Goal: Task Accomplishment & Management: Complete application form

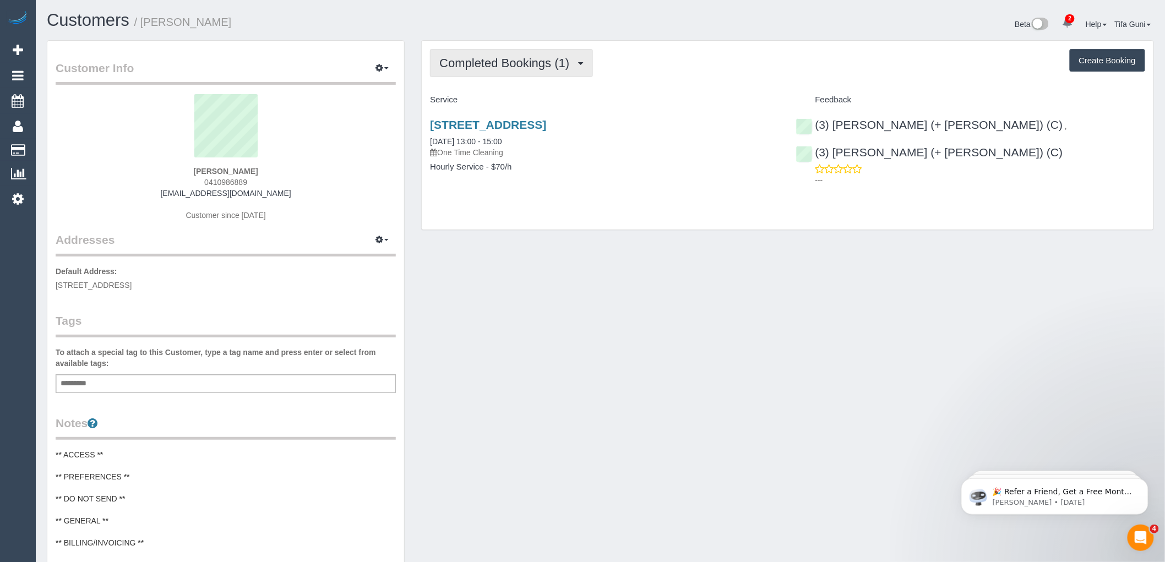
click at [513, 62] on span "Completed Bookings (1)" at bounding box center [506, 63] width 135 height 14
click at [640, 151] on p "One Time Cleaning" at bounding box center [604, 152] width 349 height 11
click at [1109, 58] on button "Create Booking" at bounding box center [1107, 60] width 75 height 23
select select "VIC"
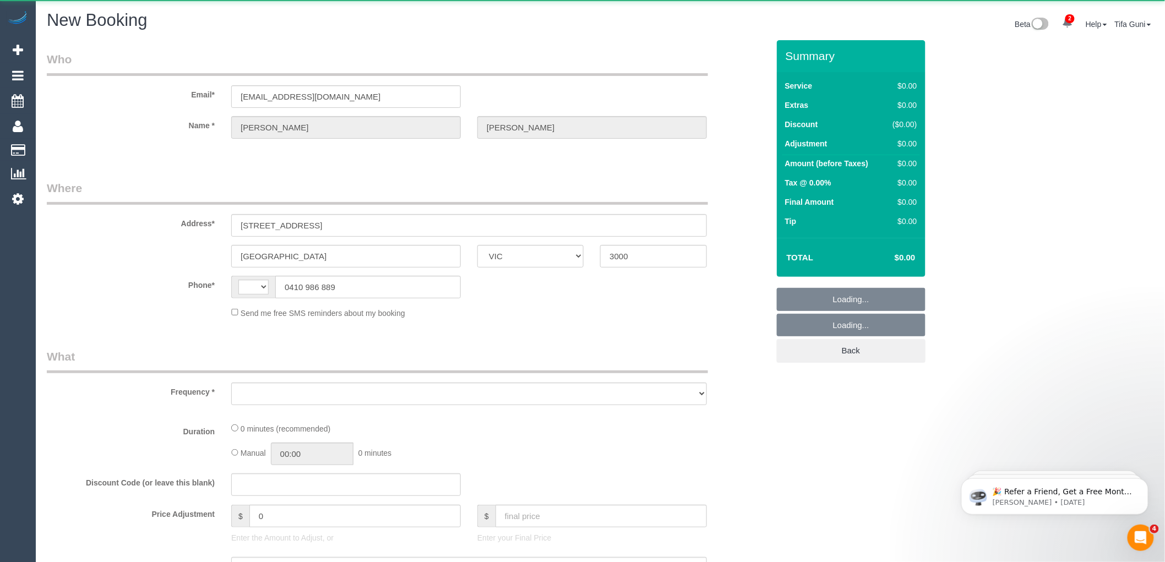
select select "string:AU"
select select "object:703"
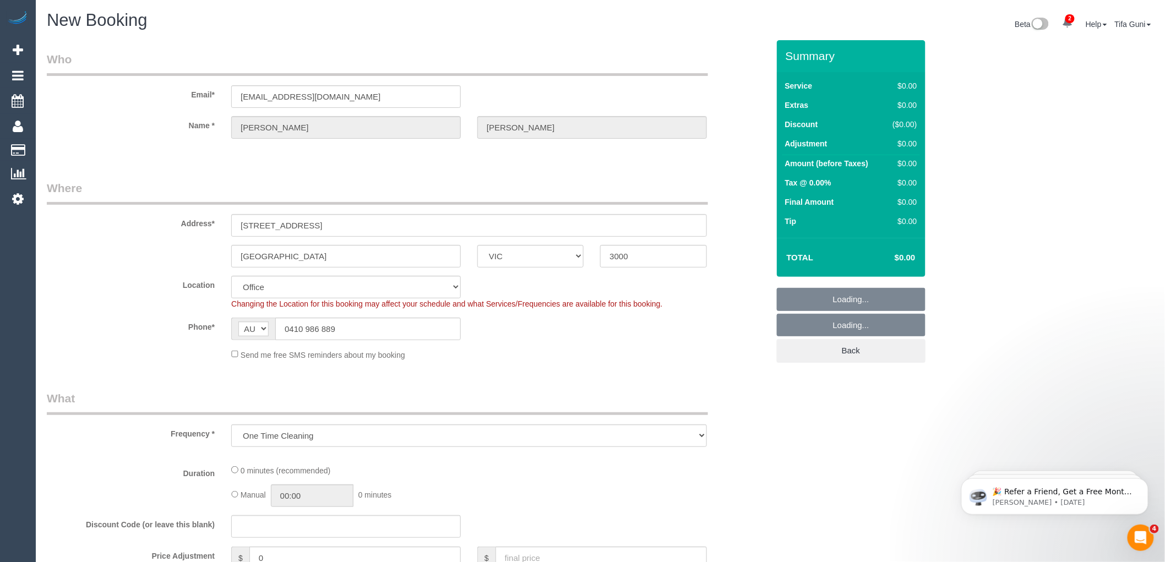
select select "string:stripe-pm_1S2zH92GScqysDRV8pxr02Vt"
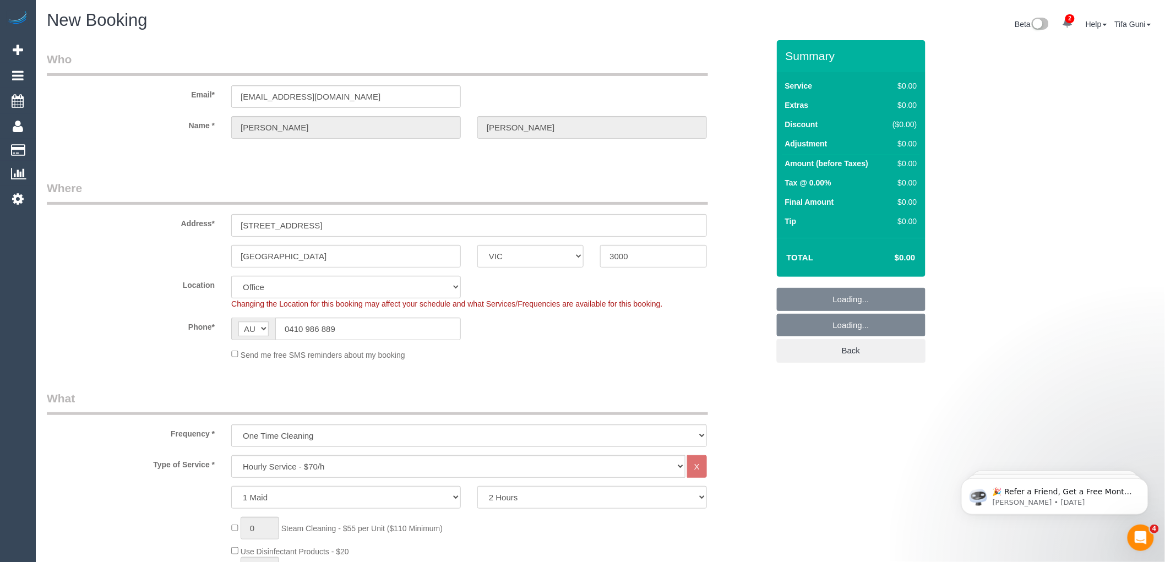
select select "object:1267"
select select "54"
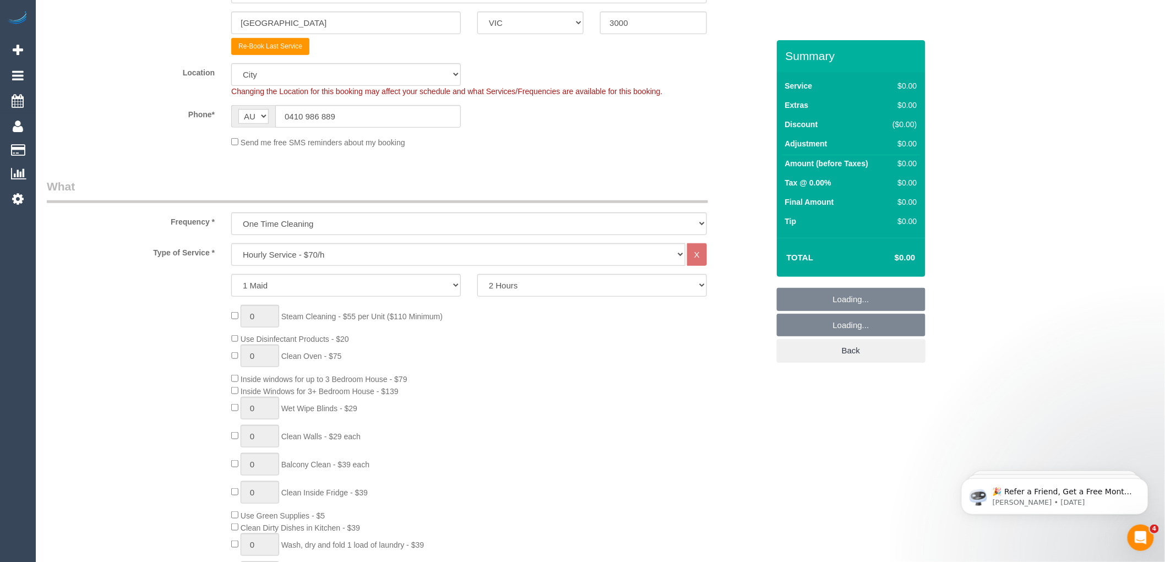
scroll to position [245, 0]
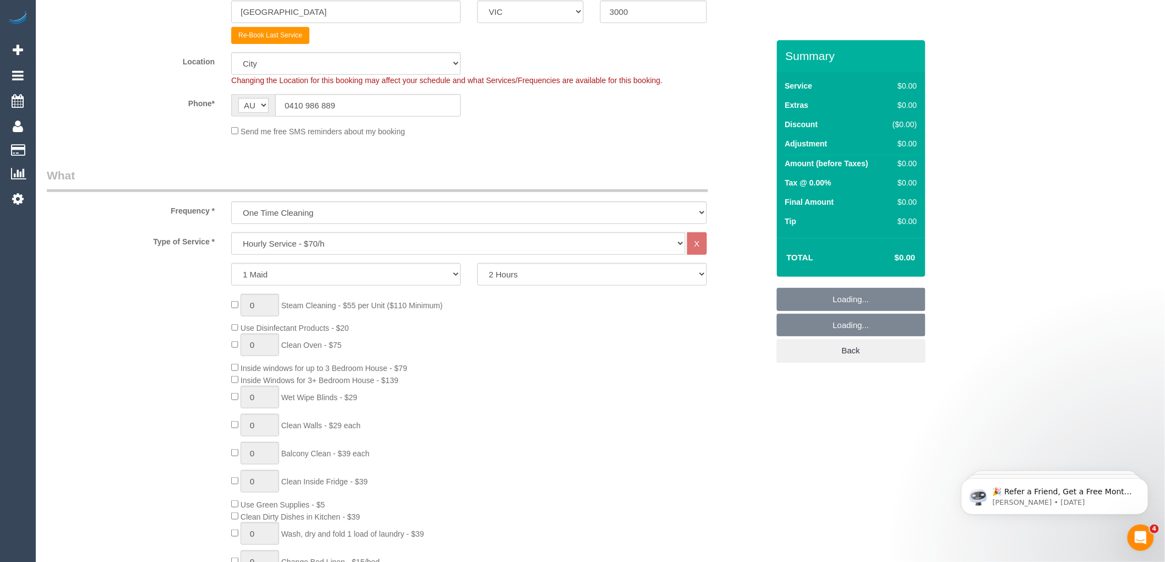
select select "object:2578"
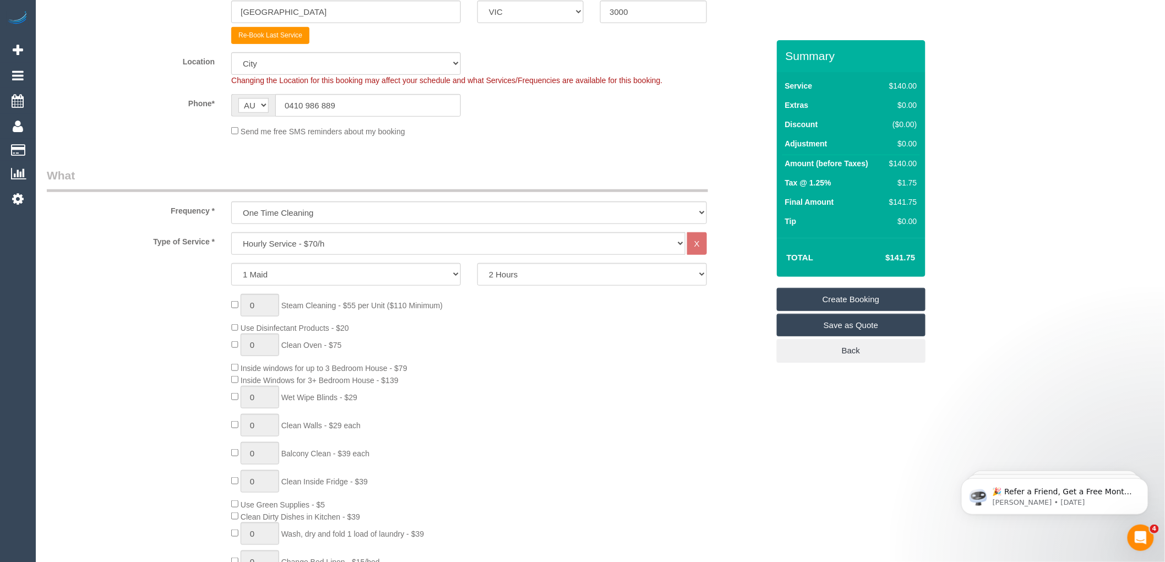
click at [230, 330] on div "0 Steam Cleaning - $55 per Unit ($110 Minimum) Use Disinfectant Products - $20 …" at bounding box center [499, 456] width 553 height 325
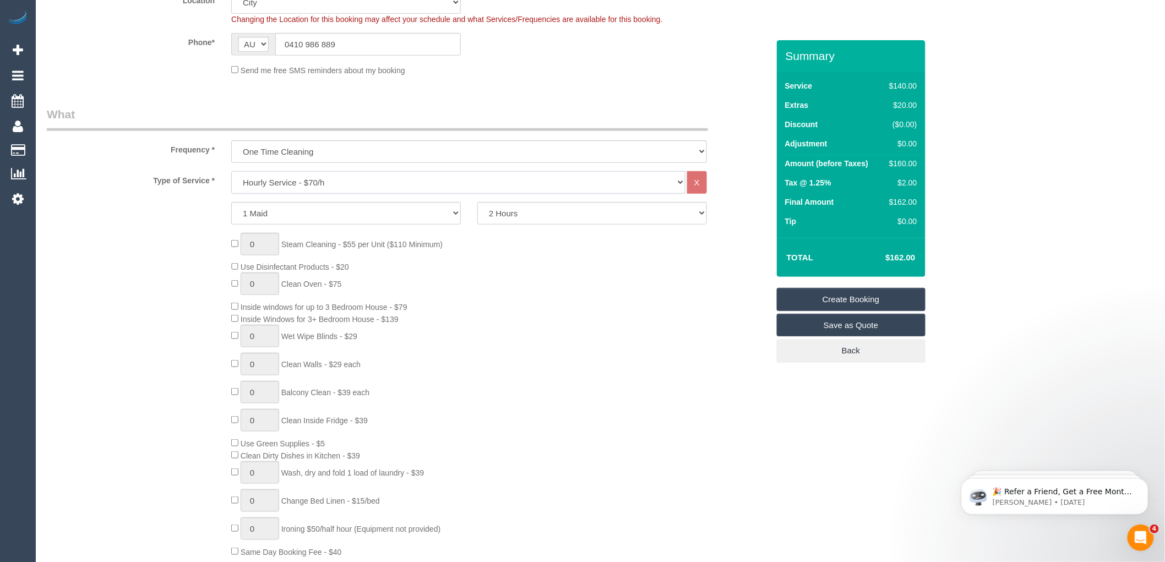
click at [312, 183] on select "Hourly Service - $70/h Hourly Service - $65/h Hourly Service - $60/h Hourly Ser…" at bounding box center [458, 182] width 454 height 23
select select "211"
click at [231, 171] on select "Hourly Service - $70/h Hourly Service - $65/h Hourly Service - $60/h Hourly Ser…" at bounding box center [458, 182] width 454 height 23
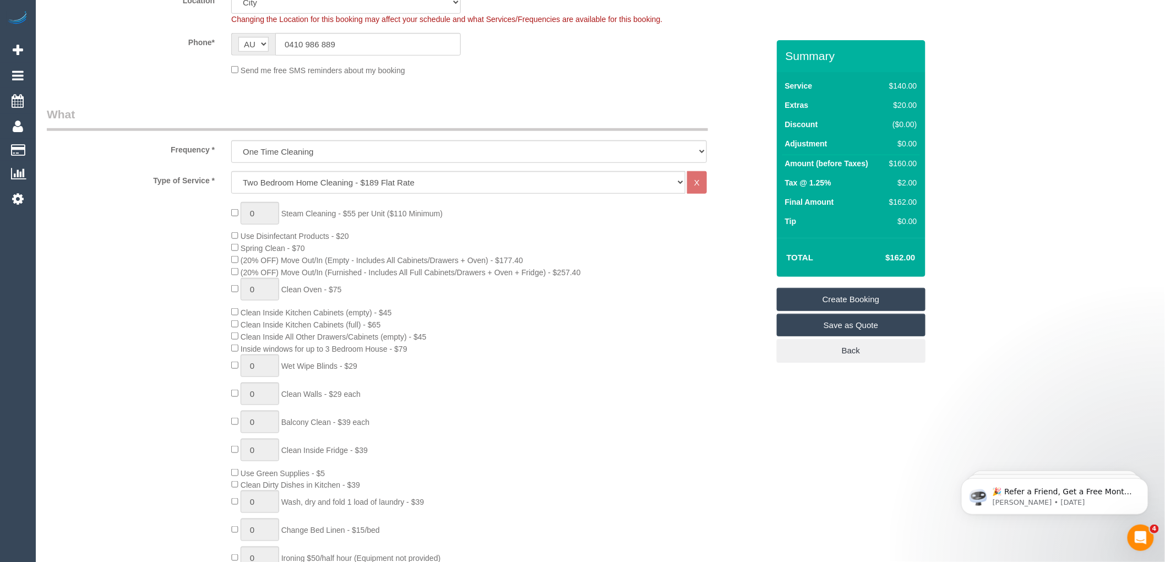
click at [238, 234] on span "Use Disinfectant Products - $20" at bounding box center [290, 236] width 118 height 9
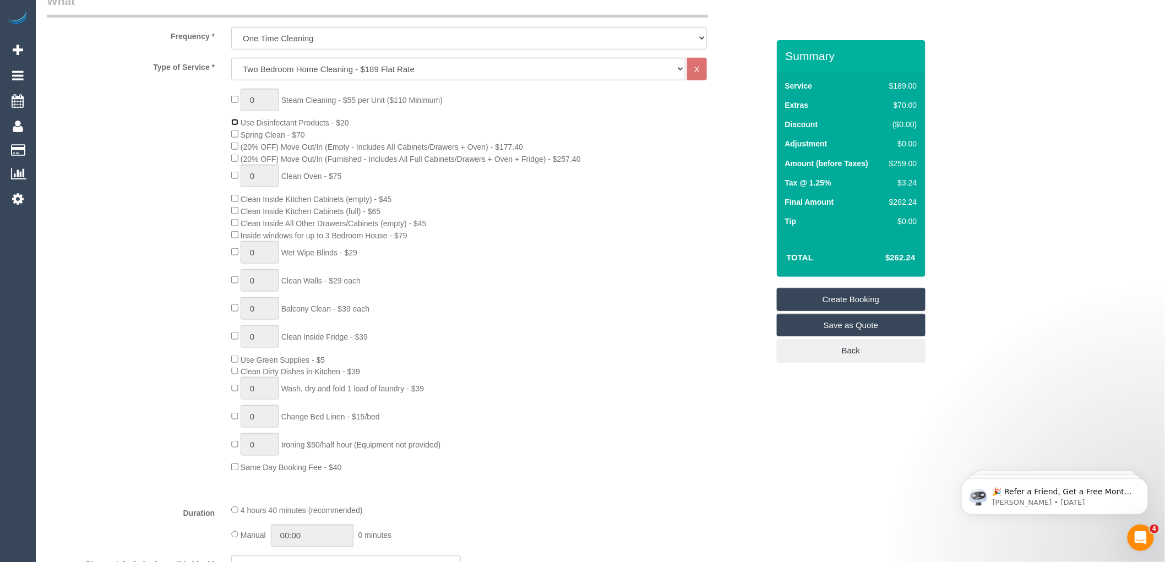
scroll to position [428, 0]
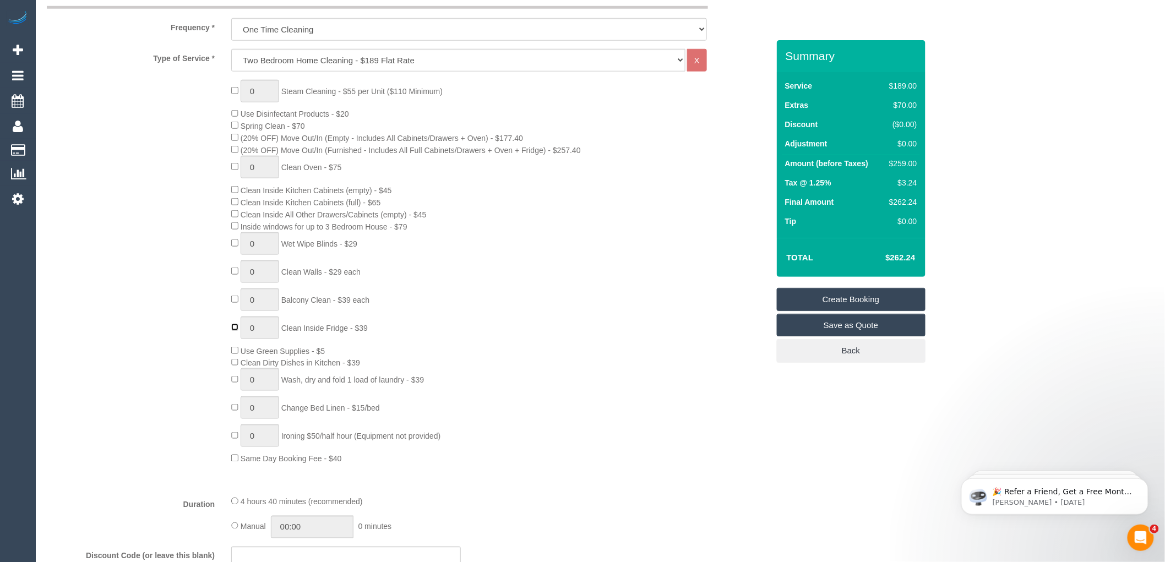
type input "1"
click at [654, 303] on div "0 Steam Cleaning - $55 per Unit ($110 Minimum) Use Disinfectant Products - $20 …" at bounding box center [499, 272] width 553 height 385
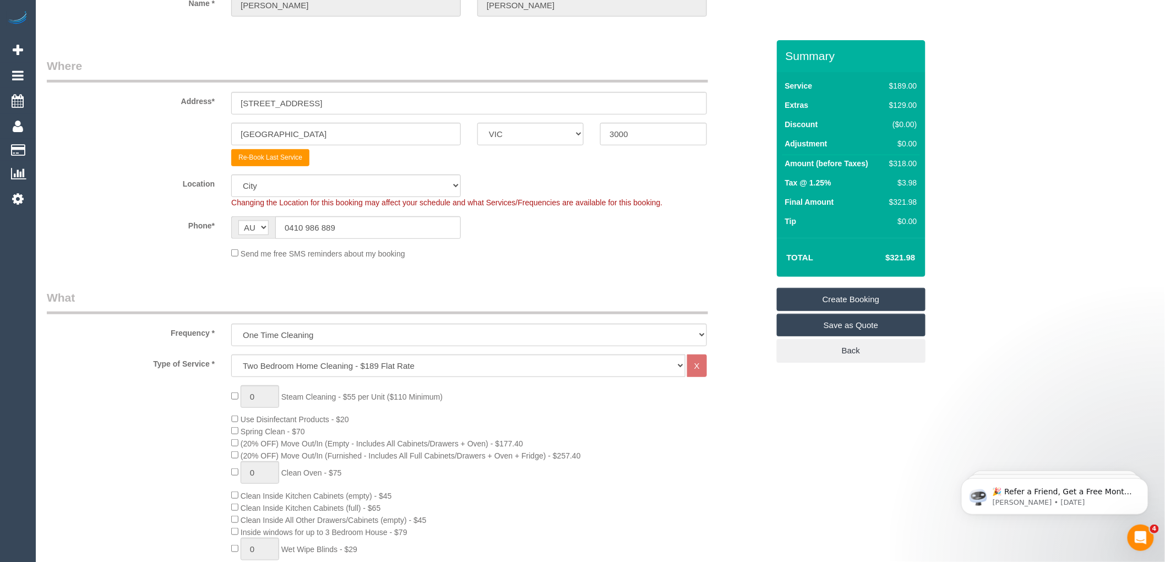
scroll to position [183, 0]
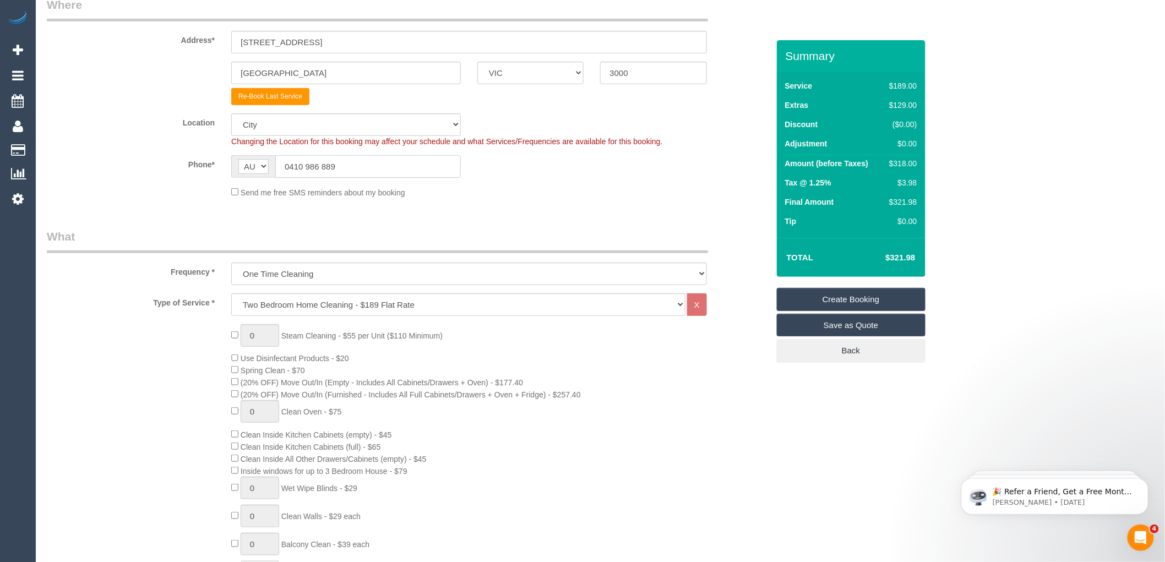
drag, startPoint x: 323, startPoint y: 171, endPoint x: 276, endPoint y: 171, distance: 46.8
click at [276, 171] on input "0410 986 889" at bounding box center [368, 166] width 186 height 23
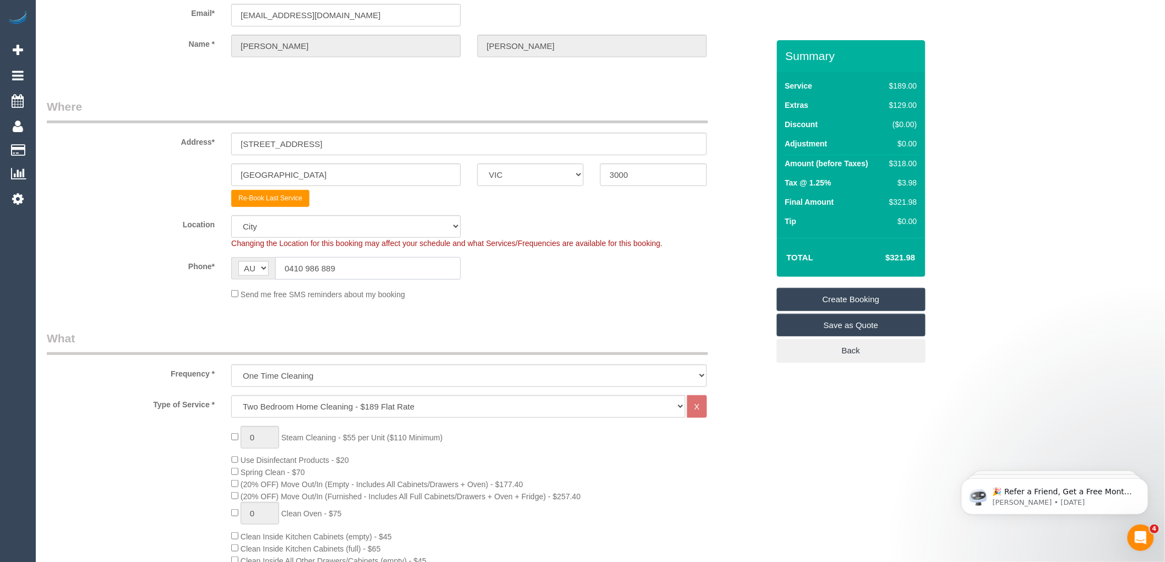
scroll to position [0, 0]
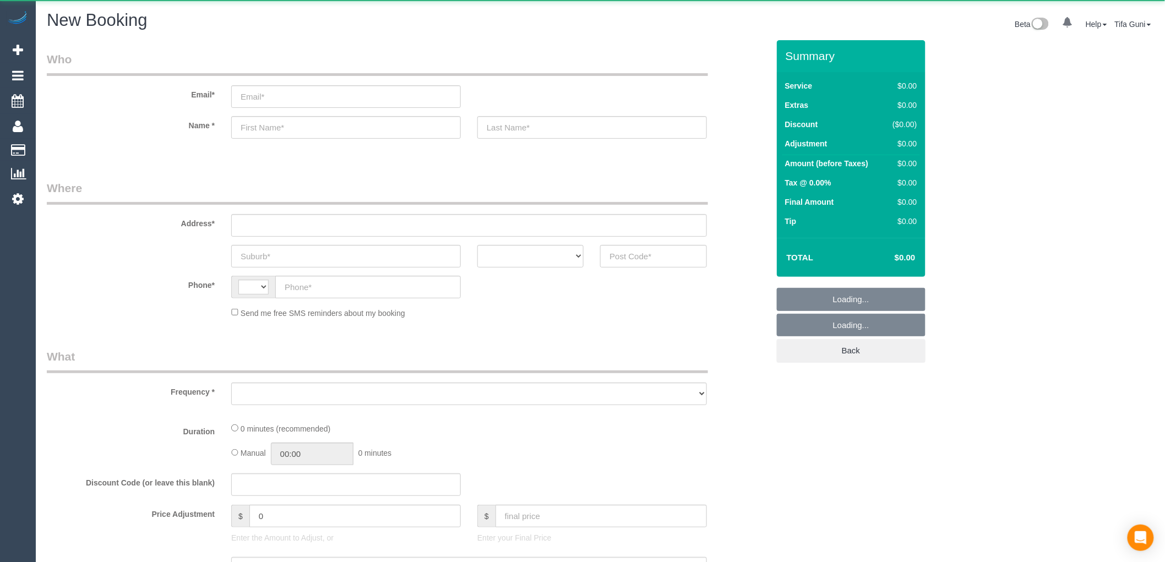
select select "string:AU"
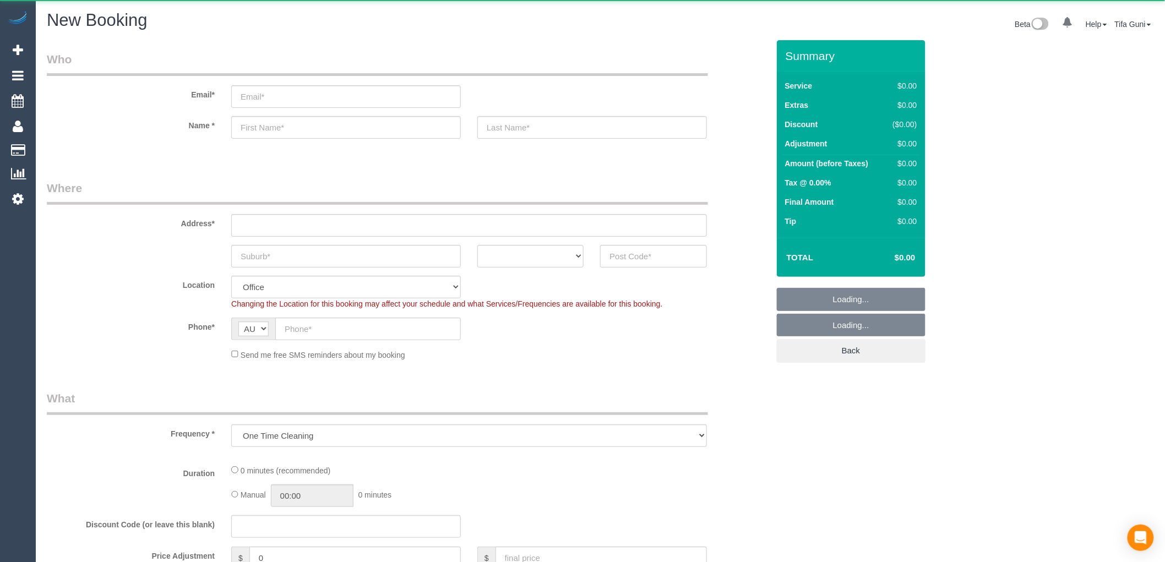
select select "object:661"
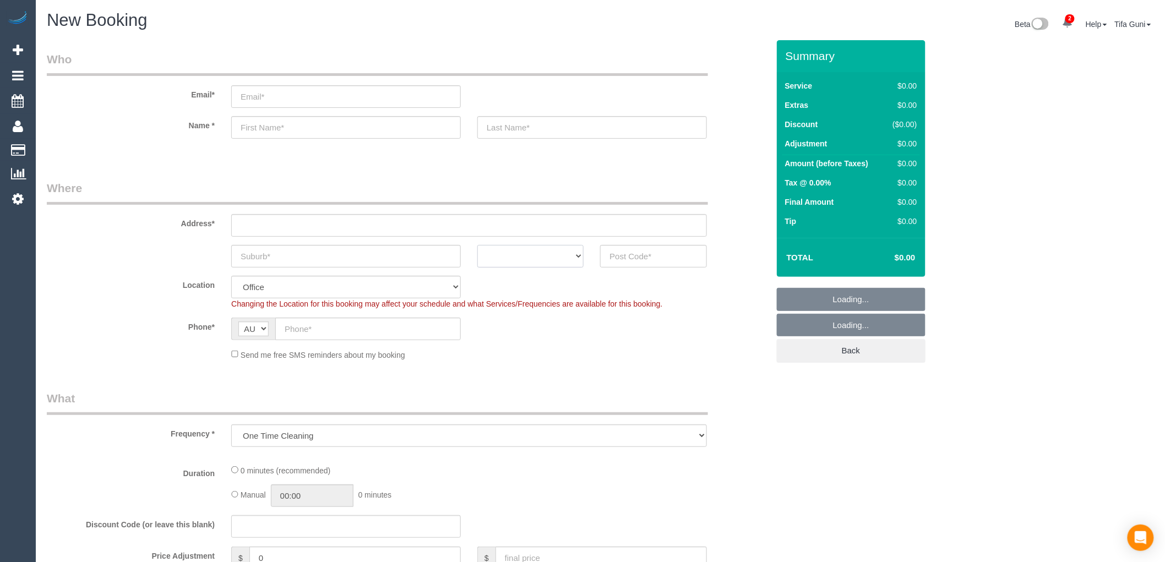
click at [544, 263] on select "ACT [GEOGRAPHIC_DATA] NT [GEOGRAPHIC_DATA] SA TAS [GEOGRAPHIC_DATA] [GEOGRAPHIC…" at bounding box center [530, 256] width 106 height 23
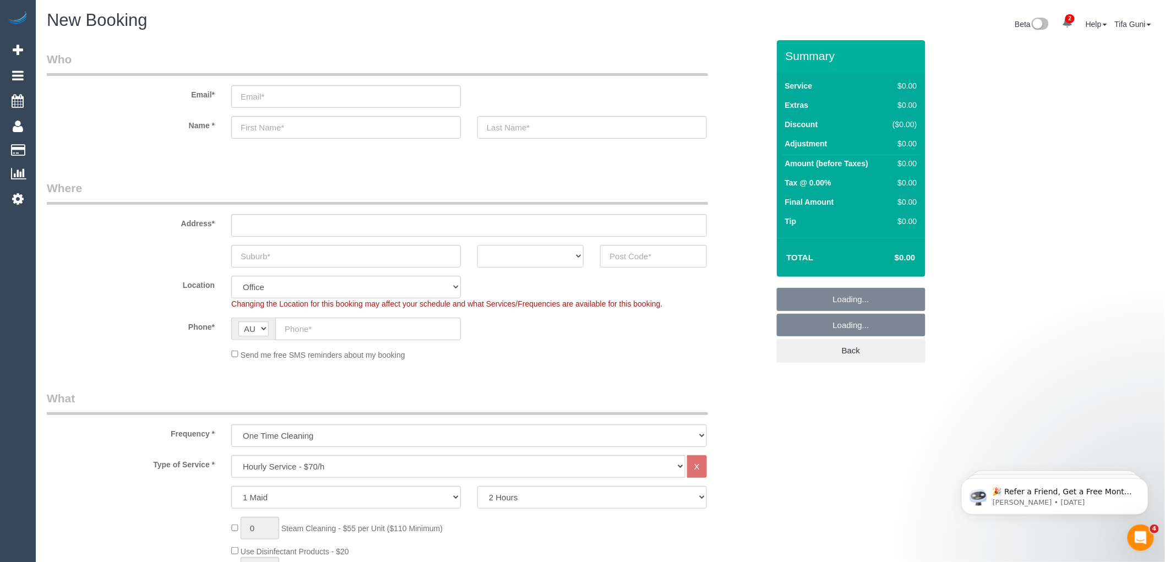
select select "VIC"
click at [477, 245] on select "ACT NSW NT QLD SA TAS VIC WA" at bounding box center [530, 256] width 106 height 23
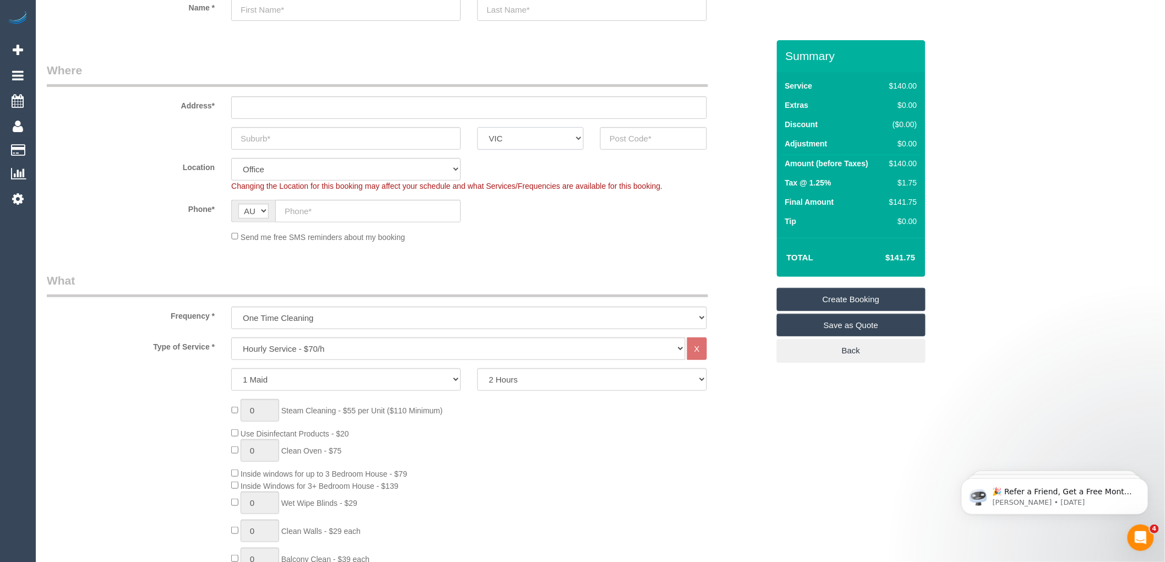
scroll to position [122, 0]
click at [270, 338] on select "Hourly Service - $70/h Hourly Service - $65/h Hourly Service - $60/h Hourly Ser…" at bounding box center [458, 344] width 454 height 23
select select "210"
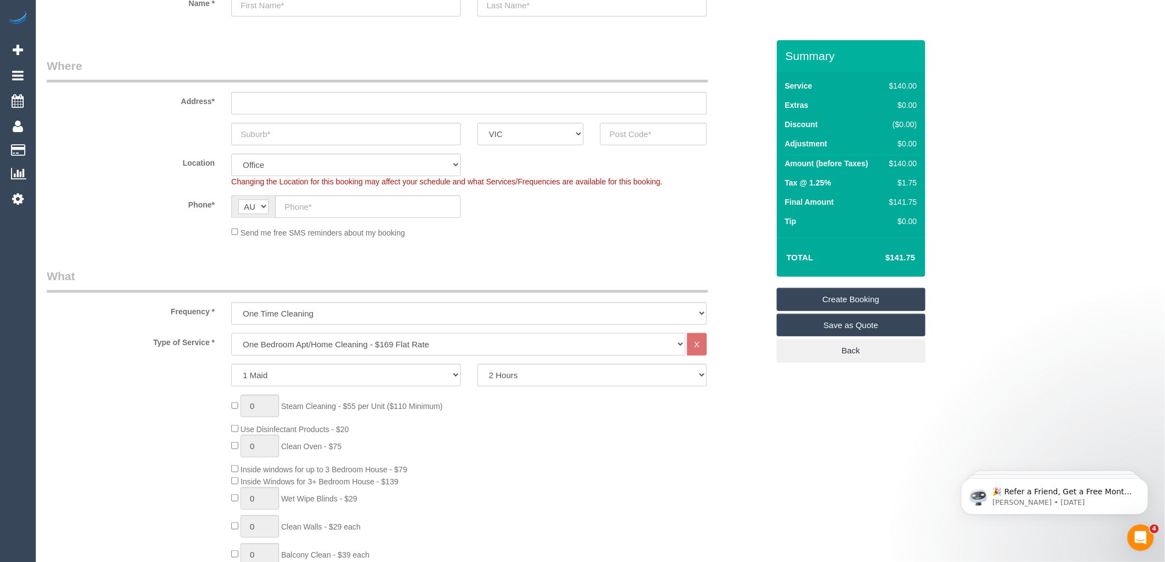
click at [231, 334] on select "Hourly Service - $70/h Hourly Service - $65/h Hourly Service - $60/h Hourly Ser…" at bounding box center [458, 344] width 454 height 23
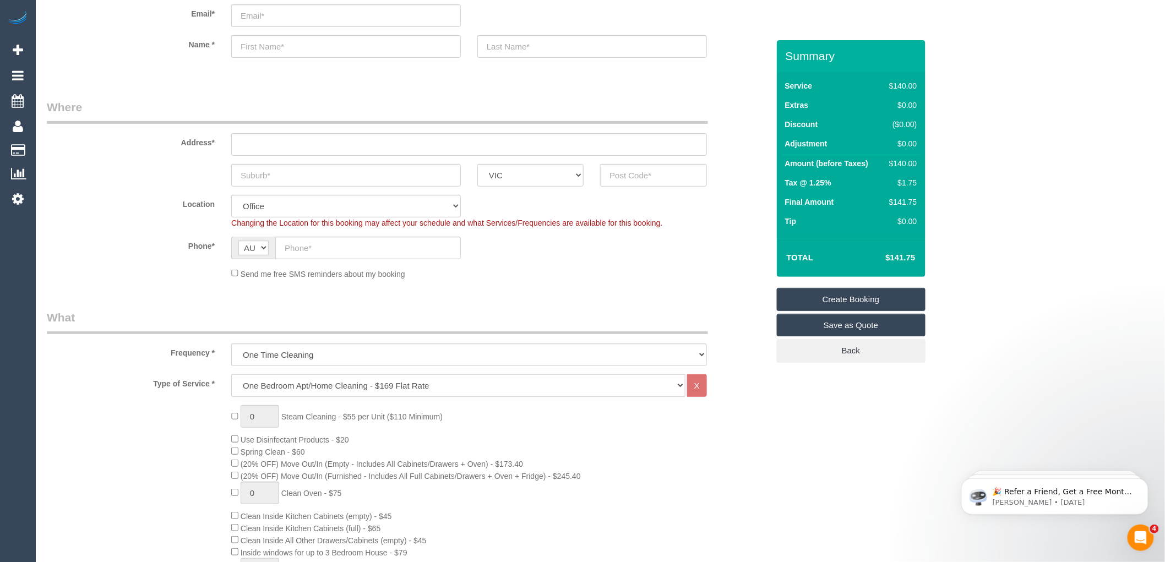
scroll to position [61, 0]
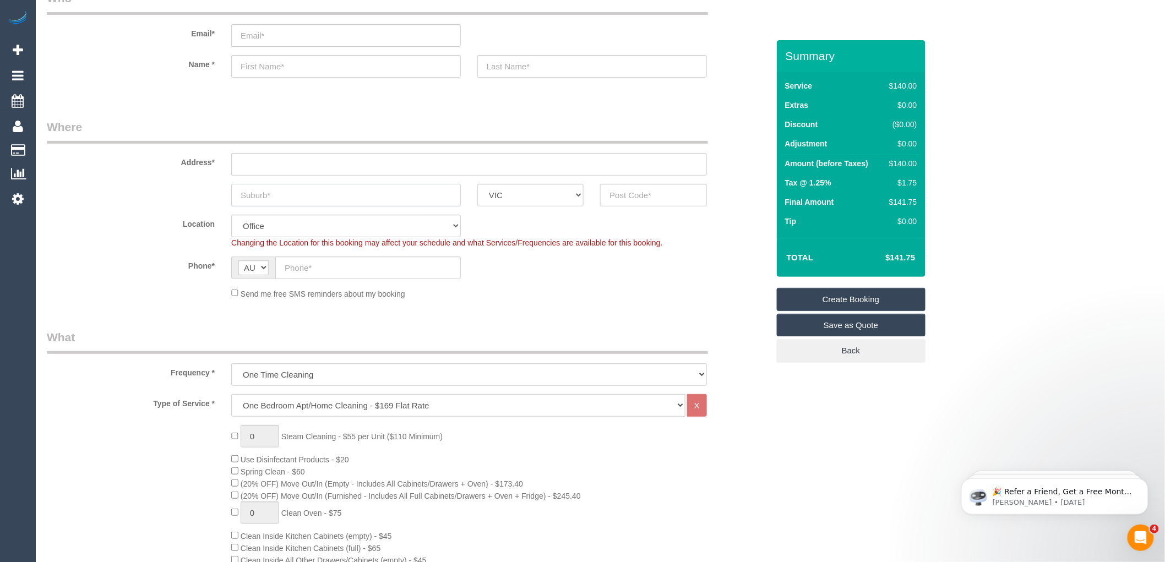
click at [309, 192] on input "text" at bounding box center [346, 195] width 230 height 23
drag, startPoint x: 288, startPoint y: 193, endPoint x: 233, endPoint y: 194, distance: 55.1
click at [233, 194] on input "Calton" at bounding box center [346, 195] width 230 height 23
type input "Calton"
click at [624, 193] on input "text" at bounding box center [653, 195] width 106 height 23
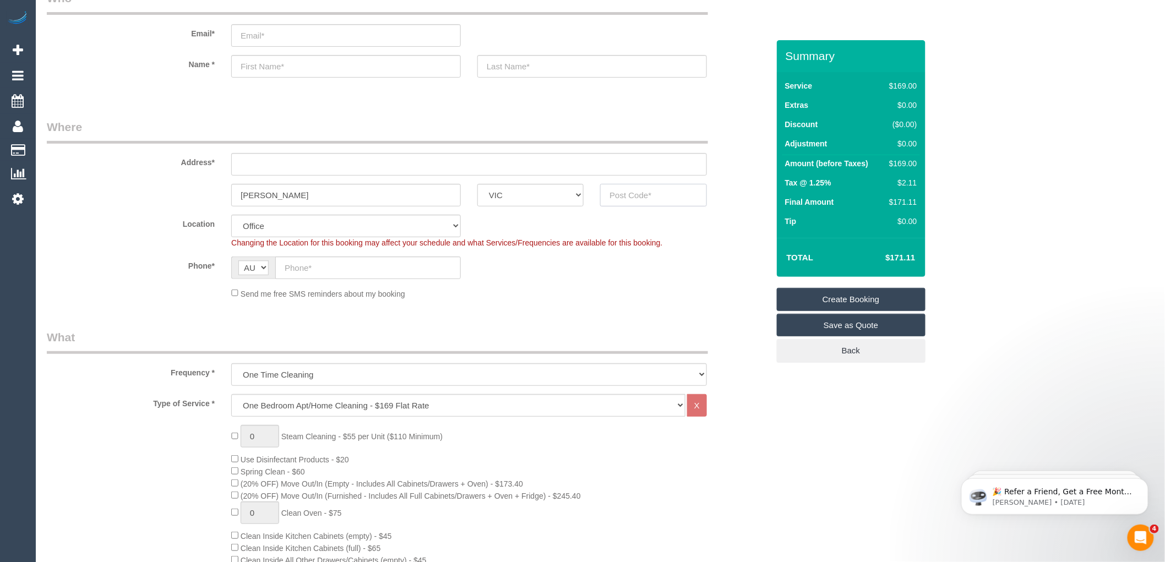
paste input "3053"
type input "3053"
drag, startPoint x: 302, startPoint y: 197, endPoint x: 191, endPoint y: 193, distance: 111.3
click at [191, 193] on div "Calton ACT NSW NT QLD SA TAS VIC WA 3053" at bounding box center [408, 195] width 738 height 23
paste input "r"
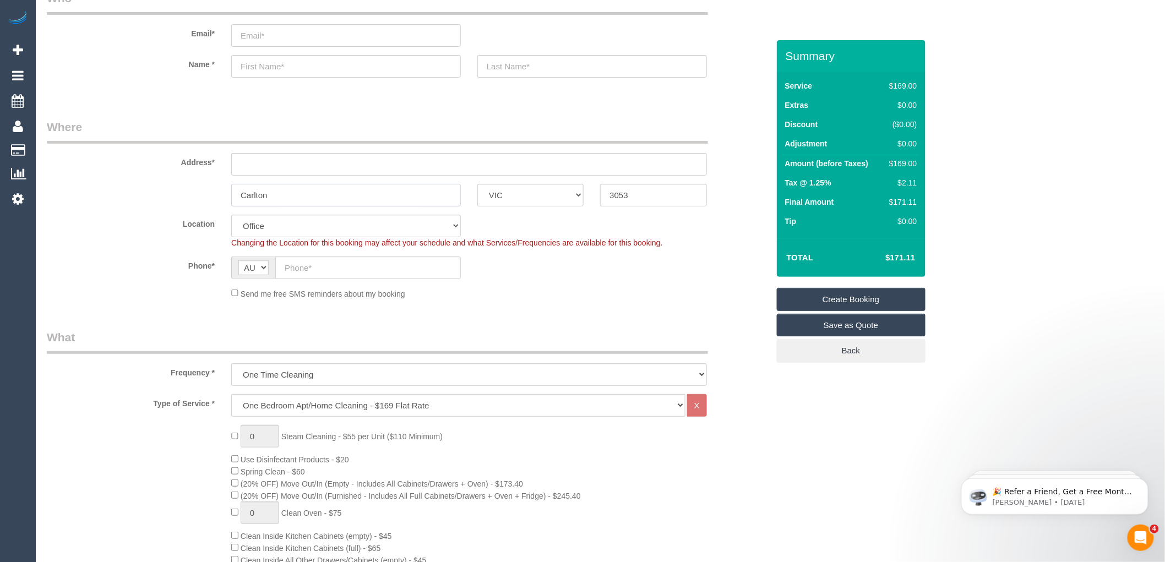
type input "Carlton"
click at [242, 162] on input "text" at bounding box center [469, 164] width 476 height 23
type input "-"
select select "54"
select select "object:2215"
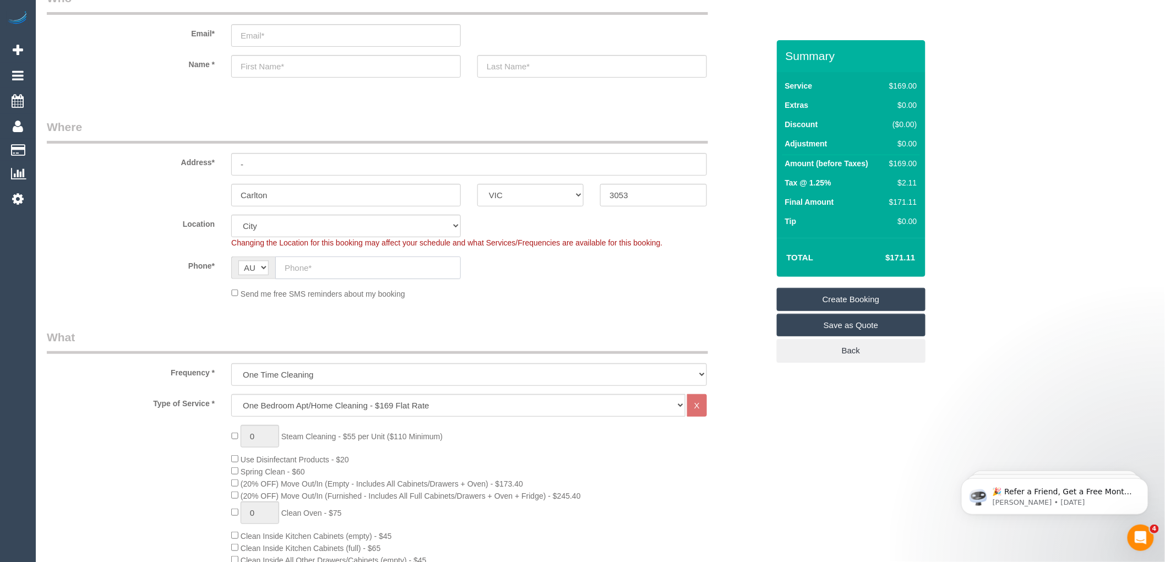
click at [305, 270] on input "text" at bounding box center [368, 268] width 186 height 23
paste input "61 434 441 684"
drag, startPoint x: 294, startPoint y: 265, endPoint x: 261, endPoint y: 265, distance: 33.0
click at [261, 265] on div "AF AL DZ AD AO AI AQ AG AR AM AW AU AT AZ BS BH BD BB BY BE BZ BJ BM BT BO BA B…" at bounding box center [346, 268] width 230 height 23
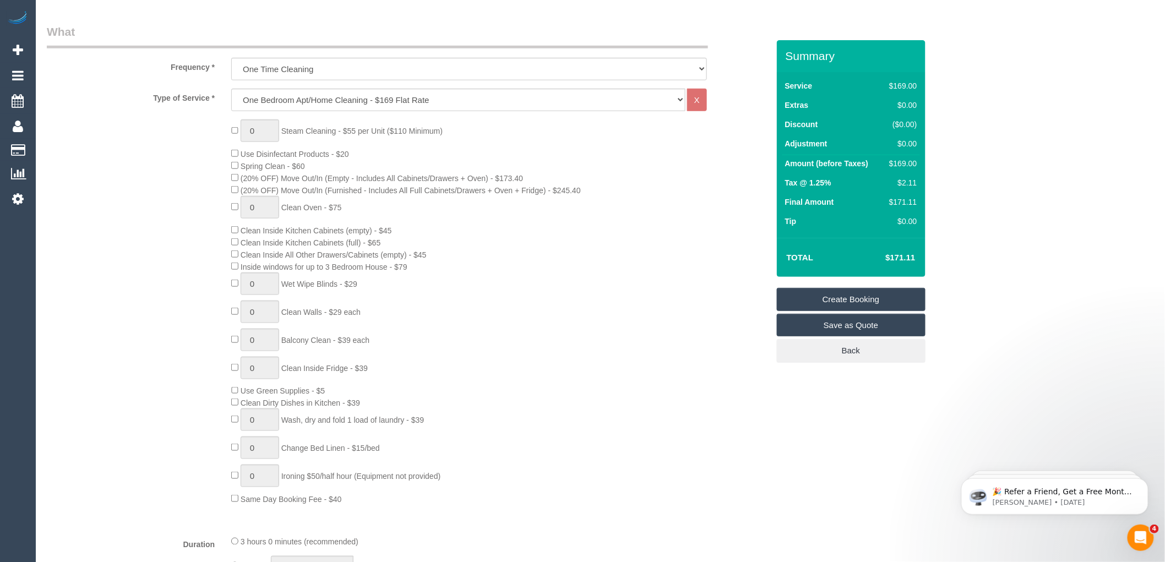
scroll to position [428, 0]
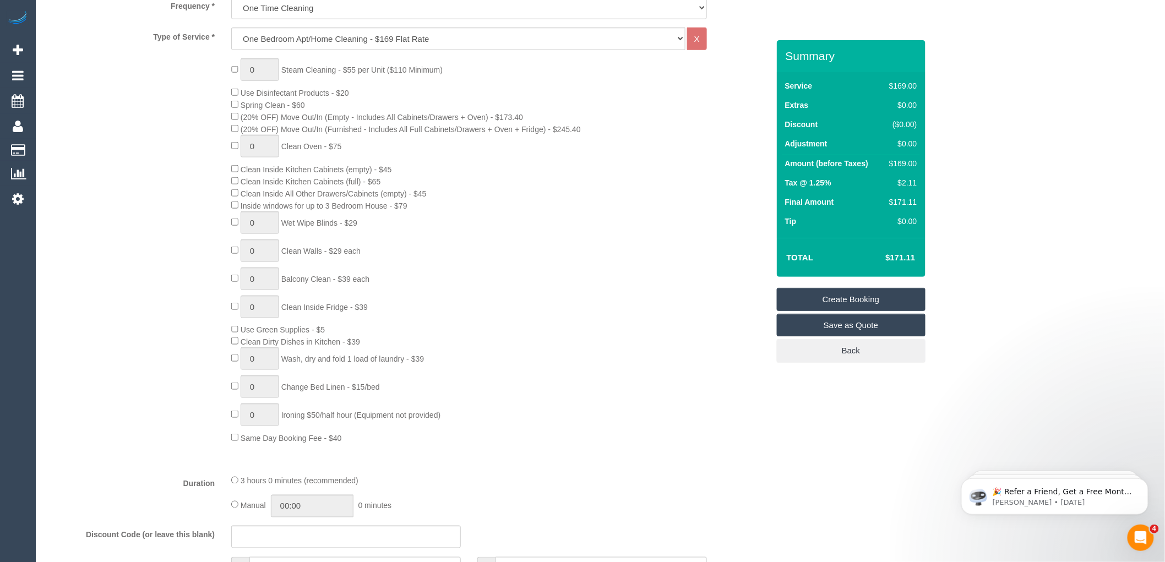
type input "0434 441 684"
type input "1"
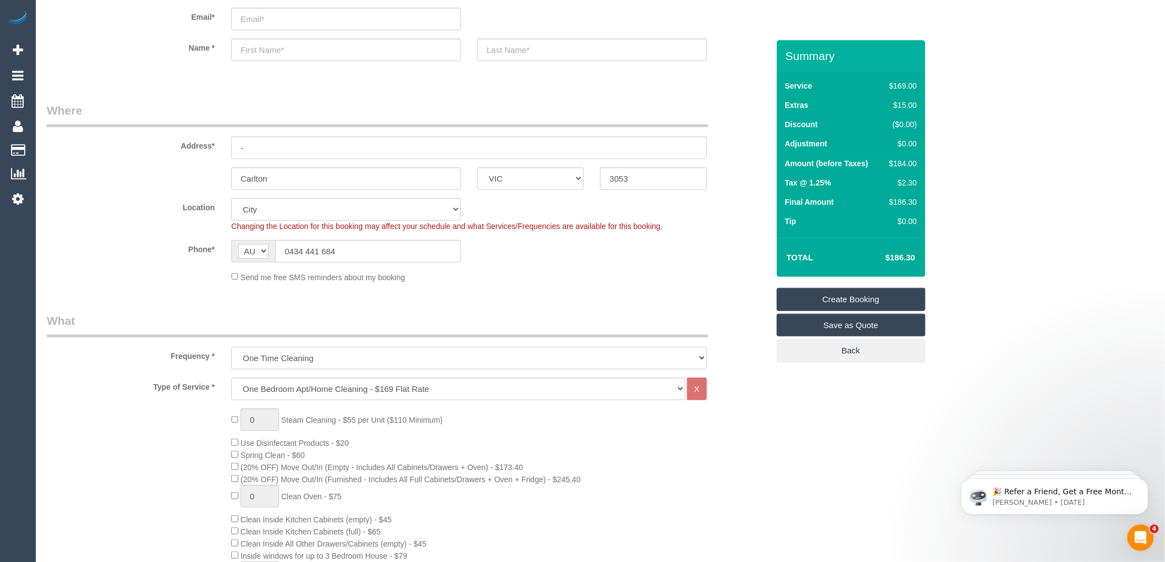
scroll to position [0, 0]
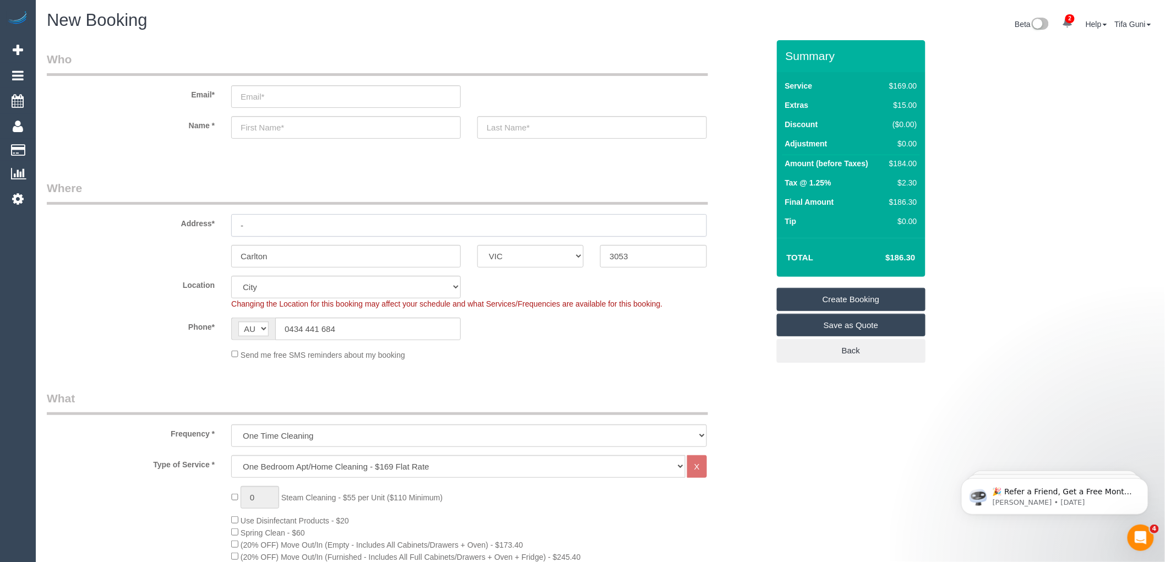
click at [292, 223] on input "-" at bounding box center [469, 225] width 476 height 23
click at [259, 225] on input "-" at bounding box center [469, 225] width 476 height 23
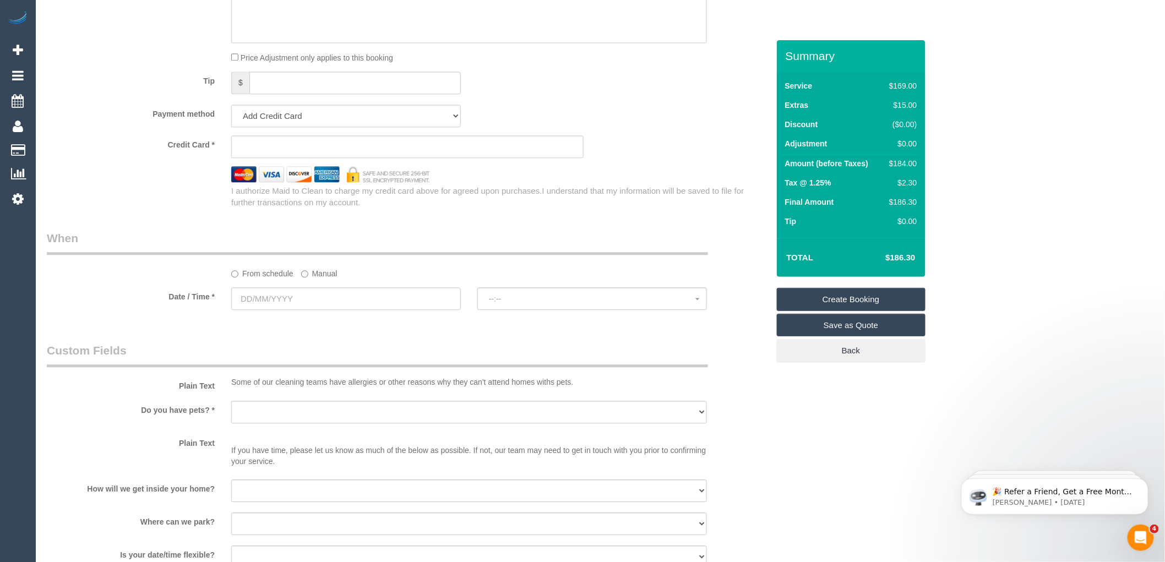
scroll to position [917, 0]
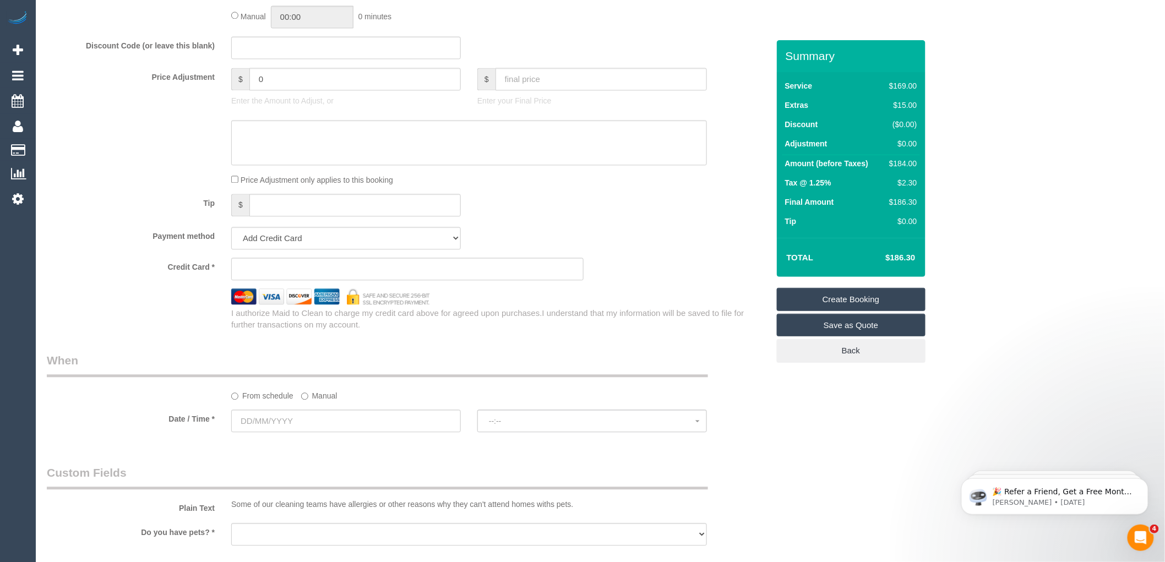
type input "210/2-9 Sinlay Place"
click at [287, 432] on input "text" at bounding box center [346, 421] width 230 height 23
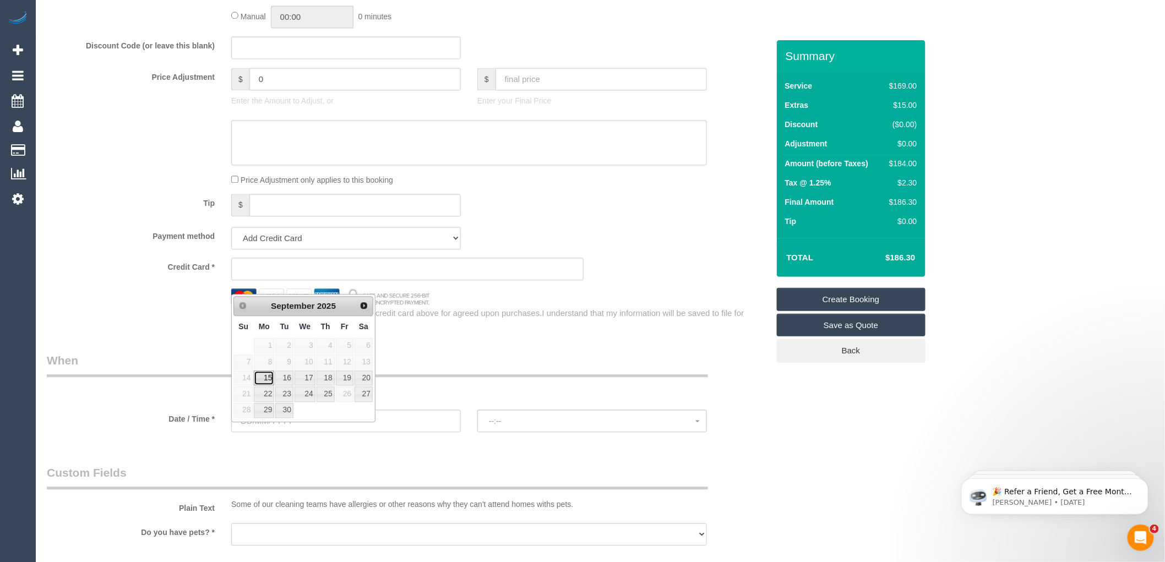
click at [268, 378] on link "15" at bounding box center [264, 378] width 20 height 15
type input "15/09/2025"
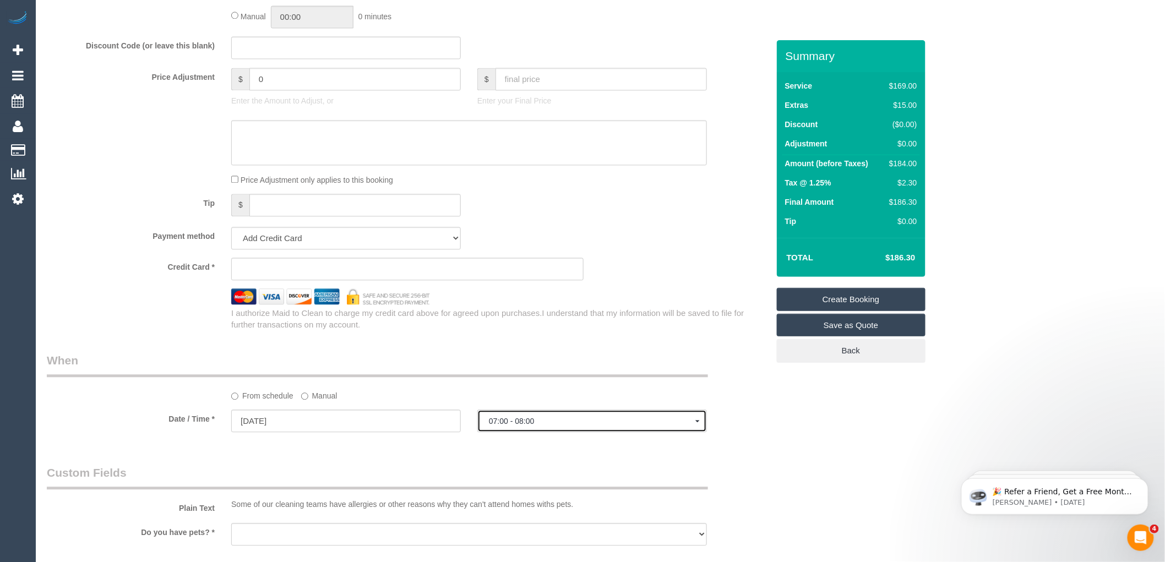
click at [542, 426] on span "07:00 - 08:00" at bounding box center [592, 421] width 207 height 9
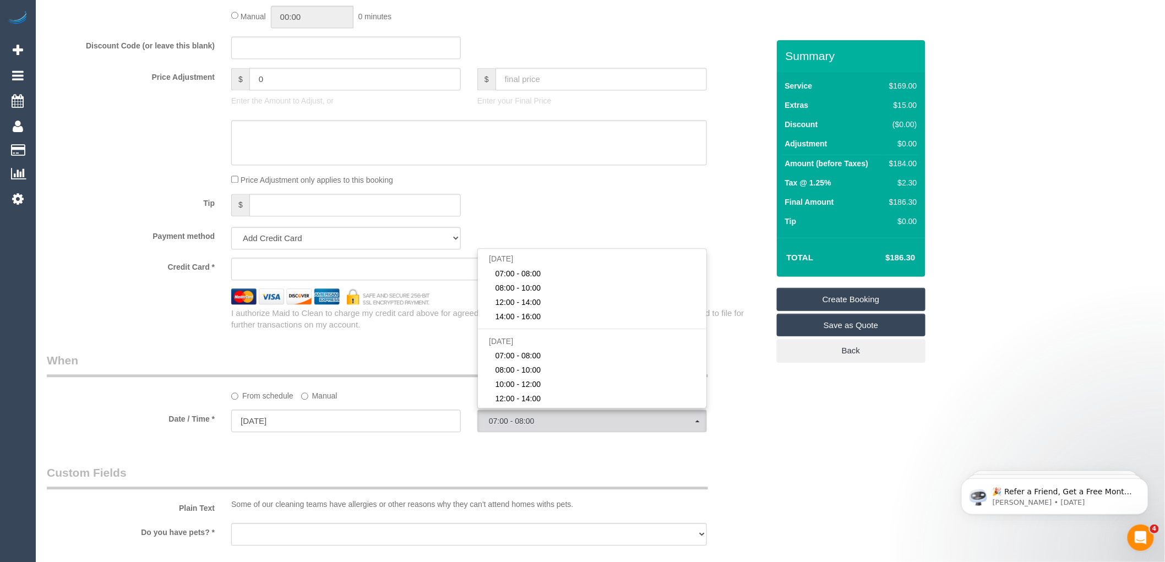
click at [384, 395] on div "From schedule Manual" at bounding box center [408, 376] width 738 height 49
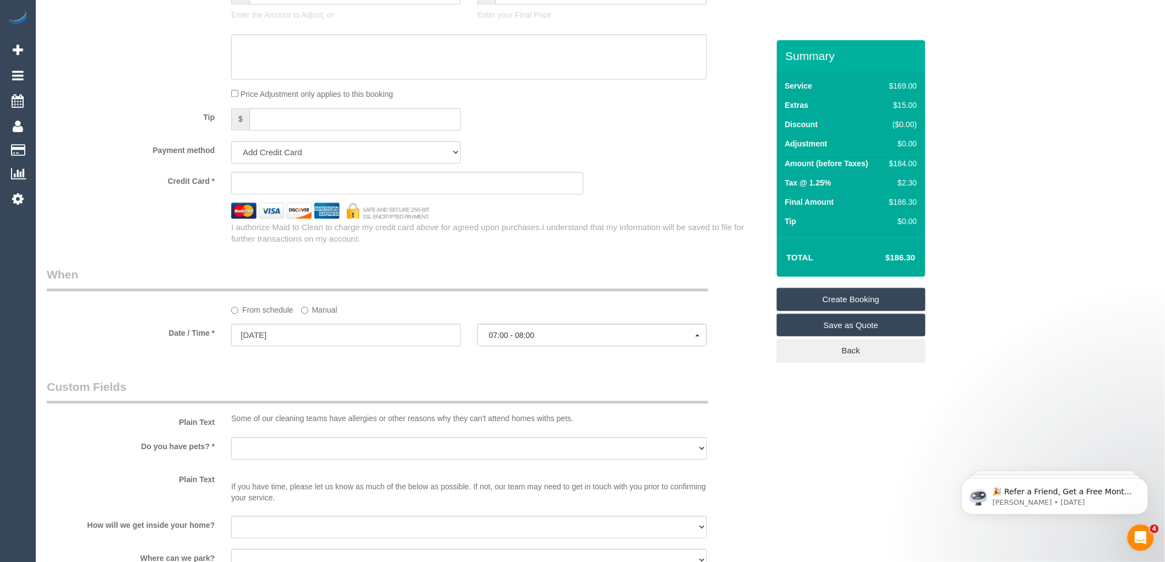
scroll to position [1224, 0]
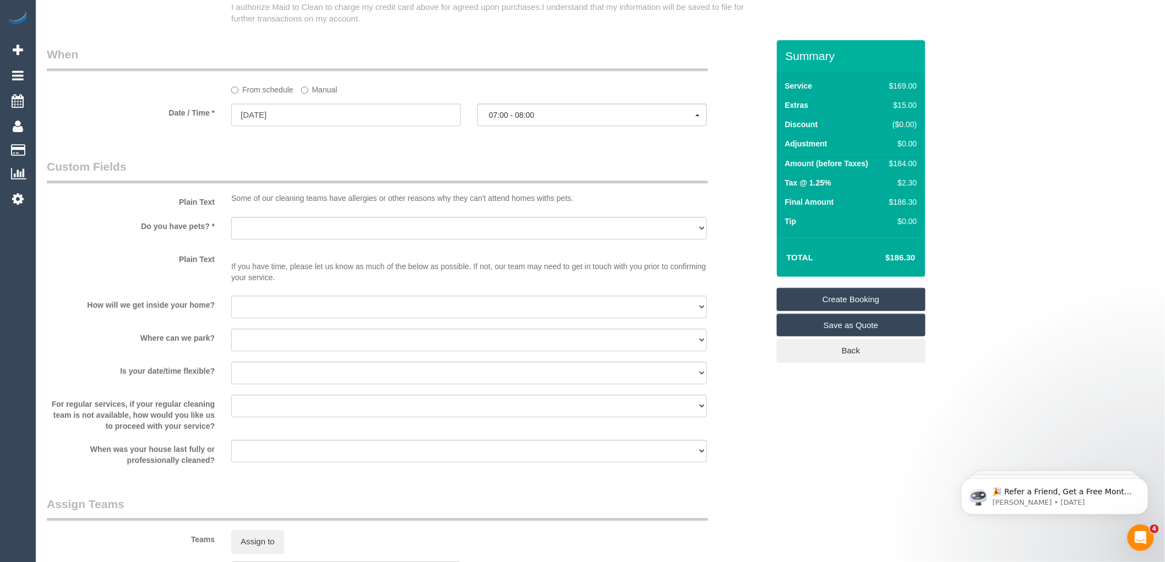
click at [571, 112] on sui-booking-spot "From schedule Manual Date / Time * 15/09/2025 07:00 - 08:00 Mon September 15th …" at bounding box center [408, 87] width 722 height 82
click at [562, 121] on button "07:00 - 08:00" at bounding box center [592, 115] width 230 height 23
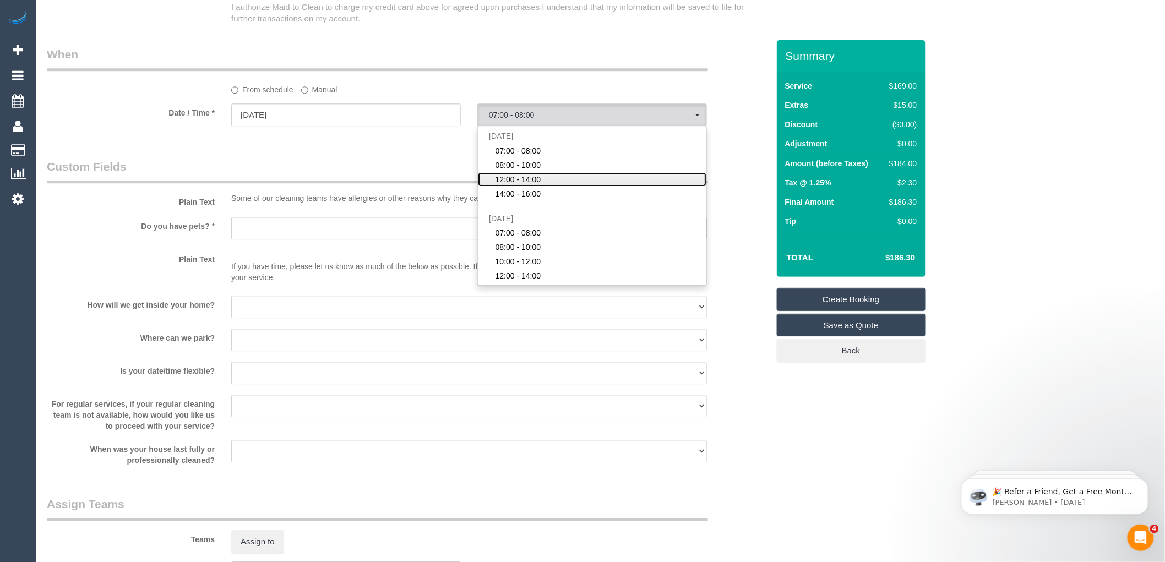
click at [512, 185] on span "12:00 - 14:00" at bounding box center [519, 179] width 46 height 11
select select "spot3"
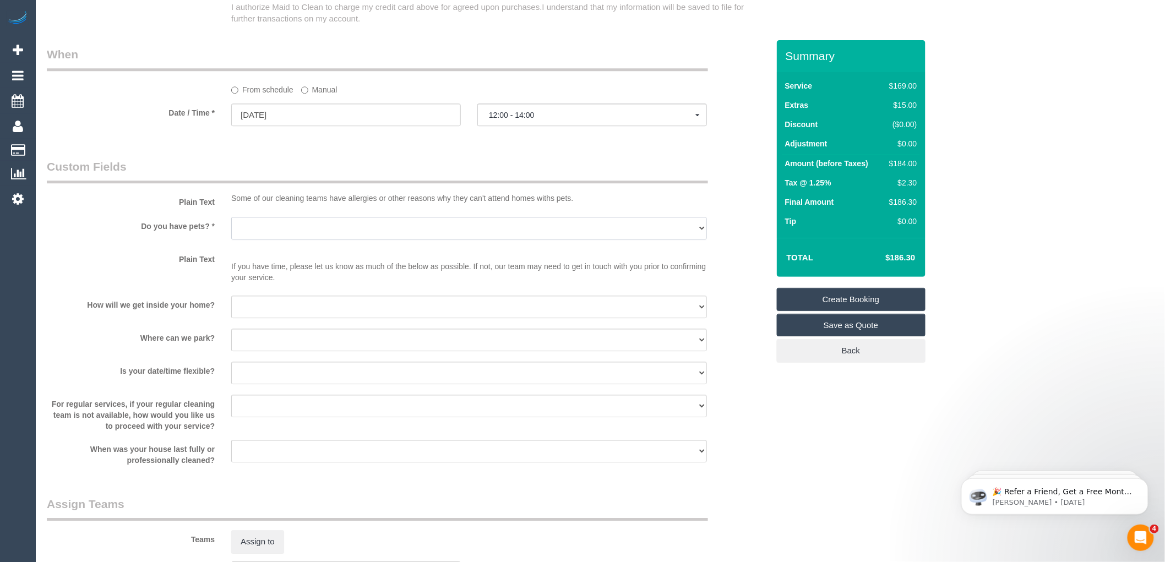
click at [294, 240] on select "Yes - Cats Yes - Dogs No pets Yes - Dogs and Cats Yes - Other" at bounding box center [469, 228] width 476 height 23
select select "number:28"
click at [231, 229] on select "Yes - Cats Yes - Dogs No pets Yes - Dogs and Cats Yes - Other" at bounding box center [469, 228] width 476 height 23
click at [309, 318] on select "I will be home Key will be left (please provide details below) Lock box/Access …" at bounding box center [469, 307] width 476 height 23
drag, startPoint x: 775, startPoint y: 357, endPoint x: 673, endPoint y: 361, distance: 102.5
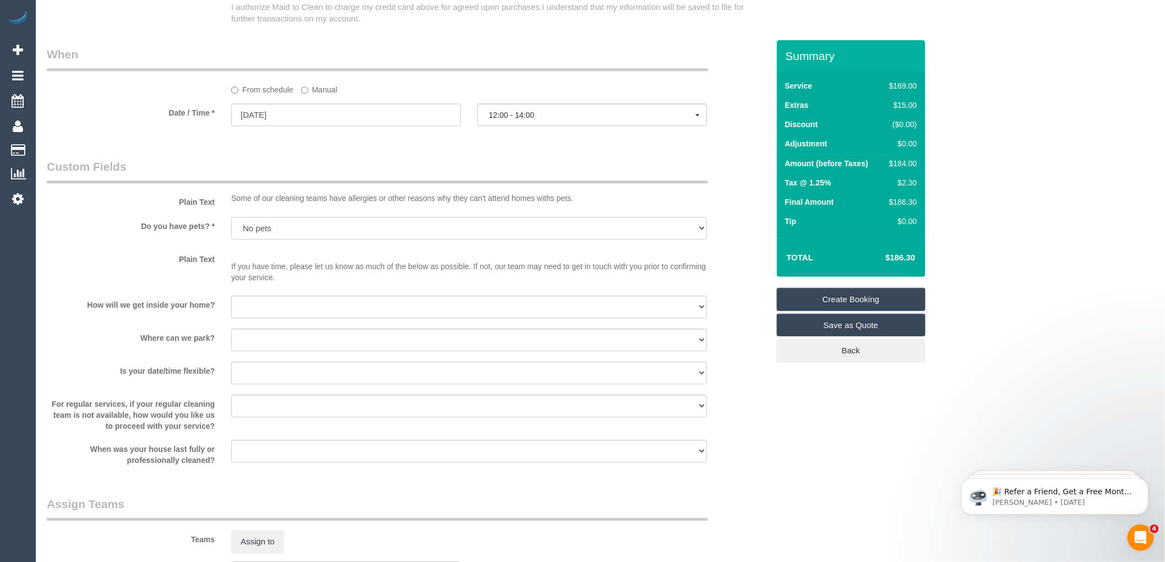
click at [775, 354] on div "Where can we park? I will provide parking on-site Free street parking Paid stre…" at bounding box center [408, 341] width 738 height 25
click at [307, 351] on select "I will provide parking on-site Free street parking Paid street parking (cost wi…" at bounding box center [469, 340] width 476 height 23
select select "number:19"
click at [231, 341] on select "I will provide parking on-site Free street parking Paid street parking (cost wi…" at bounding box center [469, 340] width 476 height 23
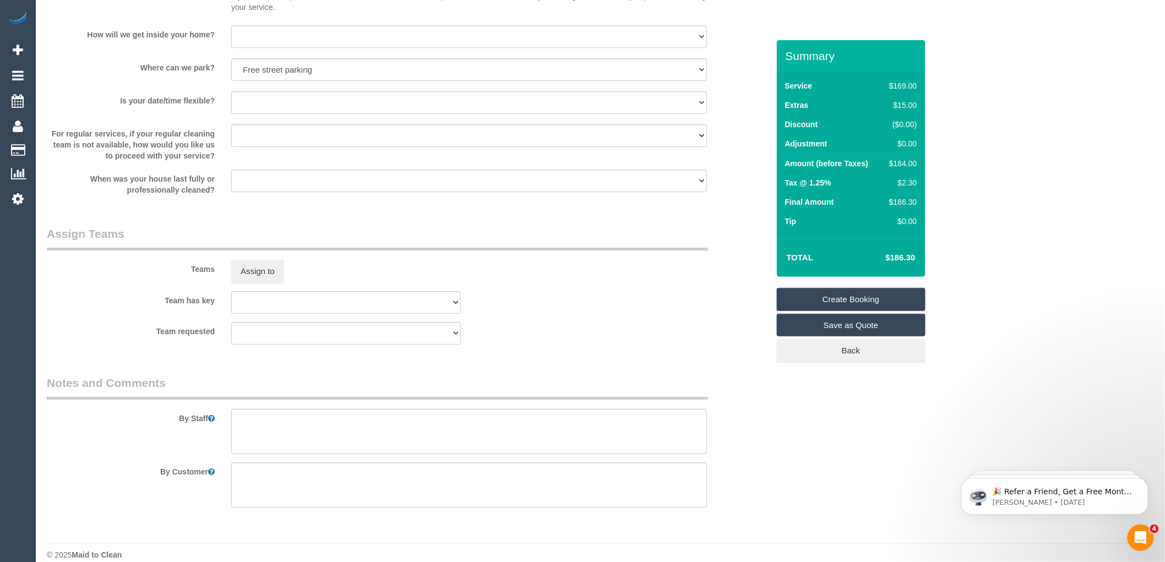
scroll to position [1520, 0]
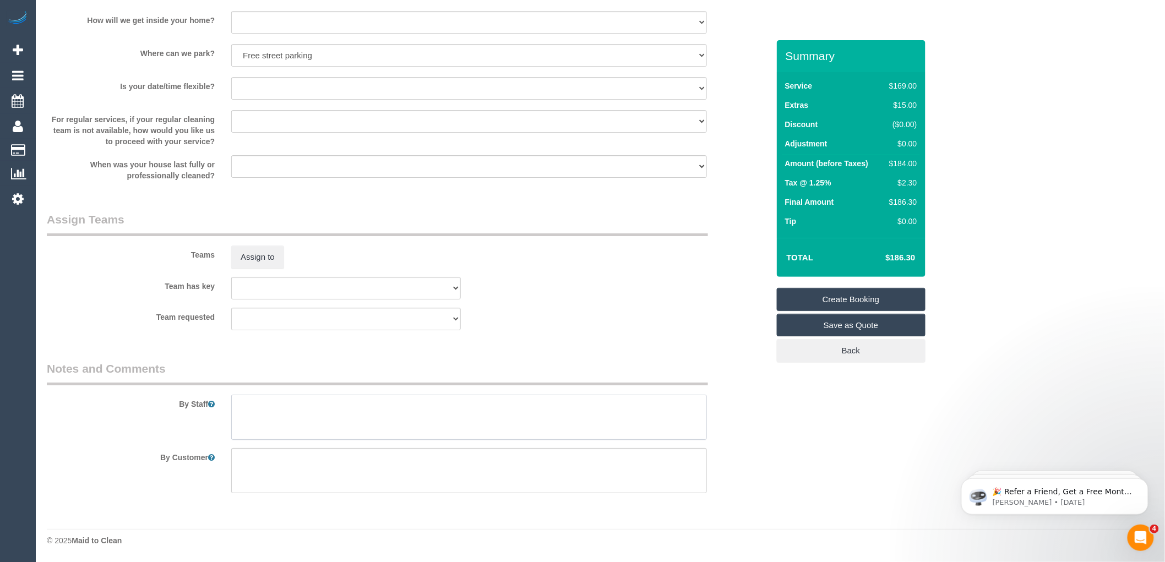
click at [269, 405] on textarea at bounding box center [469, 417] width 476 height 45
click at [338, 397] on textarea at bounding box center [469, 417] width 476 height 45
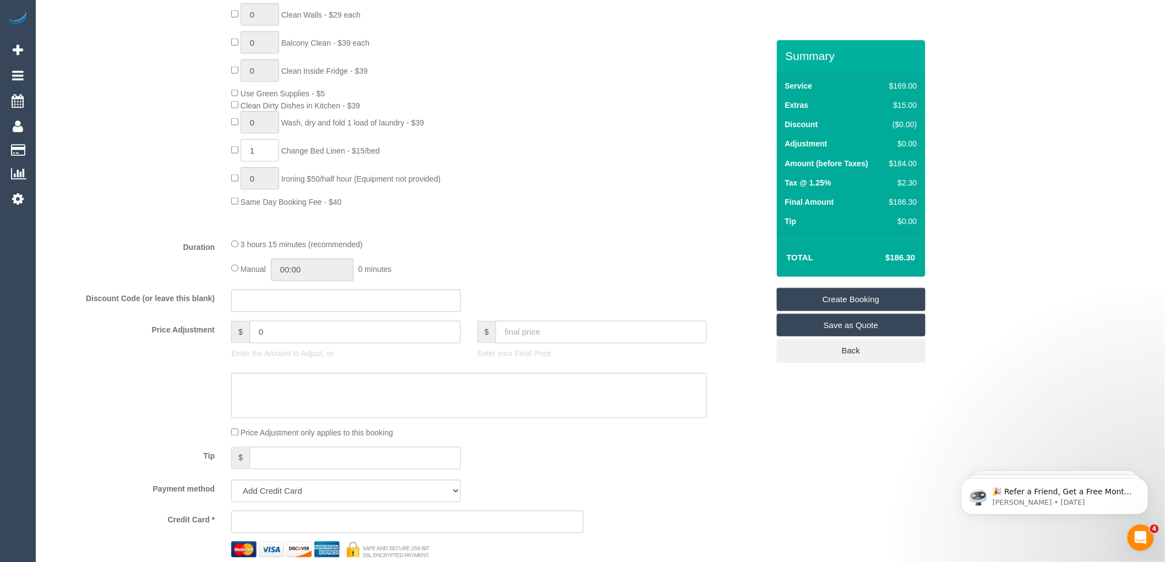
scroll to position [664, 0]
type textarea "Customer 0421041774 Hus name is Chris"
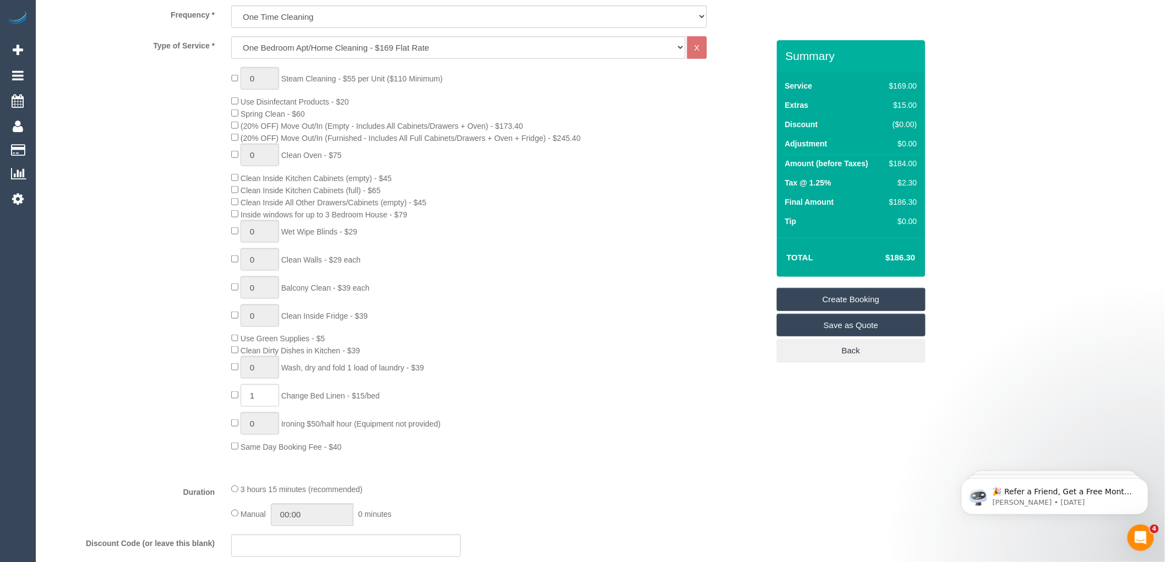
scroll to position [174, 0]
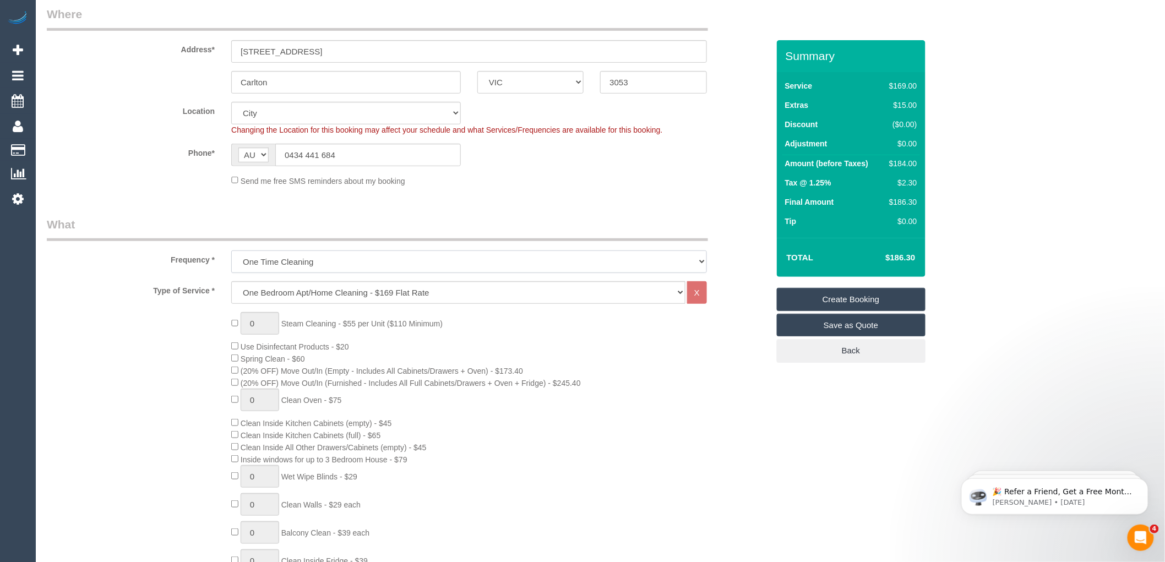
click at [367, 265] on select "One Time Cleaning Weekly - 10% Off - 10.00% (0% for the First Booking) Fortnigh…" at bounding box center [469, 262] width 476 height 23
select select "object:2216"
click at [231, 251] on select "One Time Cleaning Weekly - 10% Off - 10.00% (0% for the First Booking) Fortnigh…" at bounding box center [469, 262] width 476 height 23
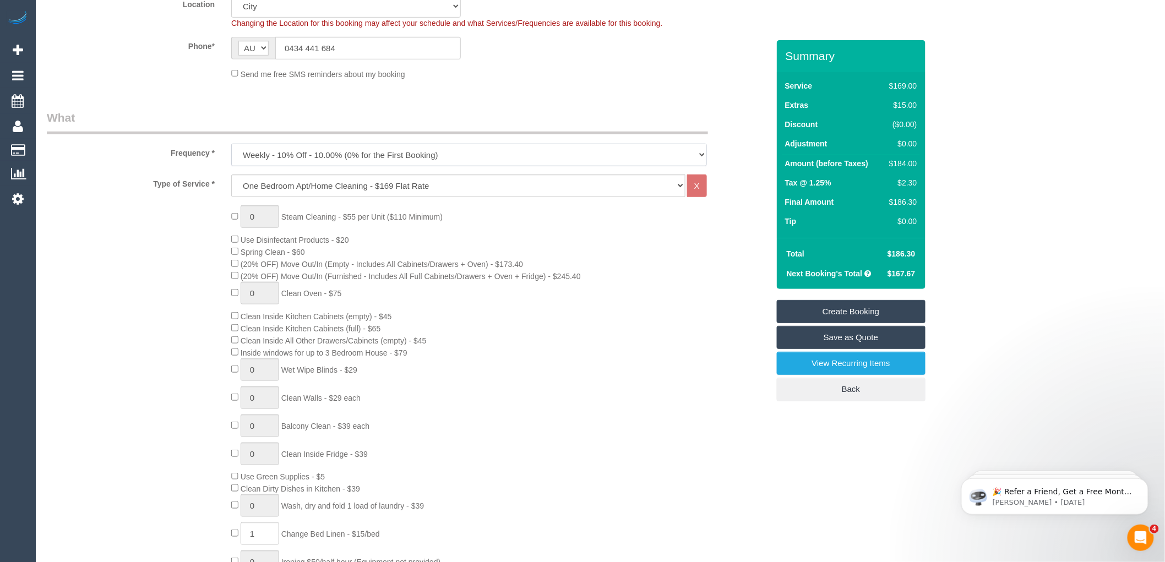
scroll to position [419, 0]
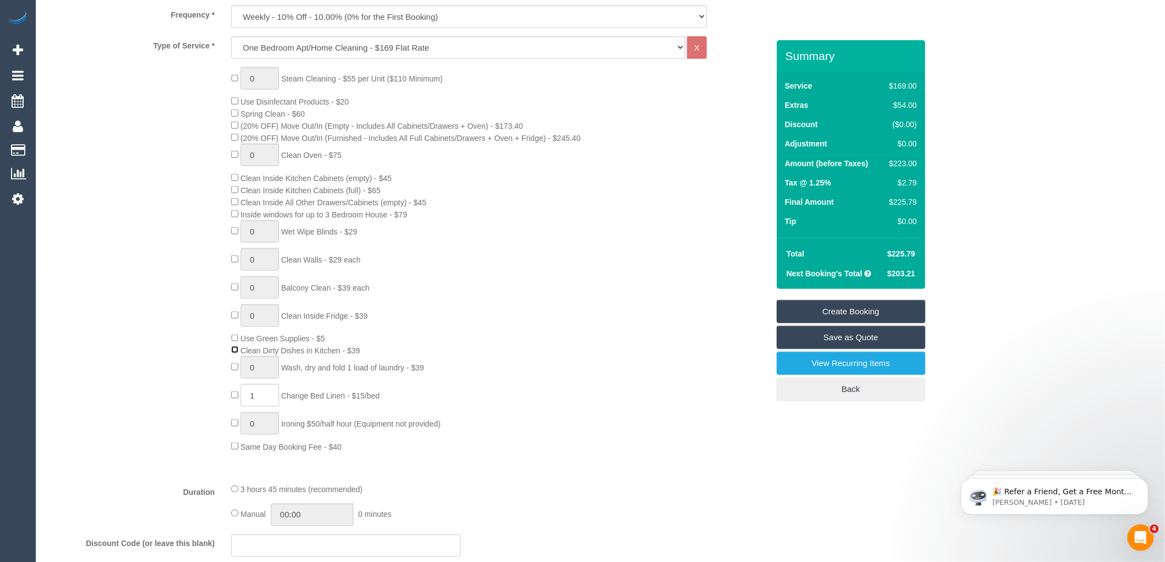
select select "spot27"
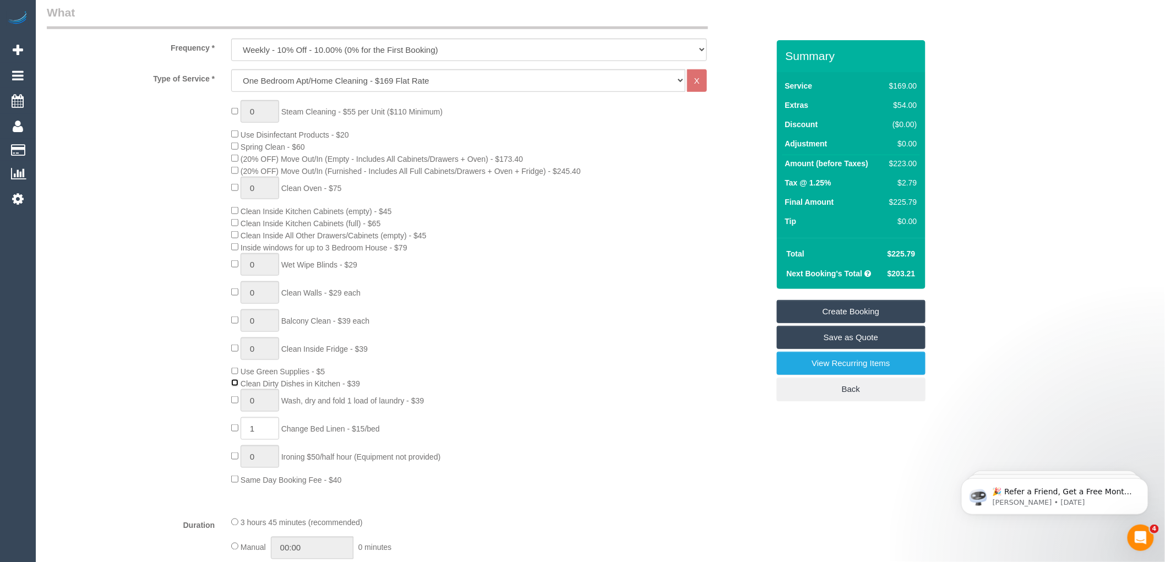
scroll to position [358, 0]
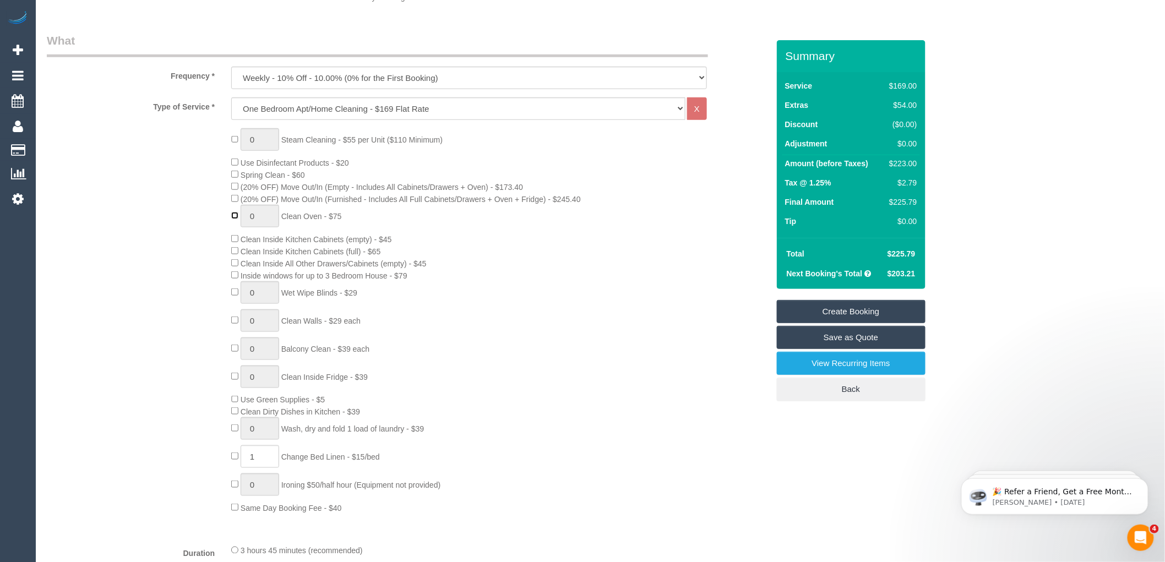
type input "1"
select select "spot51"
type input "0"
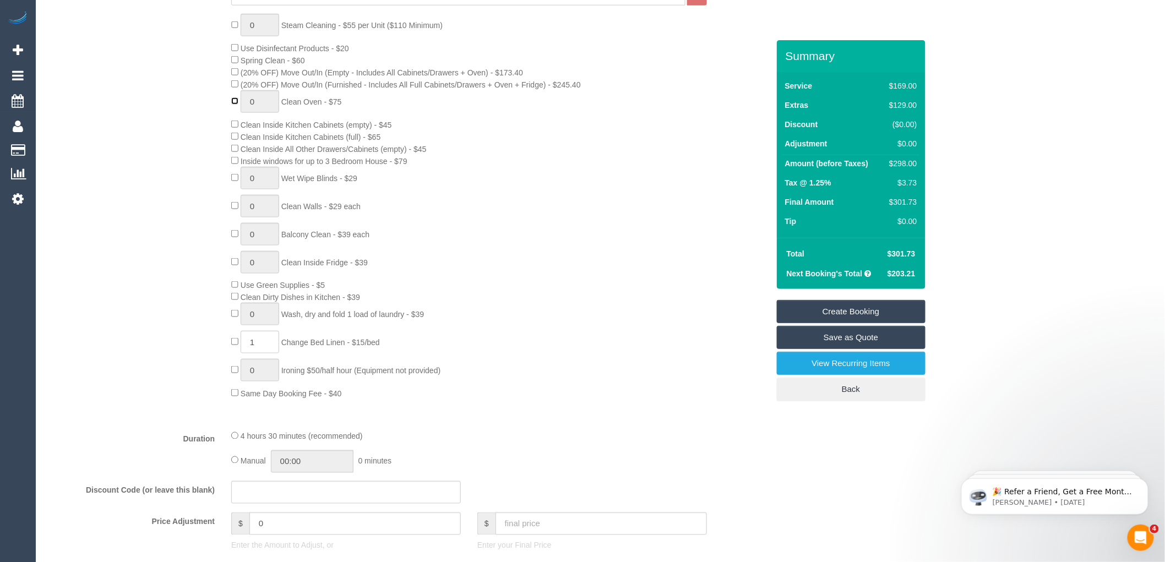
scroll to position [480, 0]
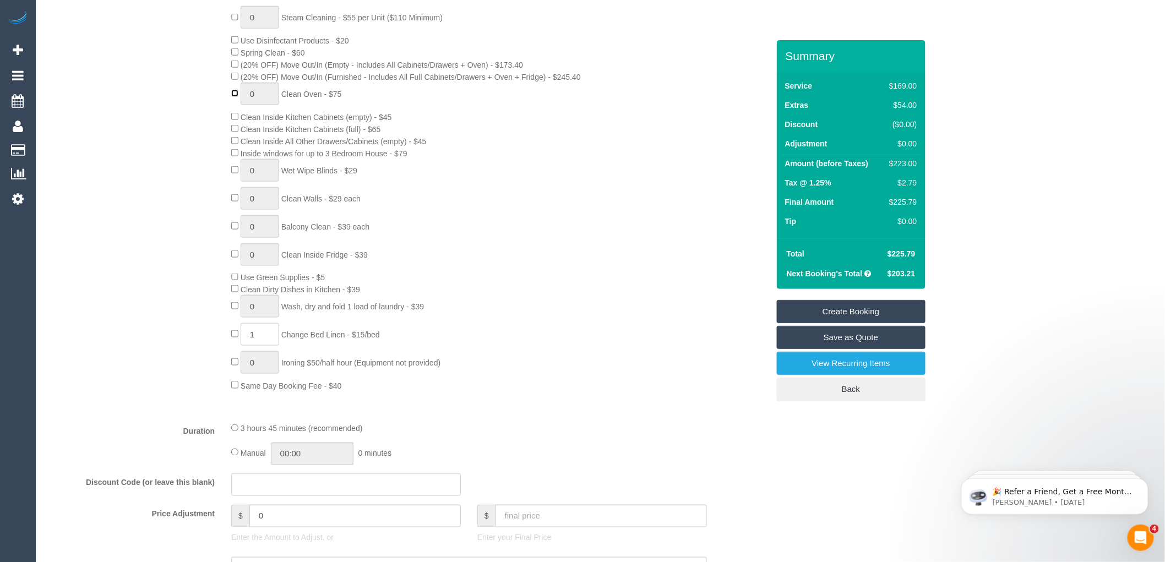
select select "spot75"
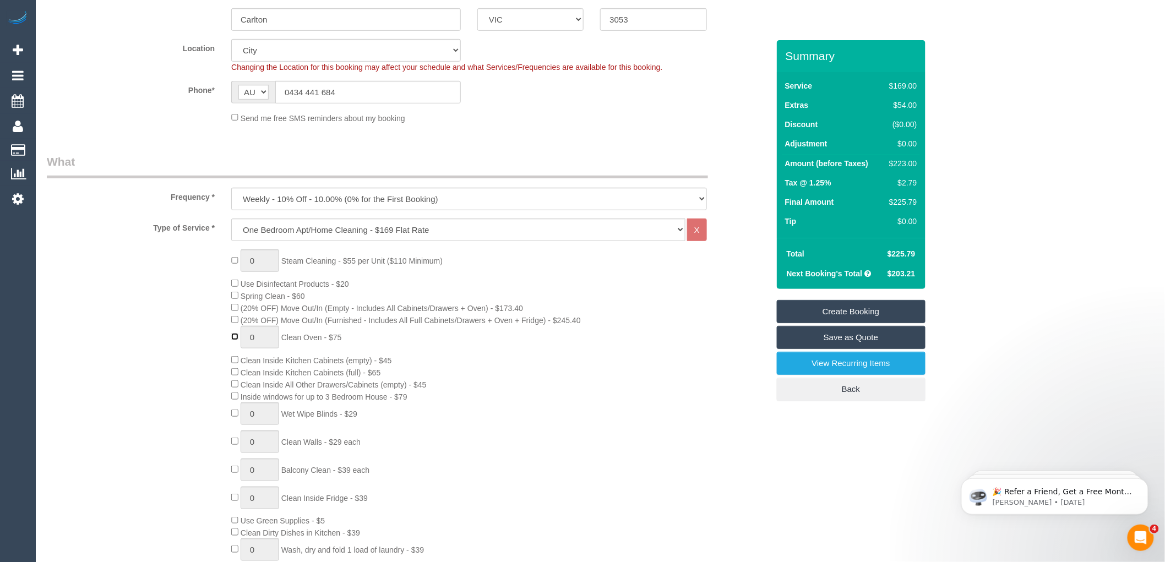
scroll to position [235, 0]
click at [529, 84] on div "Phone* AF AL DZ AD AO AI AQ AG AR AM AW AU AT AZ BS BH BD BB BY BE BZ BJ BM BT …" at bounding box center [408, 94] width 738 height 23
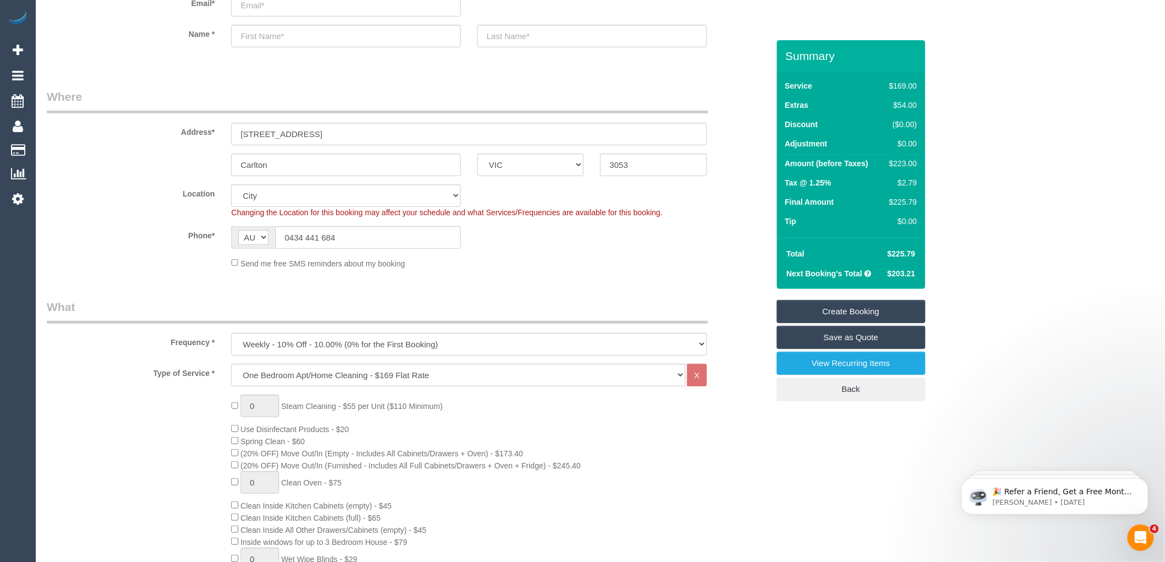
scroll to position [113, 0]
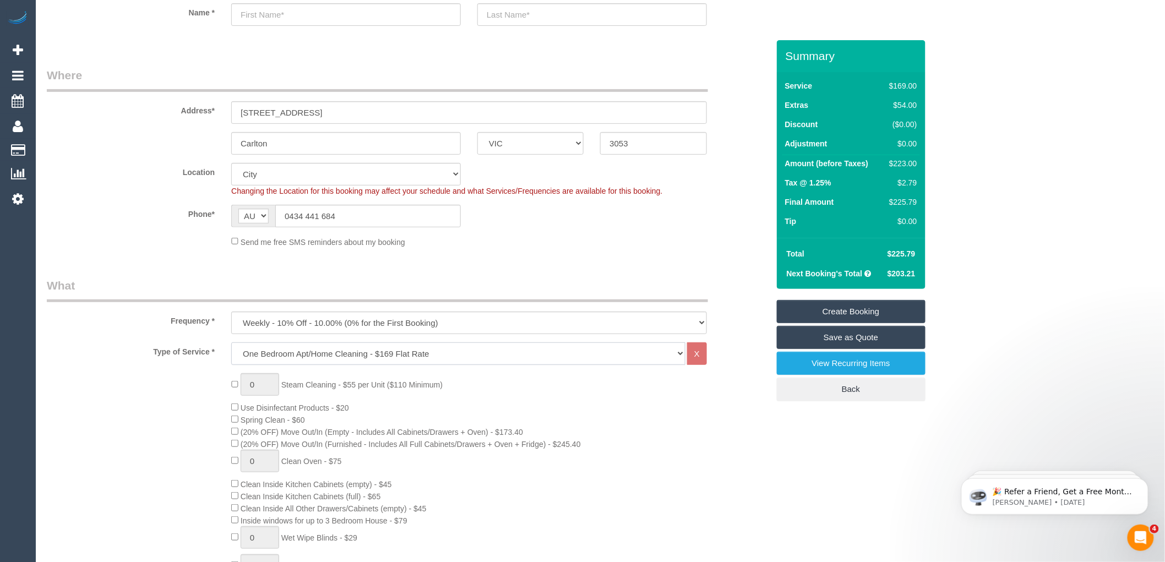
click at [371, 353] on select "Hourly Service - $70/h Hourly Service - $65/h Hourly Service - $60/h Hourly Ser…" at bounding box center [458, 354] width 454 height 23
select select "275"
click at [231, 343] on select "Hourly Service - $70/h Hourly Service - $65/h Hourly Service - $60/h Hourly Ser…" at bounding box center [458, 354] width 454 height 23
select select "1"
select select "120"
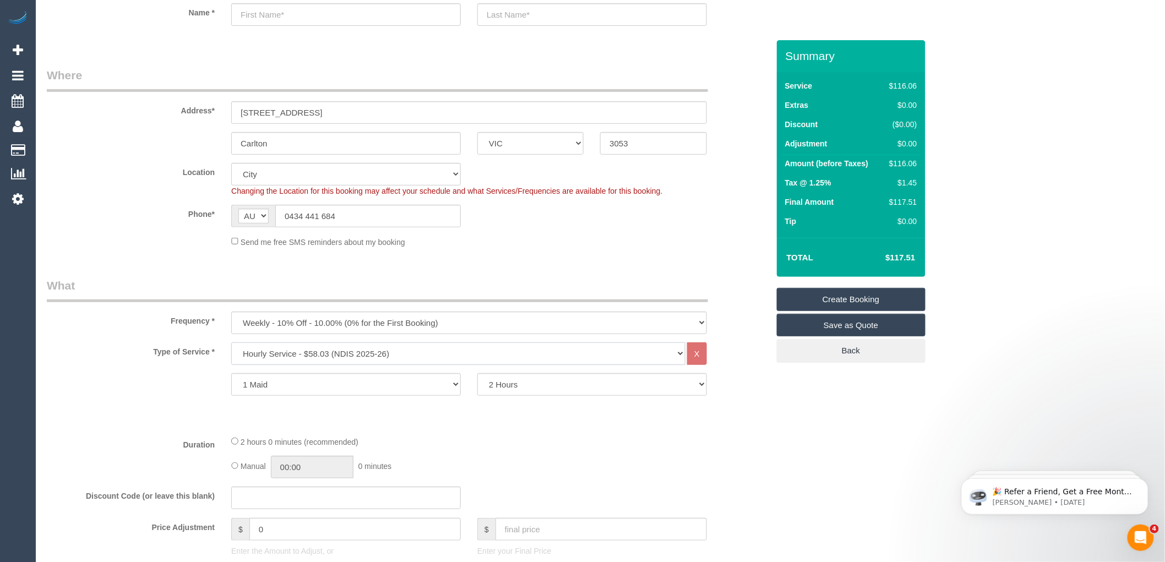
select select "spot99"
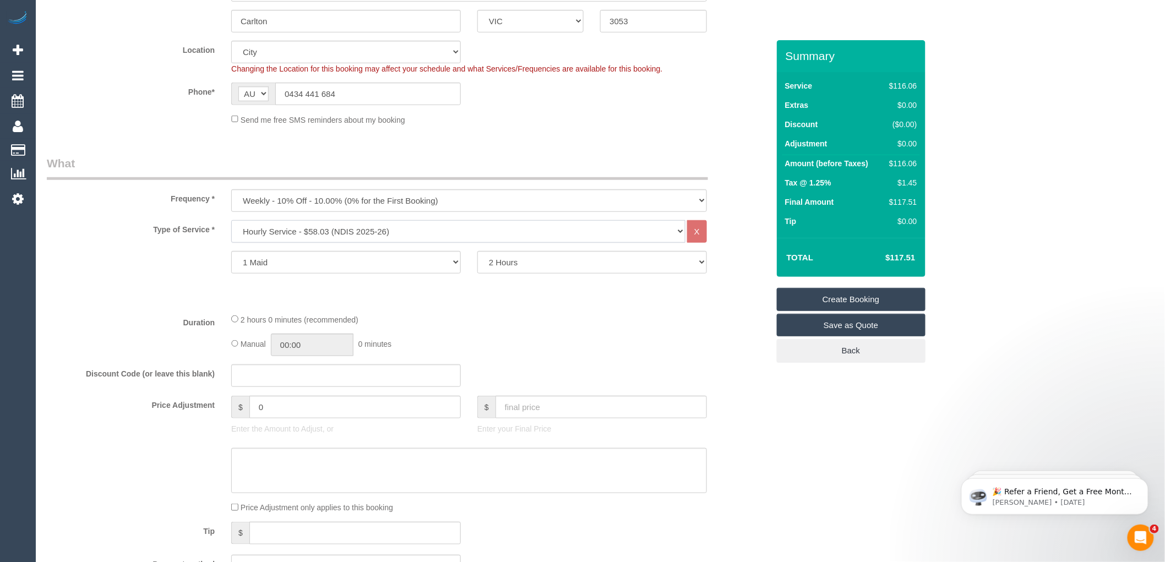
scroll to position [174, 0]
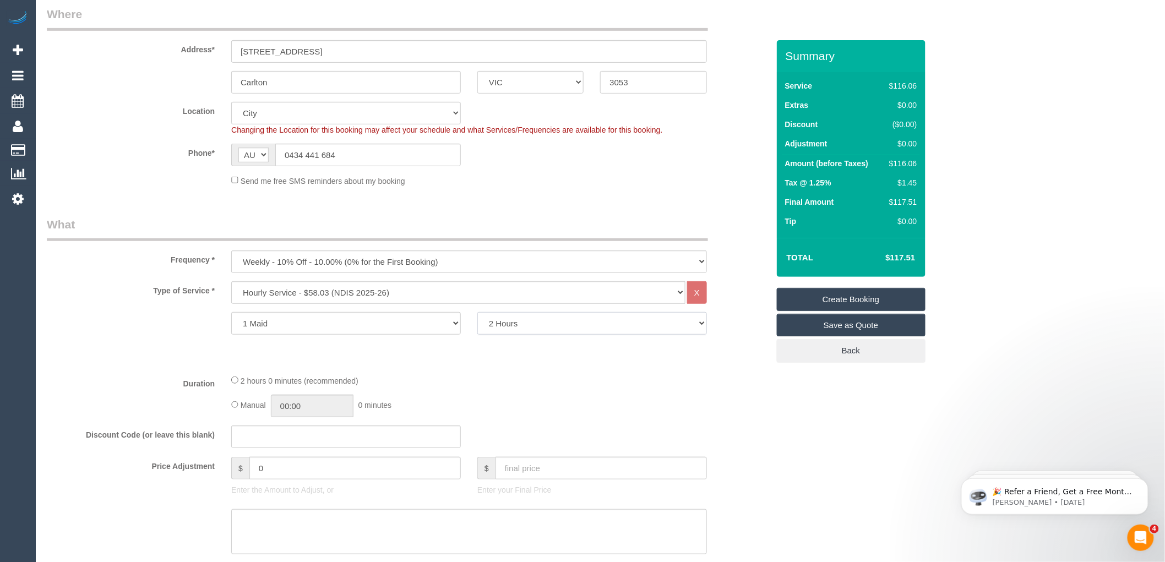
click at [526, 323] on select "2 Hours 2.5 Hours 3 Hours 3.5 Hours 4 Hours 4.5 Hours 5 Hours 5.5 Hours 6 Hours…" at bounding box center [592, 323] width 230 height 23
select select "180"
click at [477, 313] on select "2 Hours 2.5 Hours 3 Hours 3.5 Hours 4 Hours 4.5 Hours 5 Hours 5.5 Hours 6 Hours…" at bounding box center [592, 323] width 230 height 23
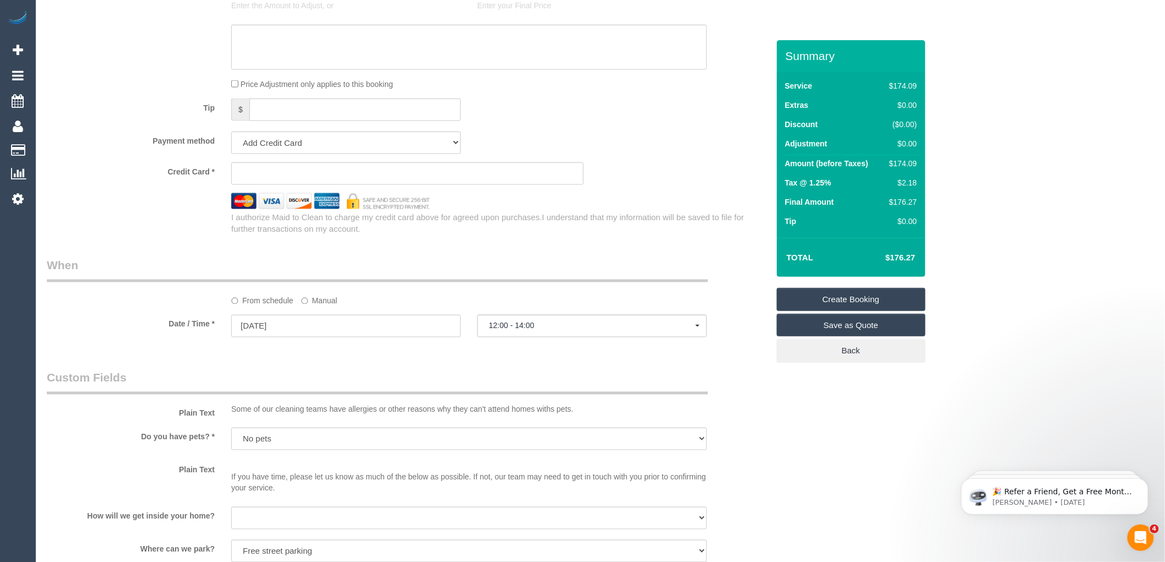
scroll to position [664, 0]
select select "spot123"
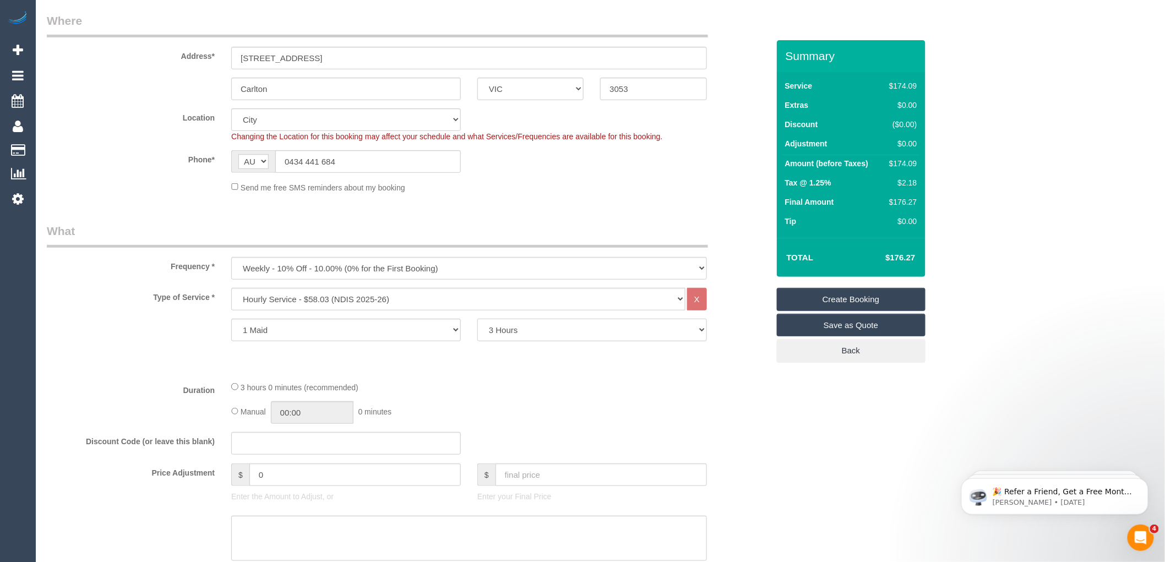
scroll to position [183, 0]
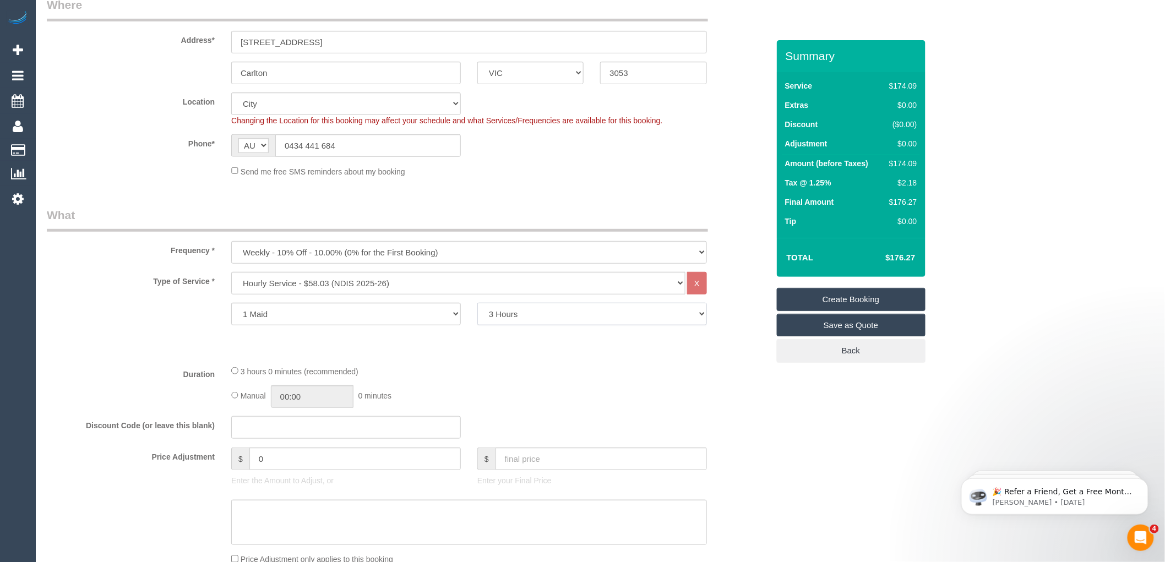
click at [513, 317] on select "2 Hours 2.5 Hours 3 Hours 3.5 Hours 4 Hours 4.5 Hours 5 Hours 5.5 Hours 6 Hours…" at bounding box center [592, 314] width 230 height 23
select select "120"
click at [477, 303] on select "2 Hours 2.5 Hours 3 Hours 3.5 Hours 4 Hours 4.5 Hours 5 Hours 5.5 Hours 6 Hours…" at bounding box center [592, 314] width 230 height 23
select select "spot147"
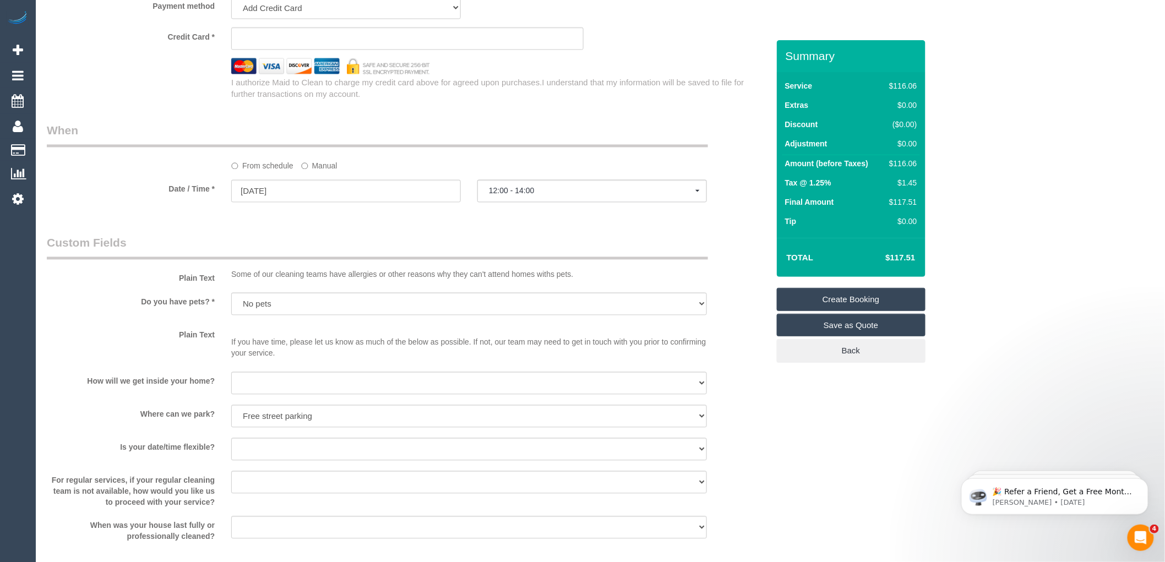
scroll to position [789, 0]
click at [317, 195] on input "15/09/2025" at bounding box center [346, 195] width 230 height 23
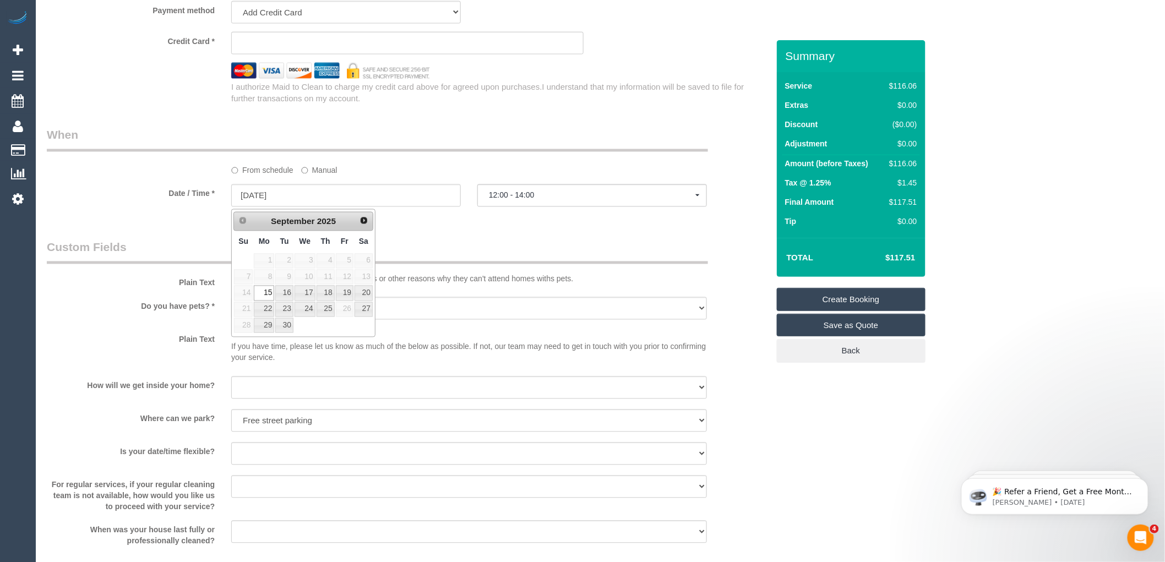
click at [513, 159] on div "From schedule Manual" at bounding box center [408, 151] width 738 height 49
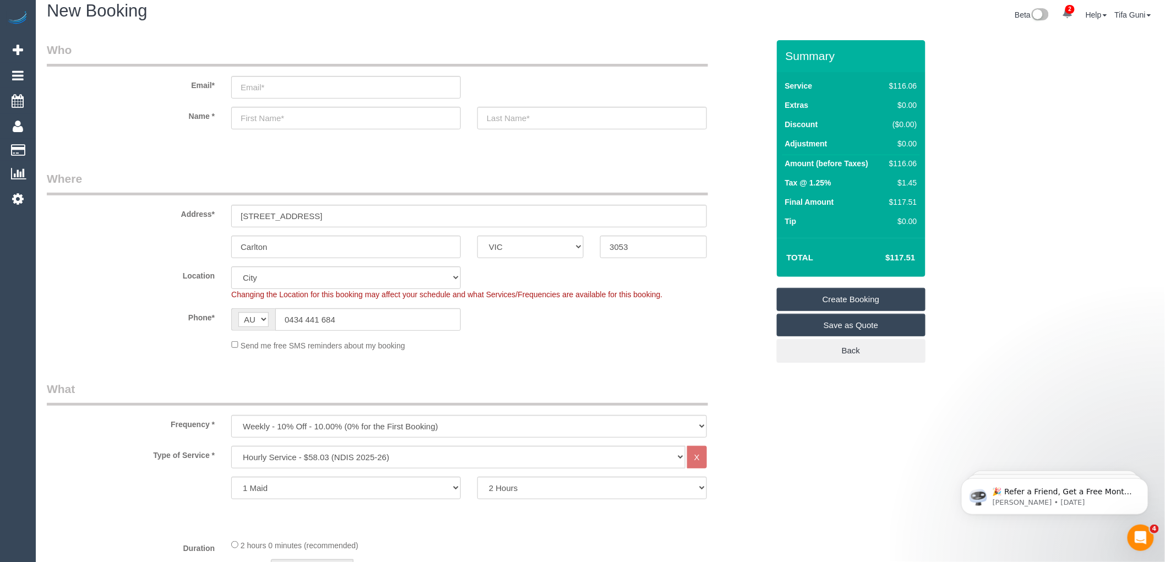
scroll to position [0, 0]
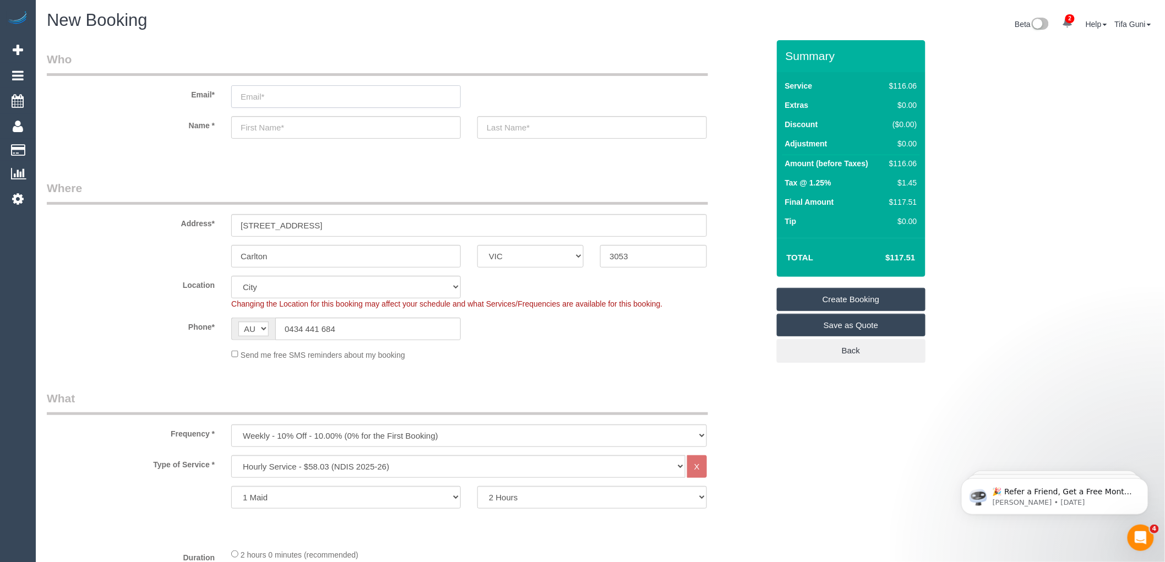
click at [258, 101] on input "email" at bounding box center [346, 96] width 230 height 23
click at [259, 101] on input "email" at bounding box center [346, 96] width 230 height 23
type input "marie.davis@hotmail.com"
click at [261, 128] on input "text" at bounding box center [346, 127] width 230 height 23
type input "Marie"
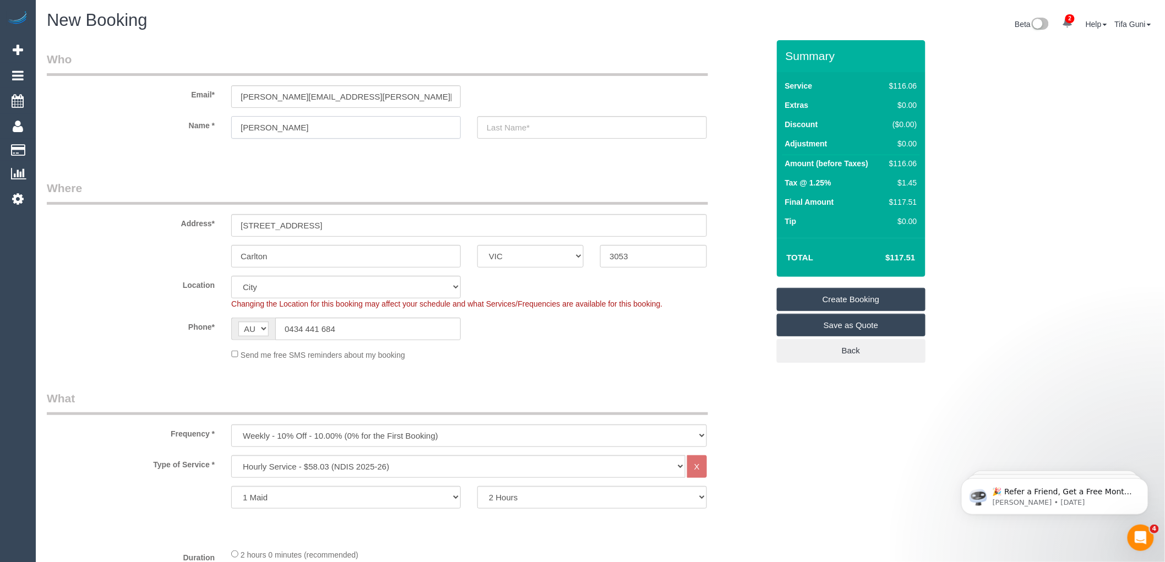
select select "spot171"
type input "Marie"
click at [502, 123] on input "text" at bounding box center [592, 127] width 230 height 23
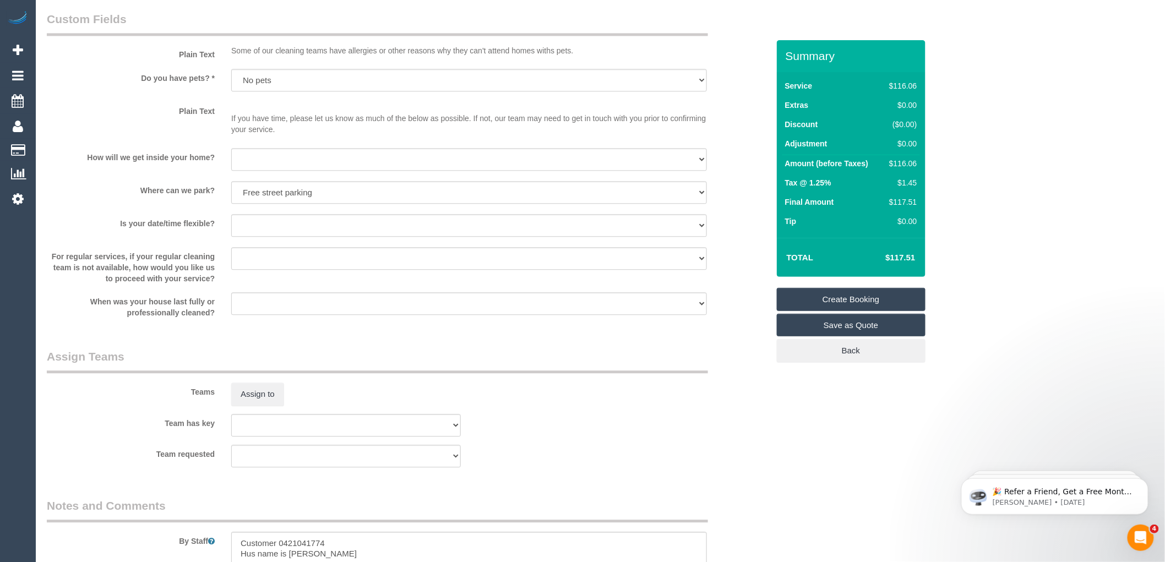
scroll to position [1156, 0]
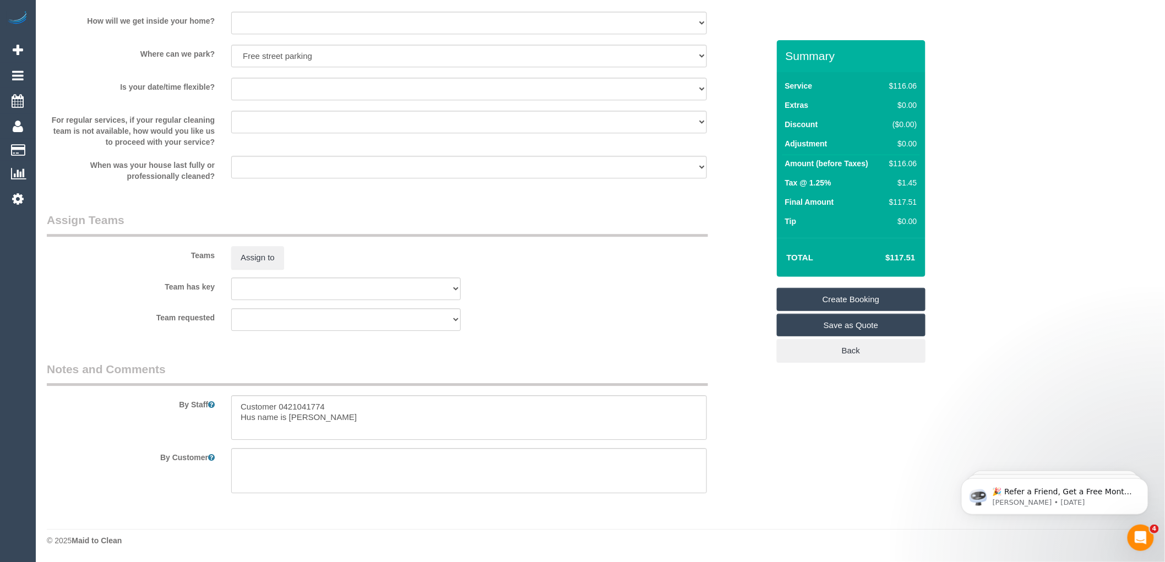
type input "Davis"
click at [319, 417] on textarea at bounding box center [469, 417] width 476 height 45
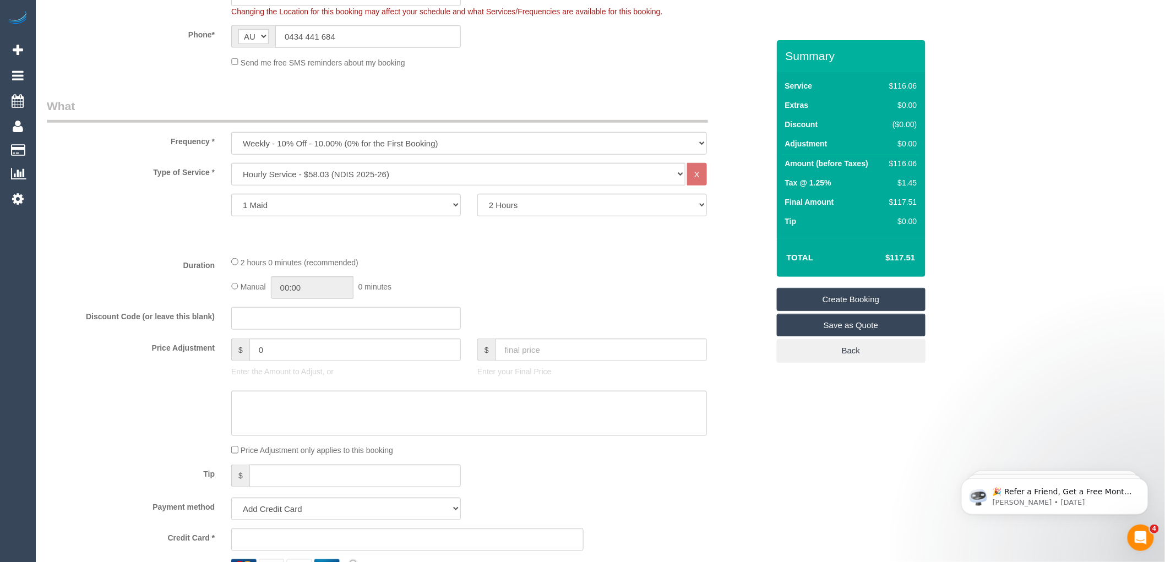
scroll to position [306, 0]
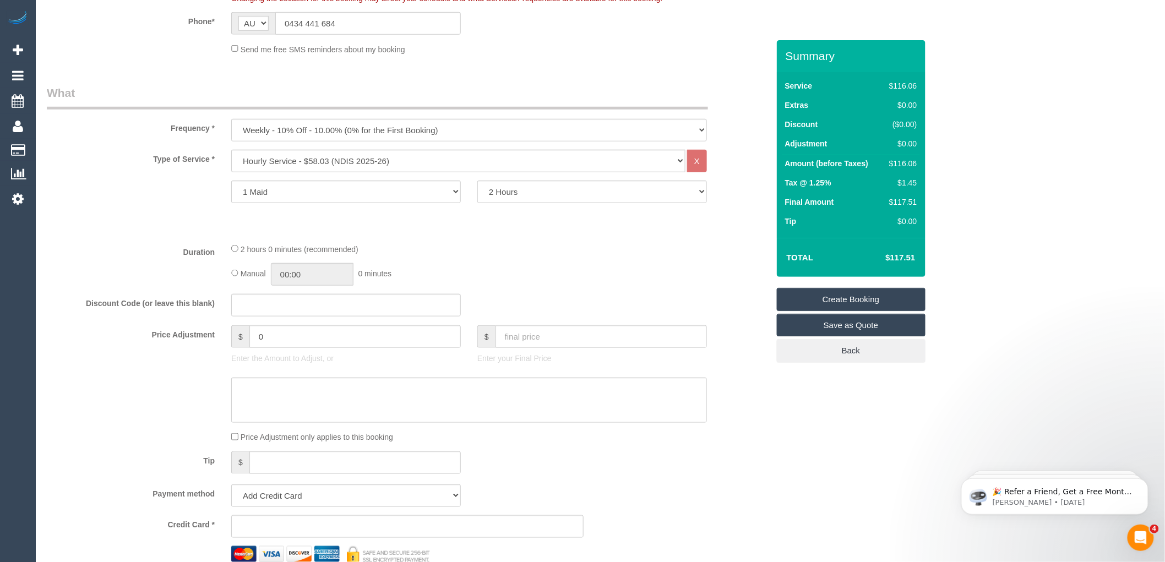
type textarea "Customer 0421041774 Hus name is Chris The Chris Surgey group"
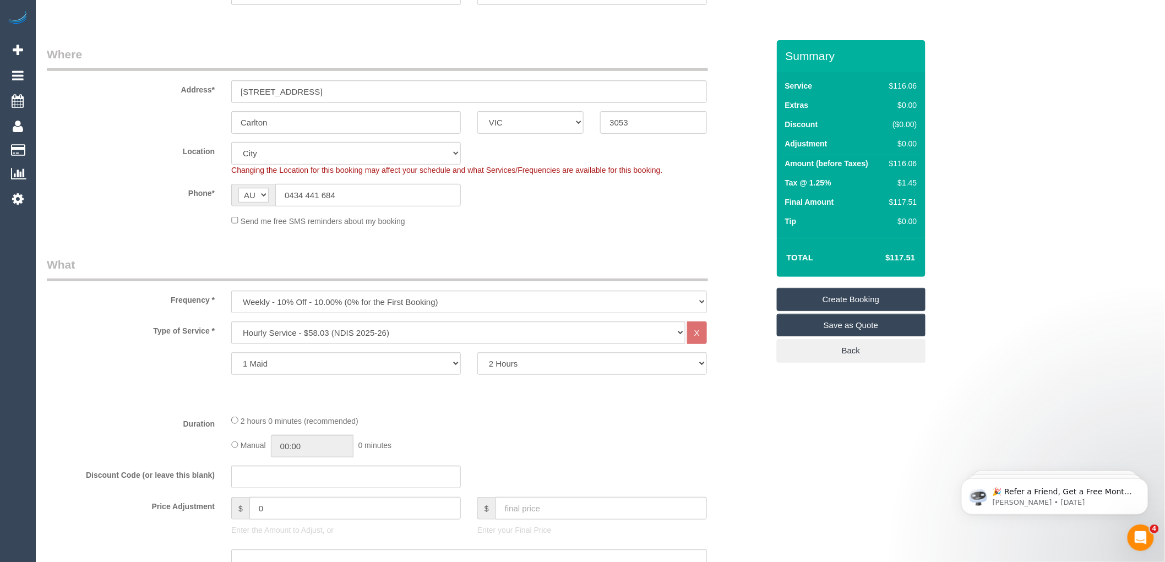
scroll to position [0, 0]
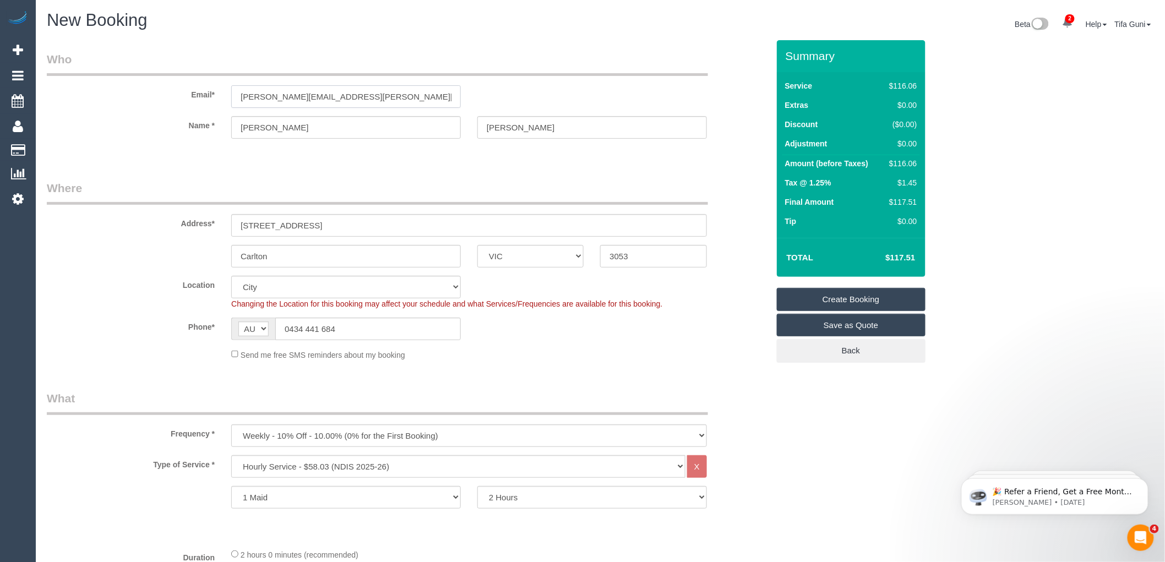
drag, startPoint x: 362, startPoint y: 94, endPoint x: 233, endPoint y: 106, distance: 129.4
click at [233, 106] on input "marie.davis@hotmail.com" at bounding box center [346, 96] width 230 height 23
type input "m.davis5@hotmail.com"
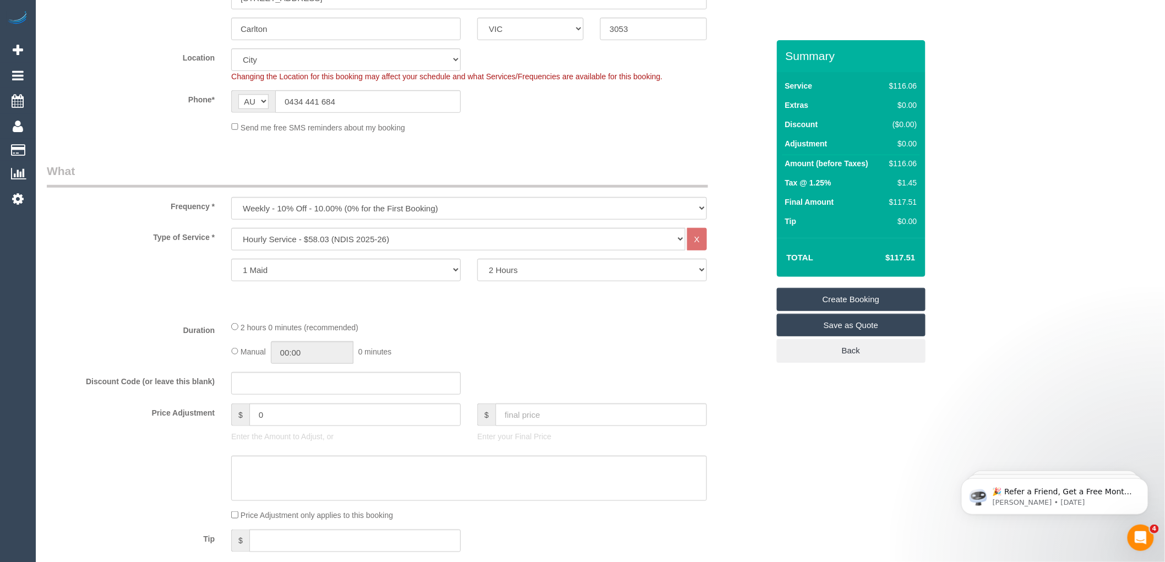
select select "spot195"
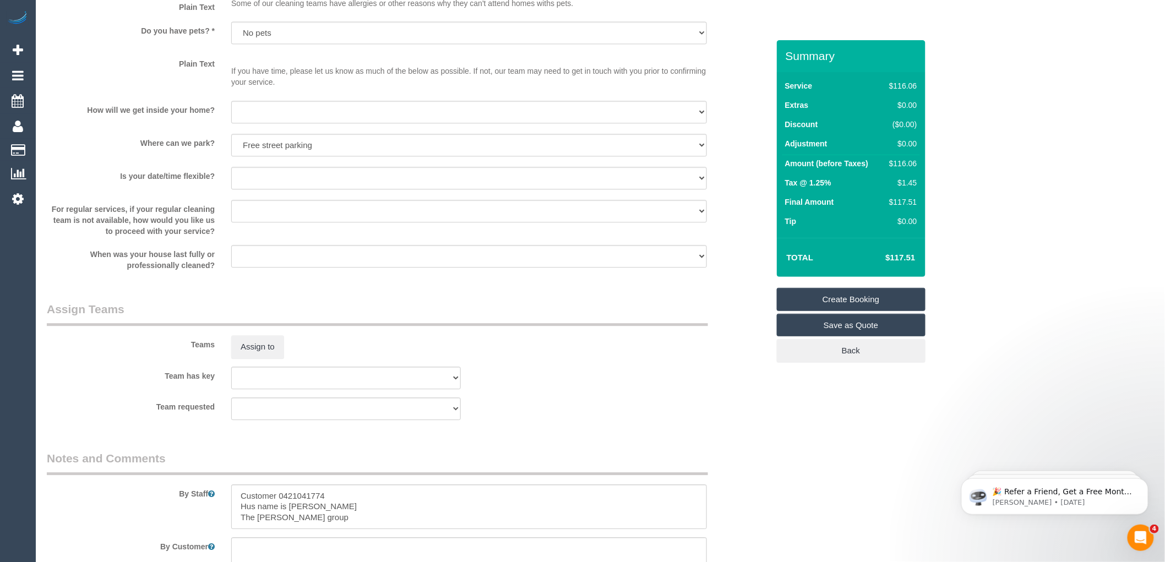
scroll to position [1156, 0]
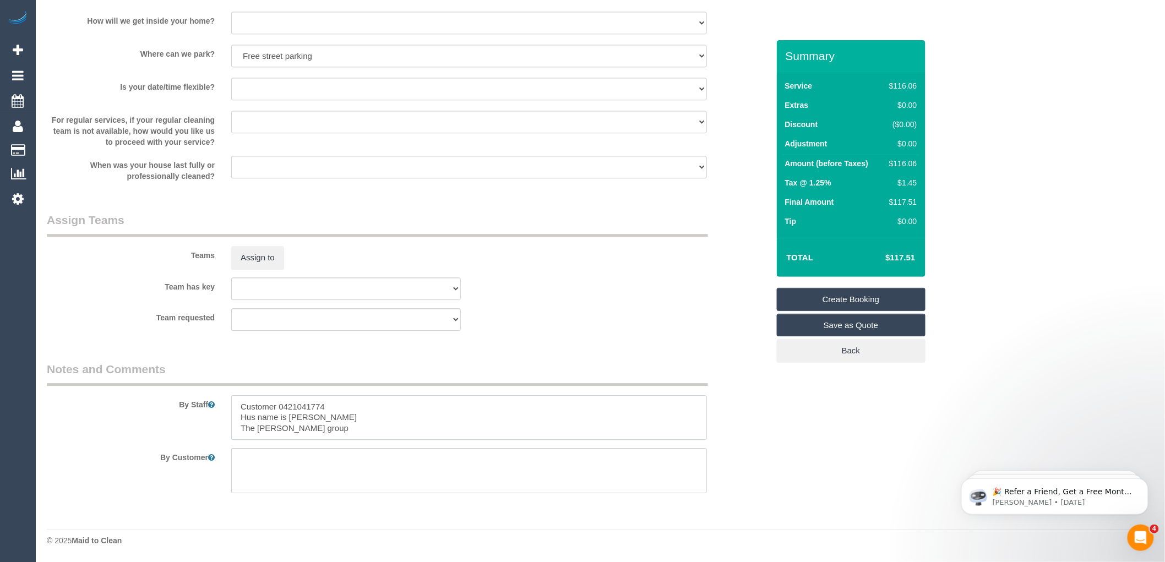
click at [336, 427] on textarea at bounding box center [469, 417] width 476 height 45
click at [580, 431] on textarea at bounding box center [469, 417] width 476 height 45
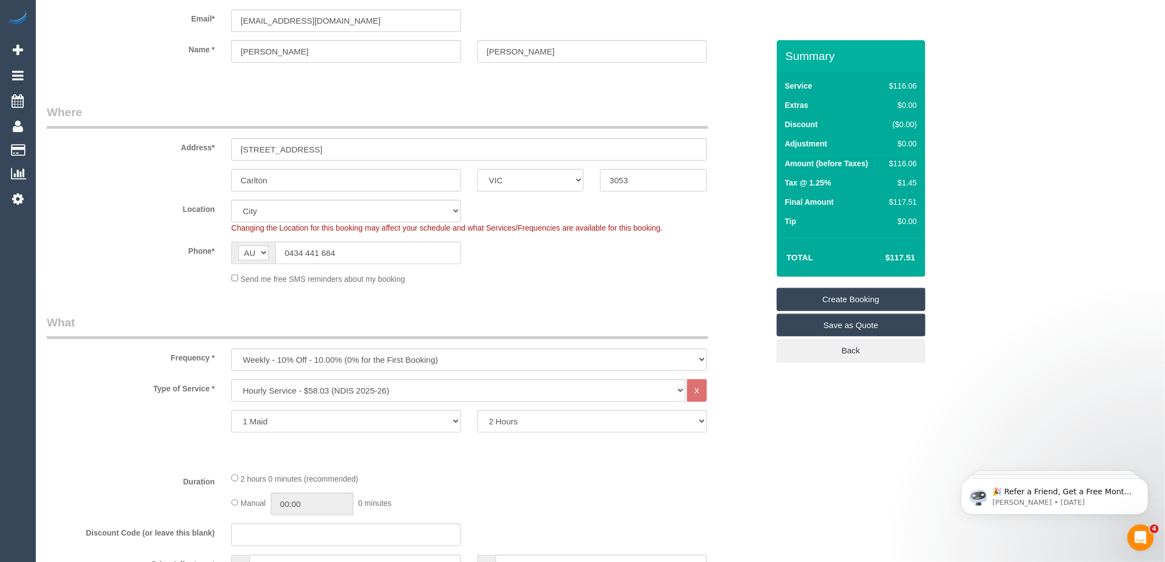
scroll to position [55, 0]
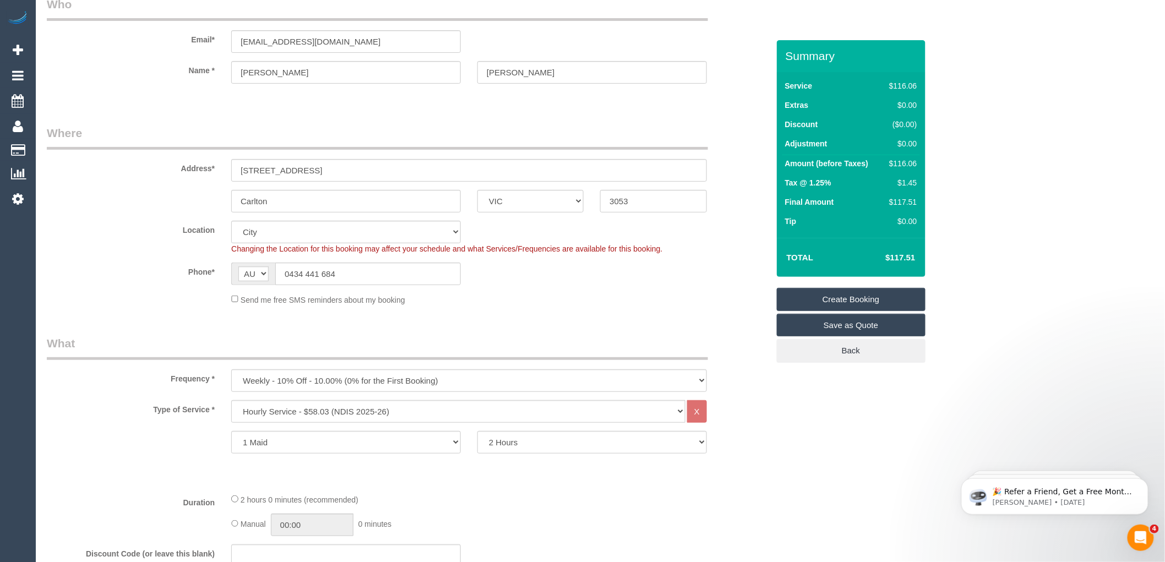
type textarea "Customer 0421041774 Hus name is Chris The Chris Surgey group Clean Bathroom, to…"
click at [541, 444] on select "2 Hours 2.5 Hours 3 Hours 3.5 Hours 4 Hours 4.5 Hours 5 Hours 5.5 Hours 6 Hours…" at bounding box center [592, 442] width 230 height 23
select select "150"
click at [477, 432] on select "2 Hours 2.5 Hours 3 Hours 3.5 Hours 4 Hours 4.5 Hours 5 Hours 5.5 Hours 6 Hours…" at bounding box center [592, 442] width 230 height 23
select select "spot219"
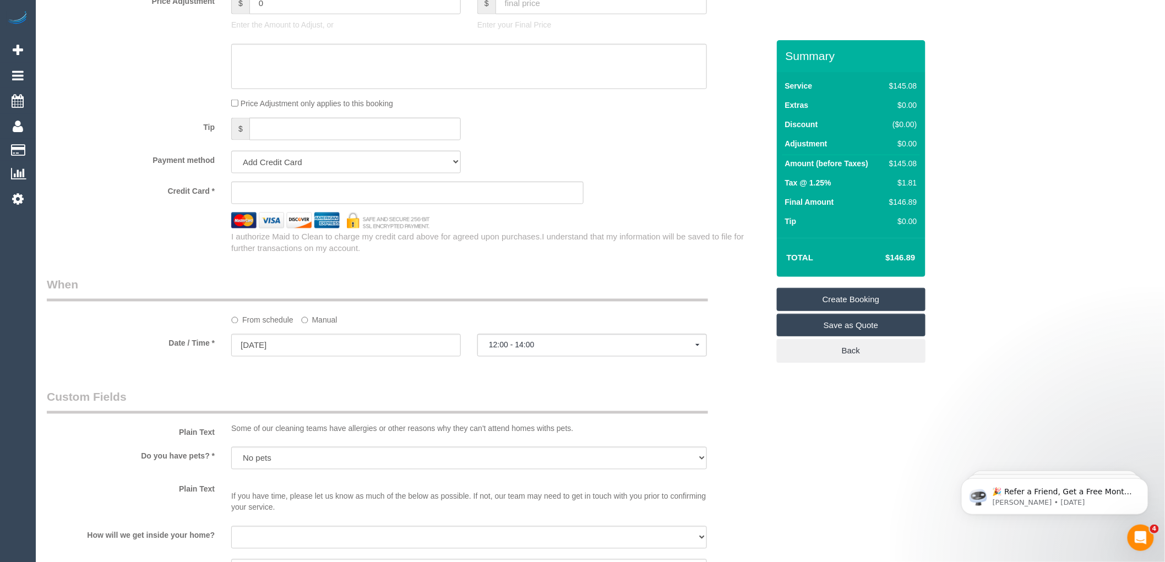
scroll to position [612, 0]
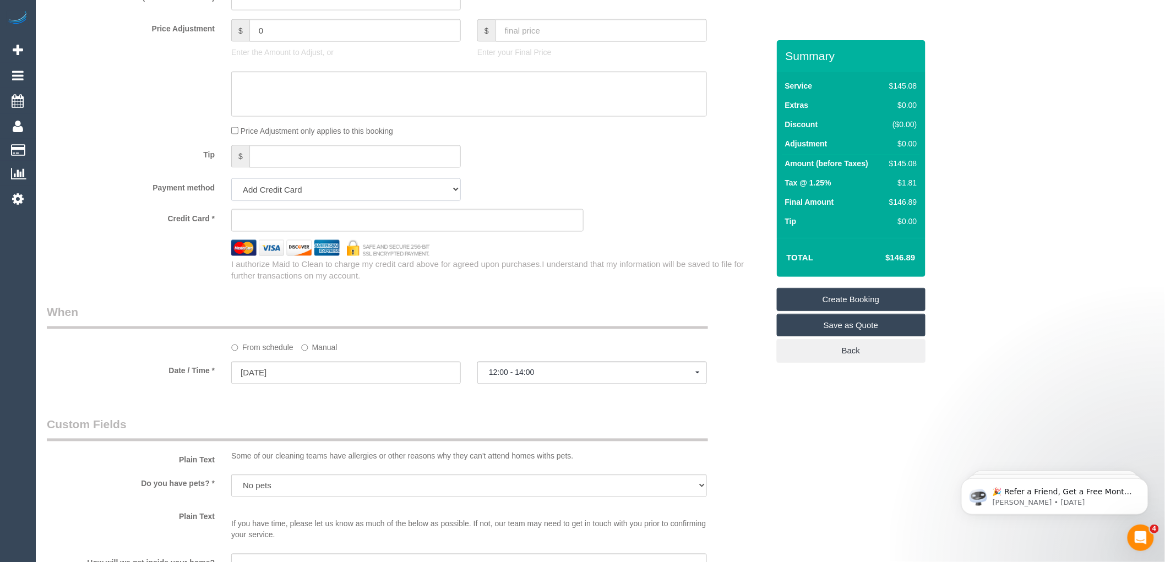
click at [323, 190] on select "Add Credit Card Cash Check Paypal" at bounding box center [346, 189] width 230 height 23
select select "string:check"
click at [231, 181] on select "Add Credit Card Cash Check Paypal" at bounding box center [346, 189] width 230 height 23
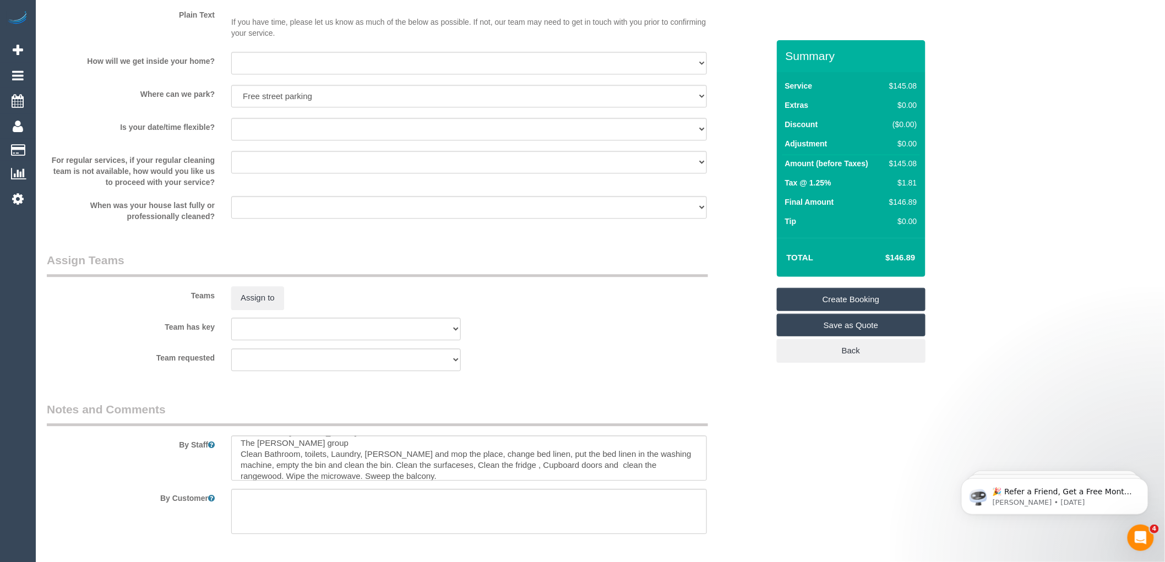
scroll to position [1083, 0]
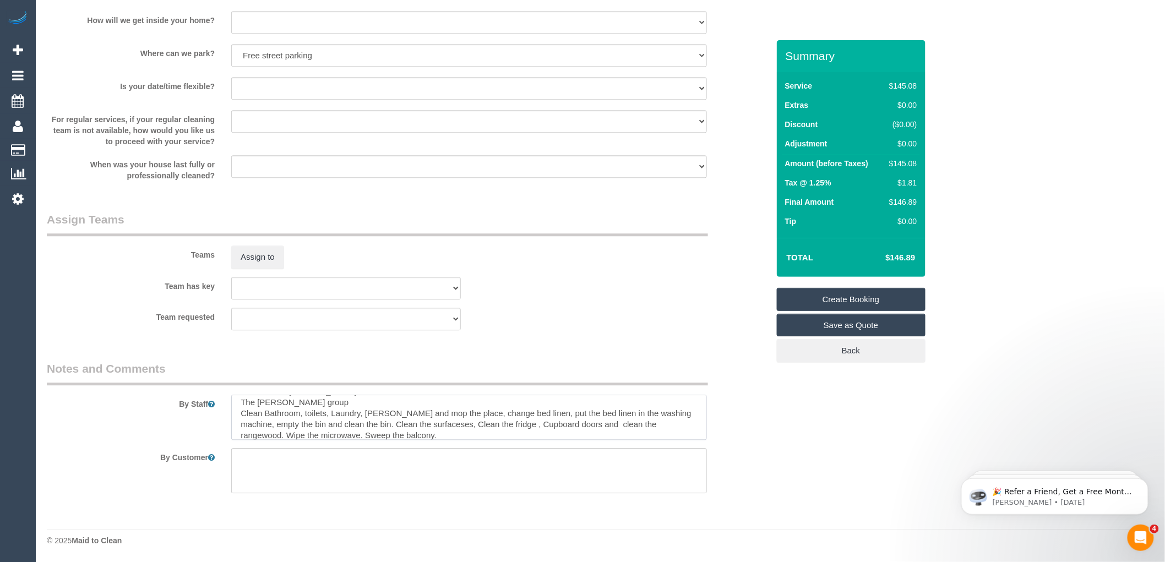
click at [378, 436] on textarea at bounding box center [469, 417] width 476 height 45
click at [372, 437] on textarea at bounding box center [469, 417] width 476 height 45
click at [616, 433] on textarea at bounding box center [469, 417] width 476 height 45
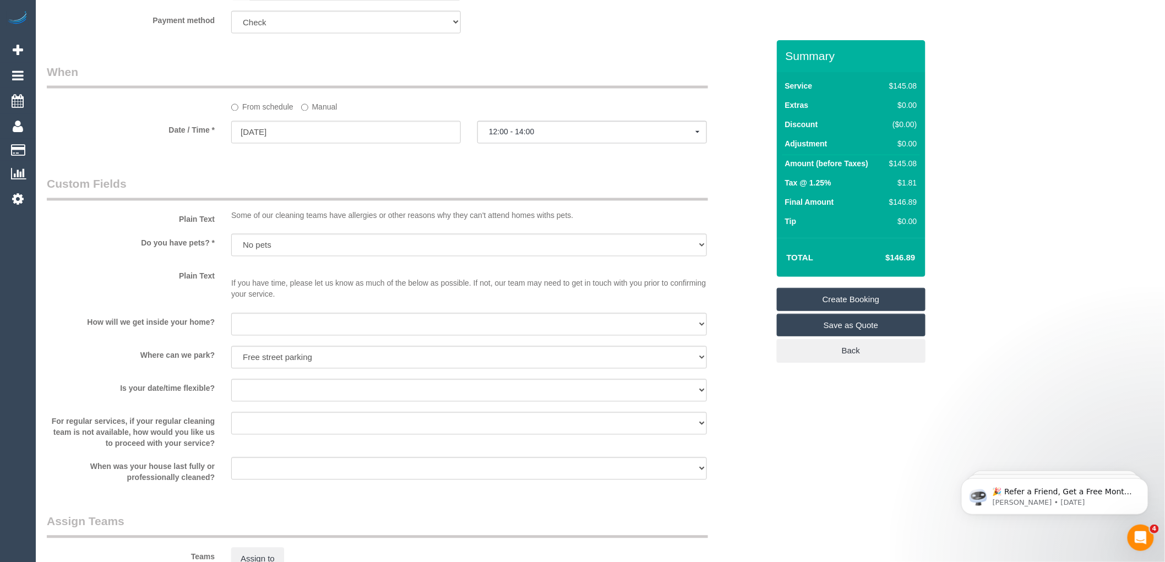
scroll to position [777, 0]
type textarea "Customer 0421041774 Hus name is Chris The Chris Surgey group Clean Bathroom, to…"
click at [283, 136] on input "15/09/2025" at bounding box center [346, 134] width 230 height 23
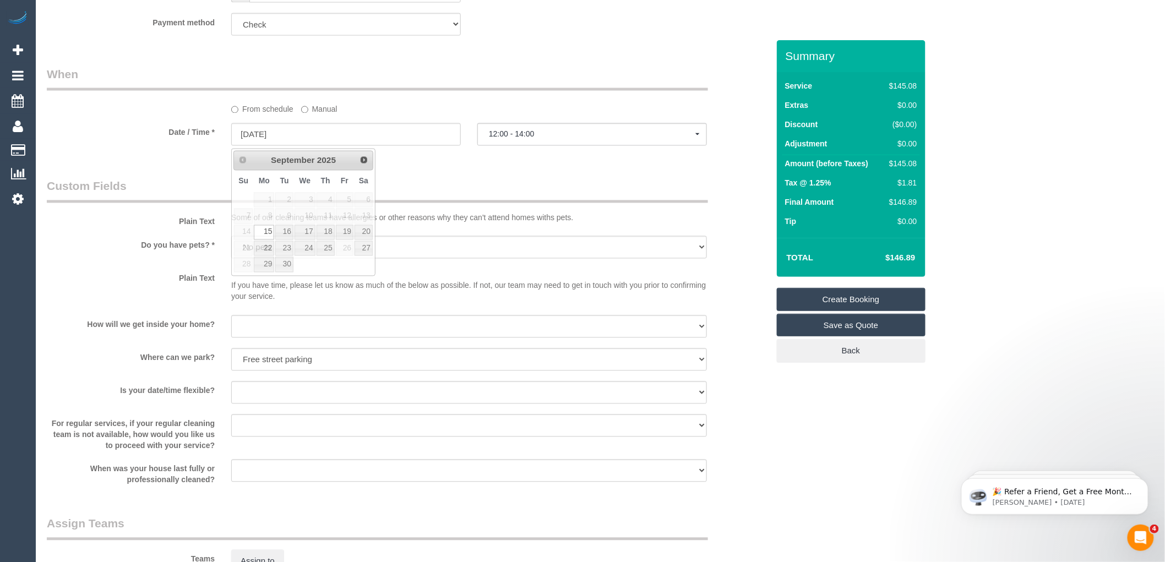
click at [681, 171] on div "Who Email* m.davis5@hotmail.com Name * Marie Davis Where Address* 210/2-9 Sinla…" at bounding box center [408, 45] width 738 height 1565
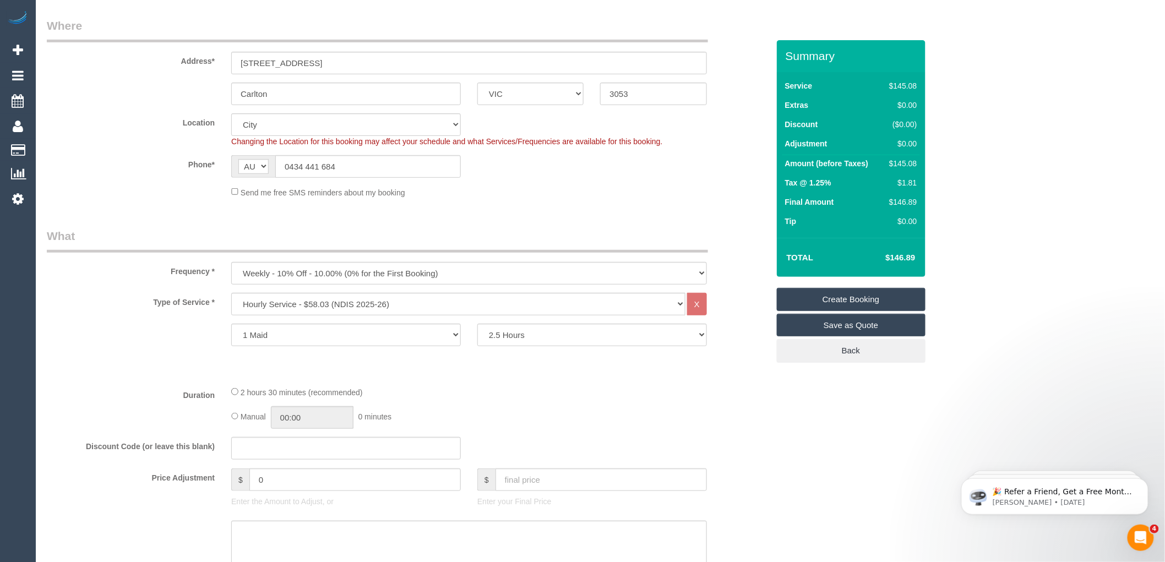
scroll to position [0, 0]
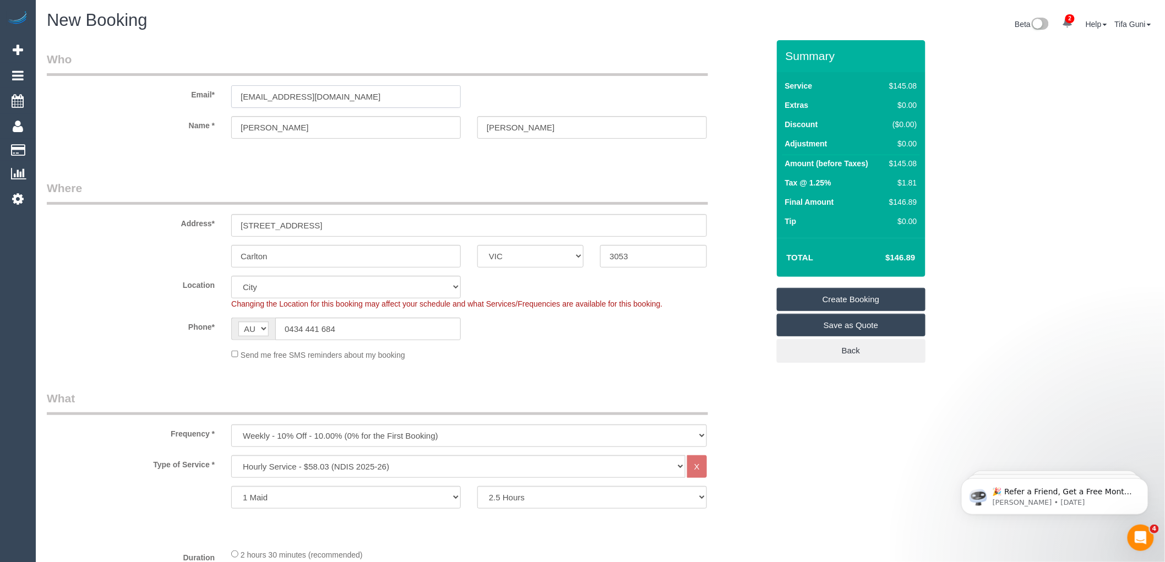
drag, startPoint x: 332, startPoint y: 95, endPoint x: 216, endPoint y: 84, distance: 116.7
click at [216, 84] on div "Email* m.davis5@hotmail.com" at bounding box center [408, 79] width 738 height 57
click at [181, 94] on label "Email*" at bounding box center [131, 92] width 184 height 15
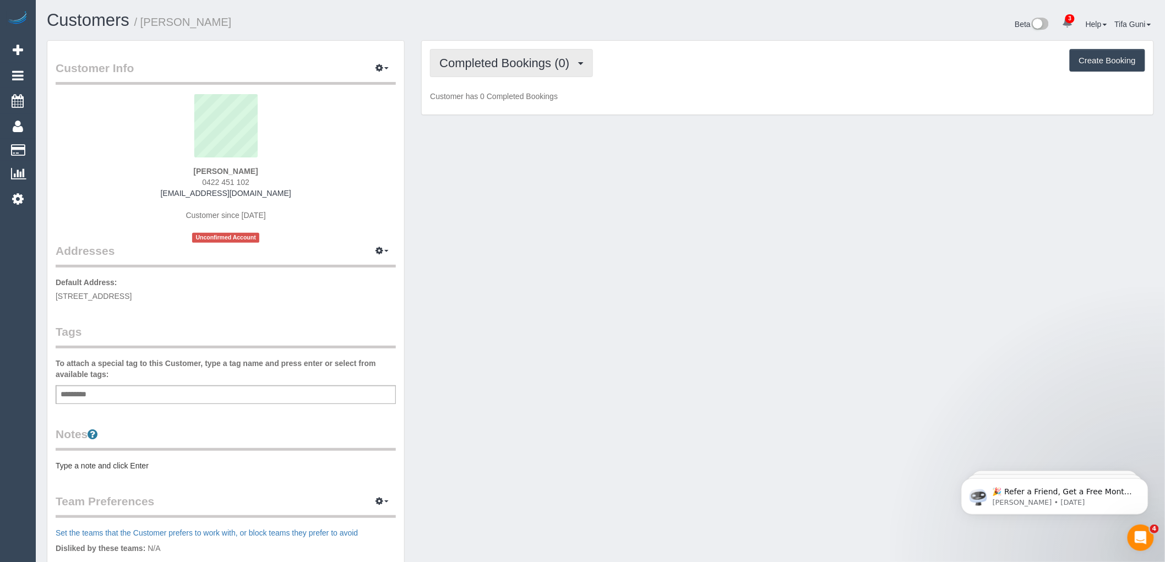
click at [510, 70] on button "Completed Bookings (0)" at bounding box center [511, 63] width 163 height 28
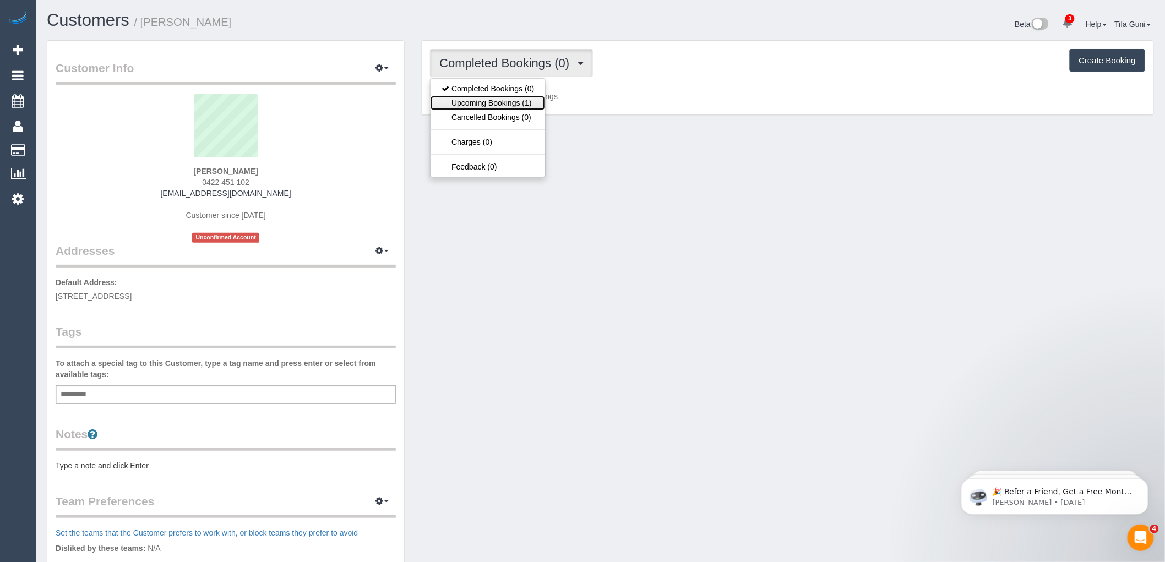
click at [510, 100] on link "Upcoming Bookings (1)" at bounding box center [488, 103] width 115 height 14
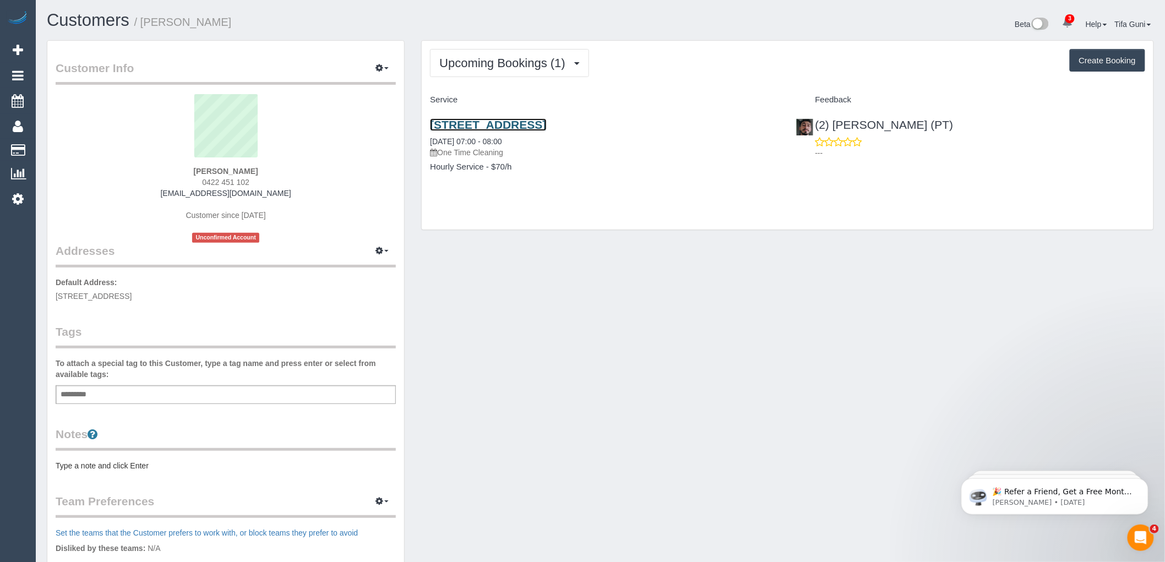
click at [546, 124] on link "803/105 Batman Street, West Melbourne, VIC 3003" at bounding box center [488, 124] width 116 height 13
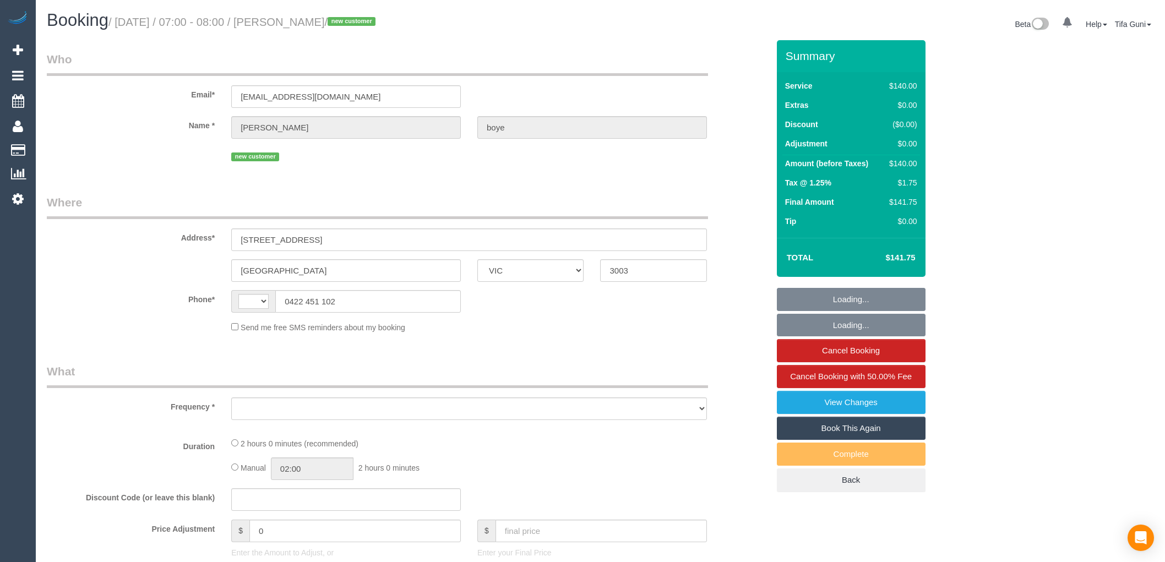
select select "VIC"
select select "number:28"
select select "number:14"
select select "number:19"
select select "string:AU"
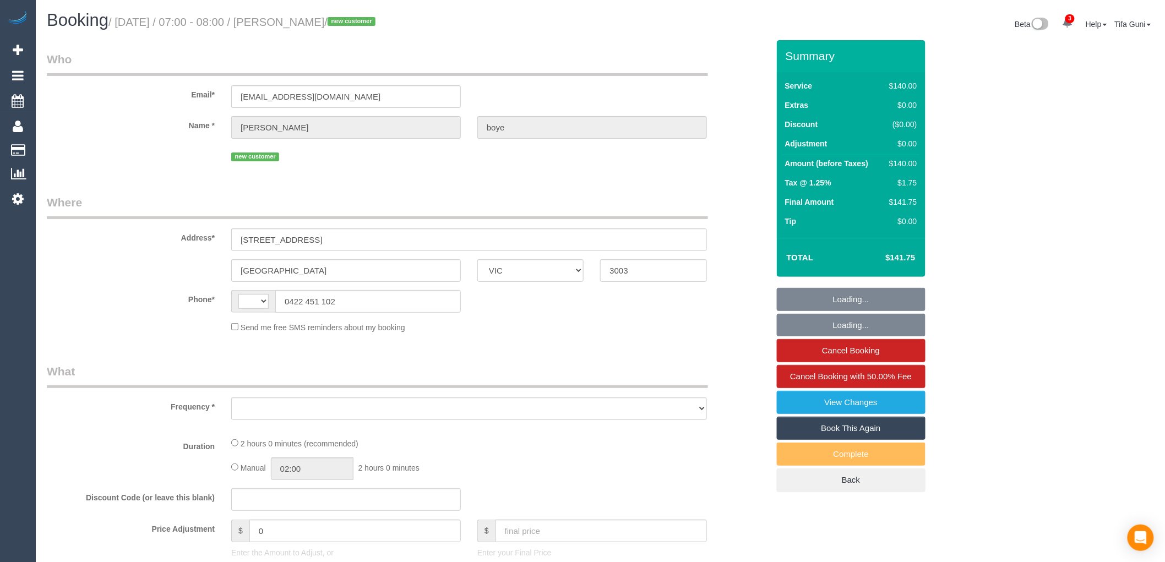
select select "object:1158"
select select "string:stripe-pm_1S641c2GScqysDRVwbvDc9IM"
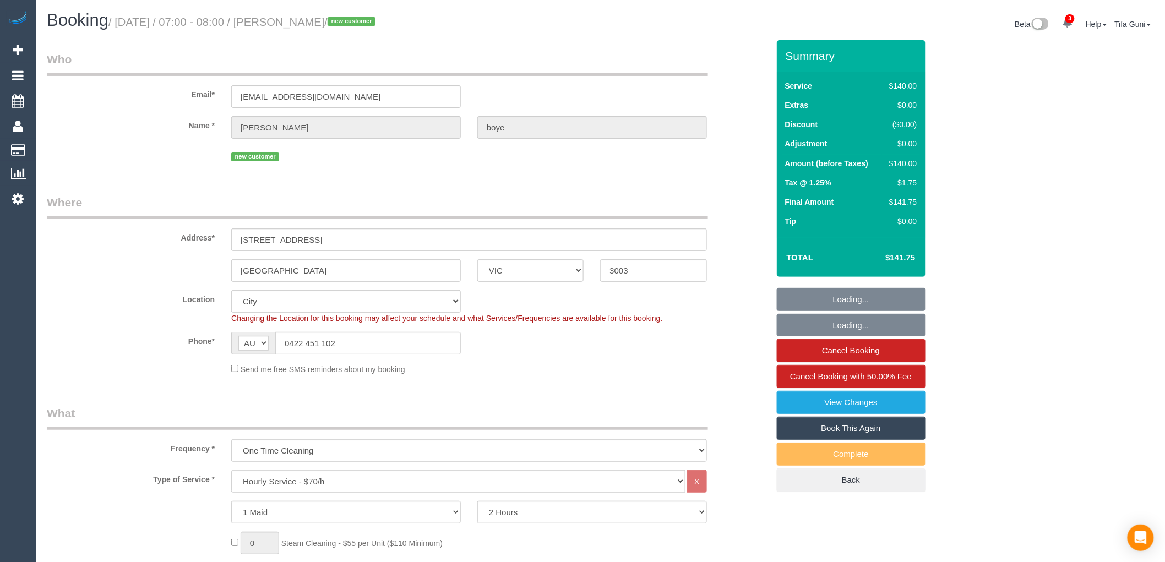
select select "object:1343"
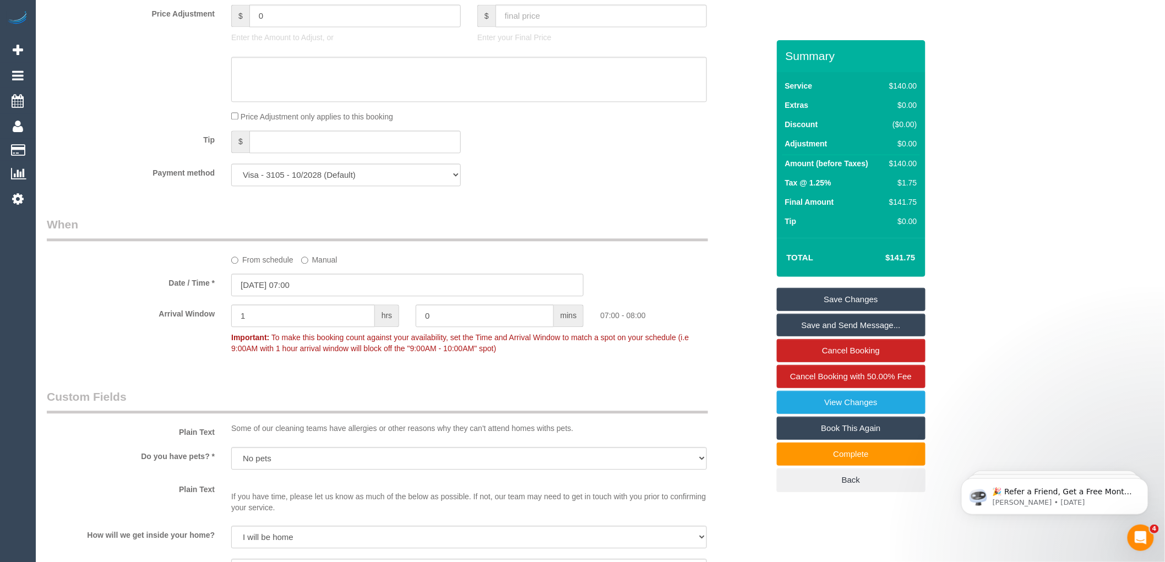
scroll to position [979, 0]
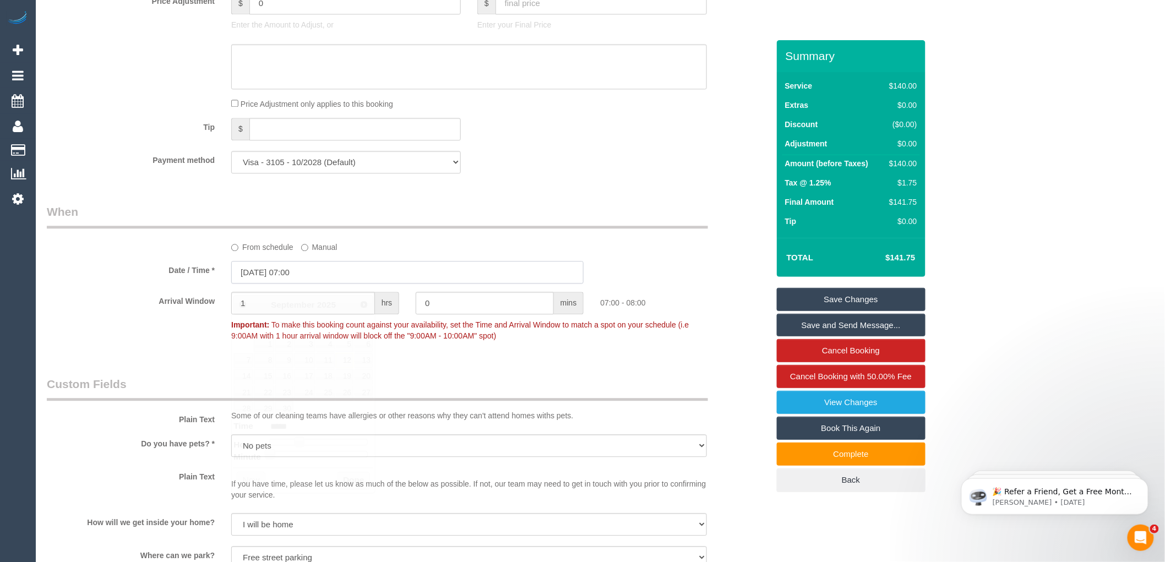
click at [354, 279] on input "12/09/2025 07:00" at bounding box center [407, 272] width 352 height 23
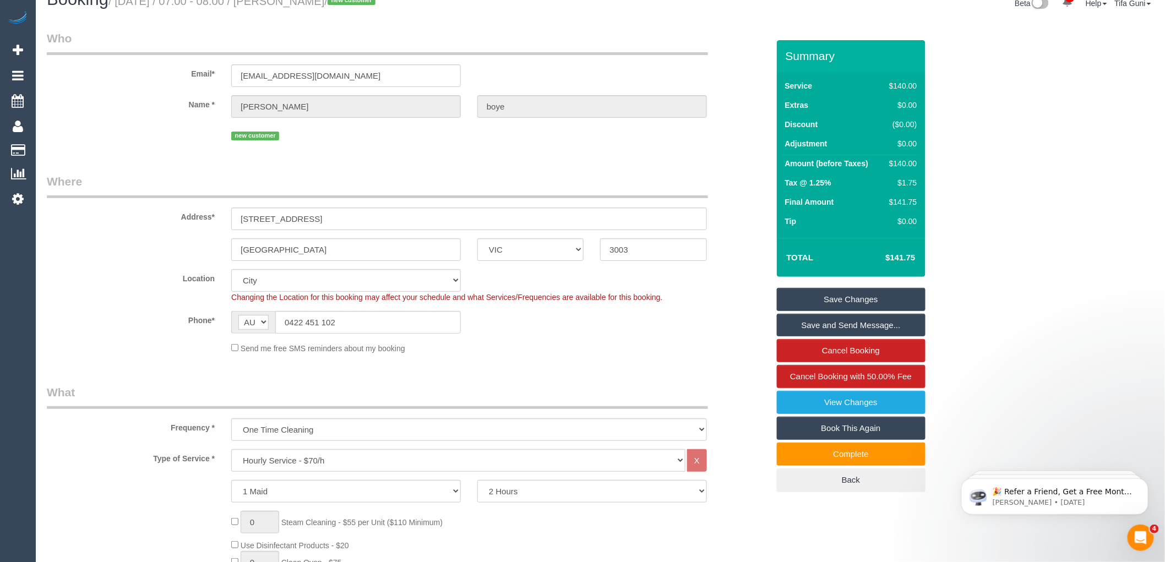
scroll to position [0, 0]
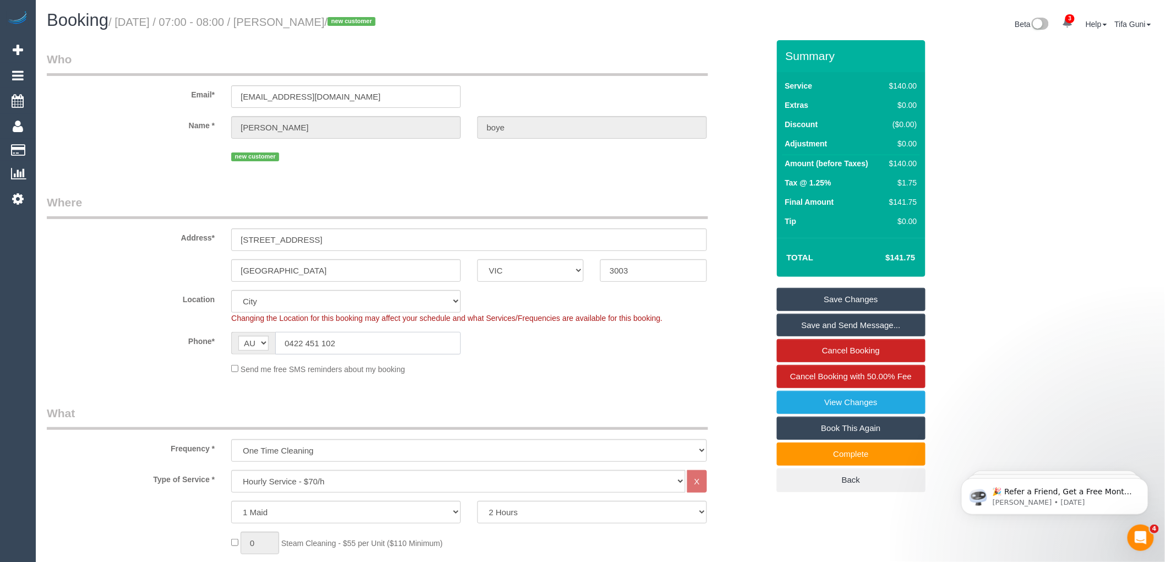
drag, startPoint x: 358, startPoint y: 349, endPoint x: 278, endPoint y: 348, distance: 79.9
click at [271, 348] on div "AF AL DZ AD AO AI AQ AG AR AM AW AU AT AZ BS BH BD BB BY BE BZ BJ BM BT BO BA B…" at bounding box center [346, 343] width 230 height 23
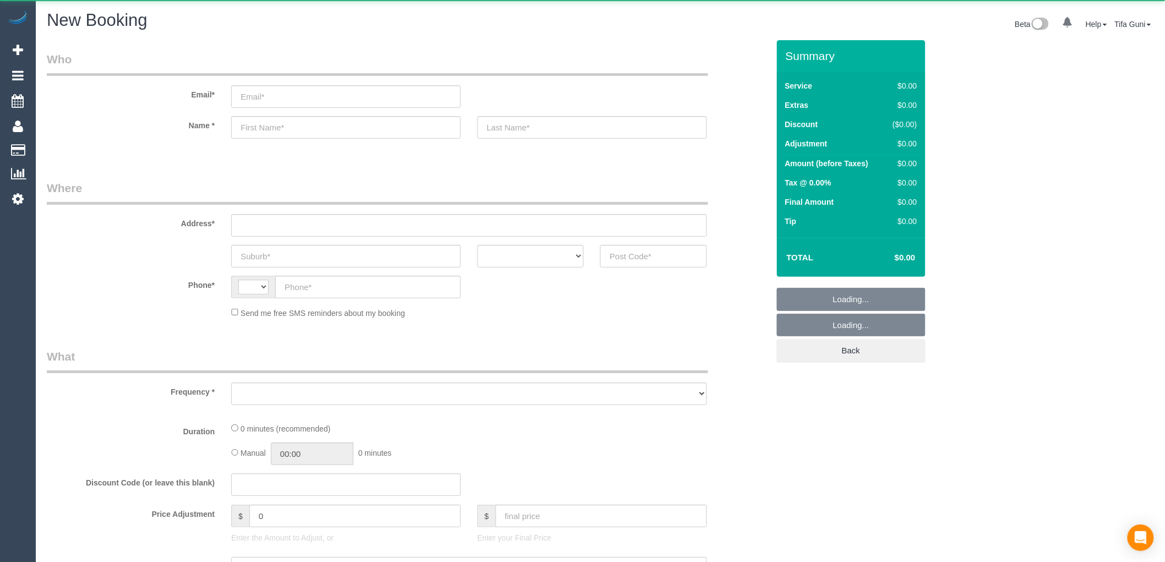
select select "string:AU"
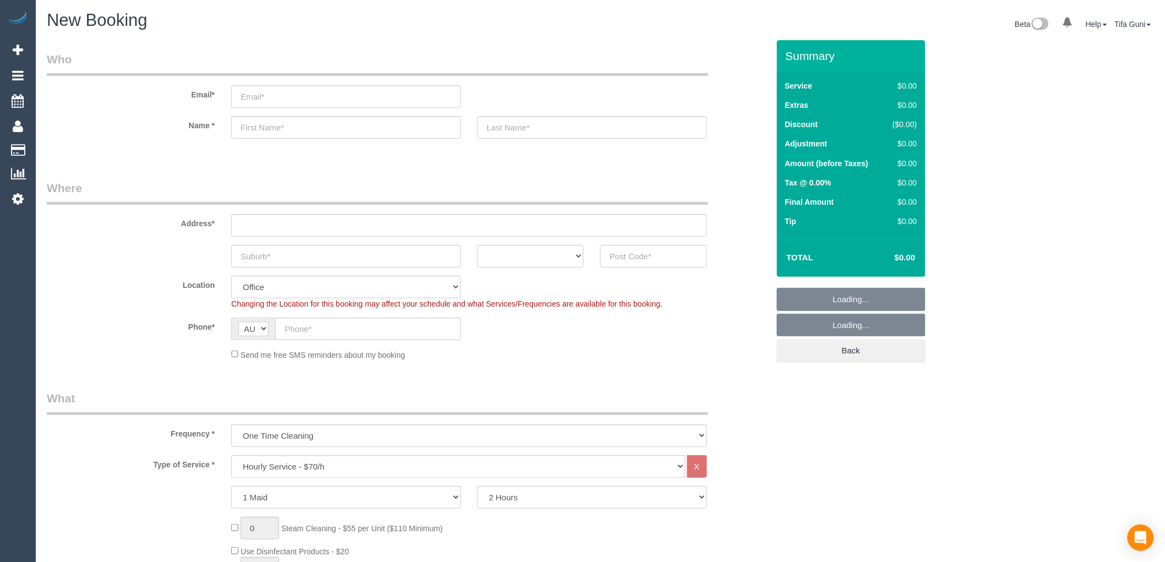
select select "object:840"
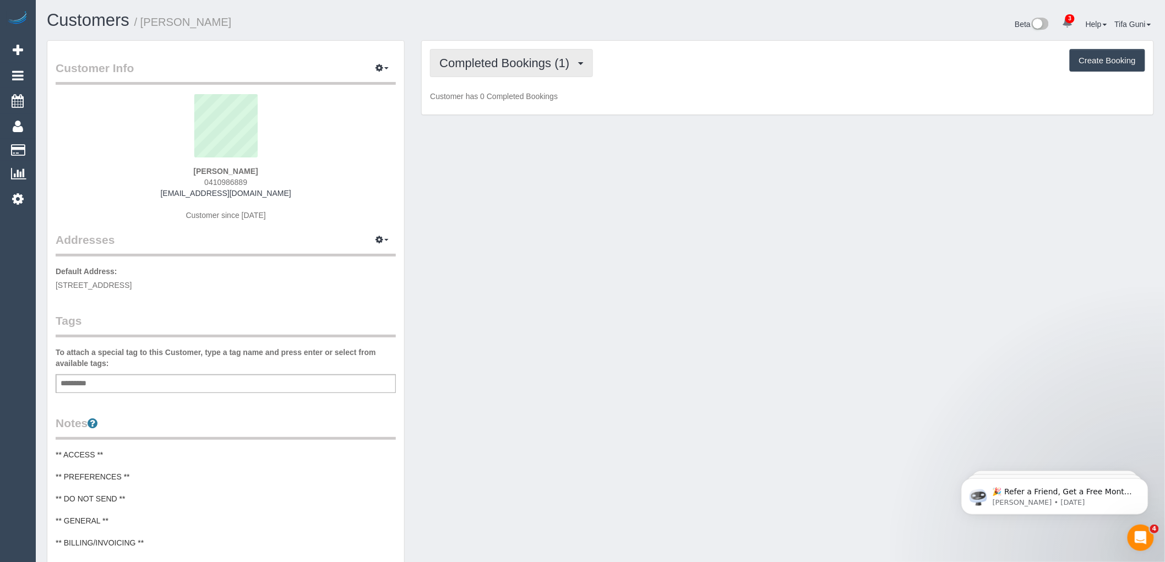
click at [575, 62] on span "Completed Bookings (1)" at bounding box center [506, 63] width 135 height 14
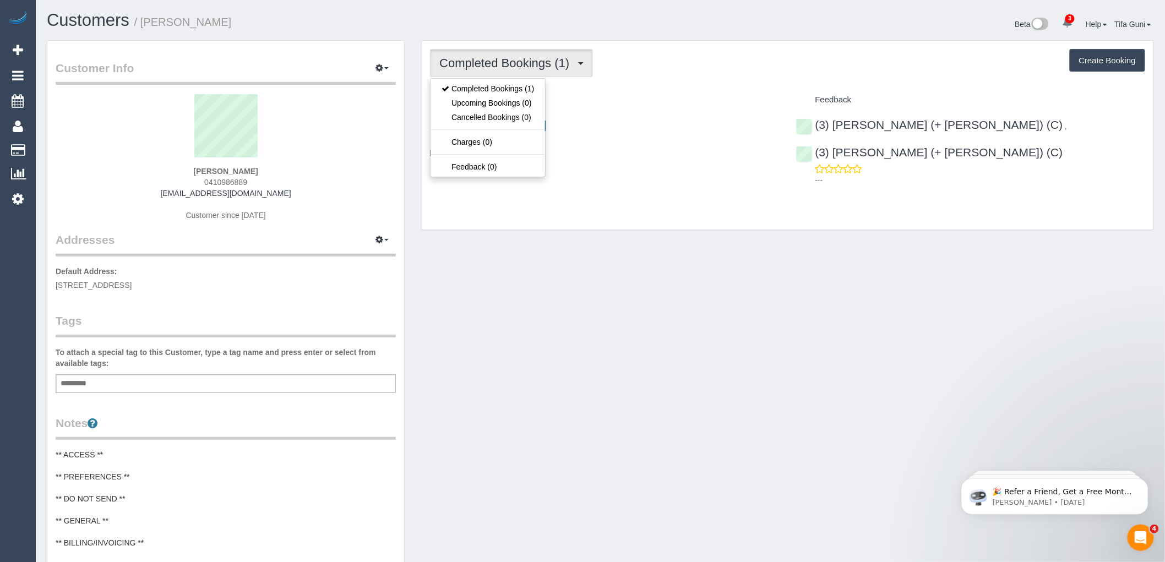
click at [585, 97] on h4 "Service" at bounding box center [604, 99] width 349 height 9
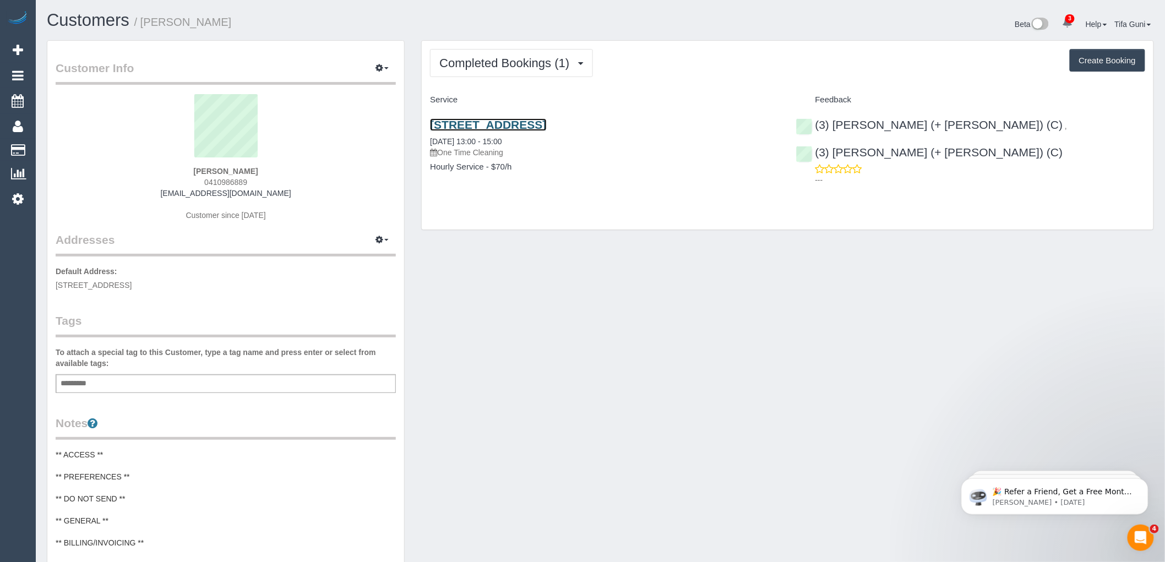
click at [546, 122] on link "228 La Trobe Street, 3603, Melbourne, VIC 3000" at bounding box center [488, 124] width 116 height 13
click at [1103, 65] on button "Create Booking" at bounding box center [1107, 60] width 75 height 23
select select "VIC"
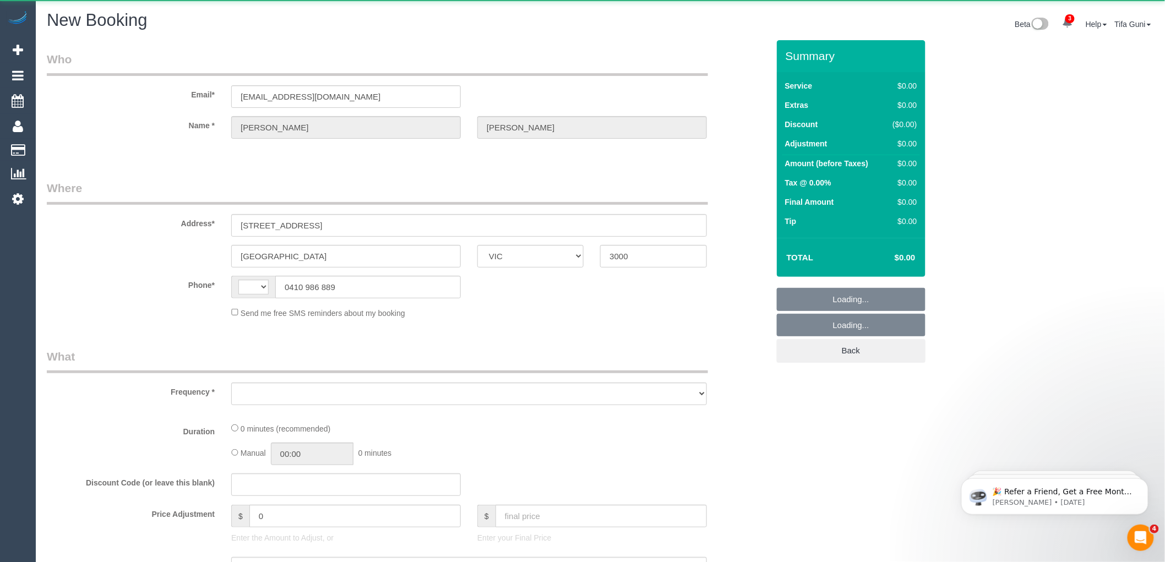
select select "string:AU"
select select "object:1105"
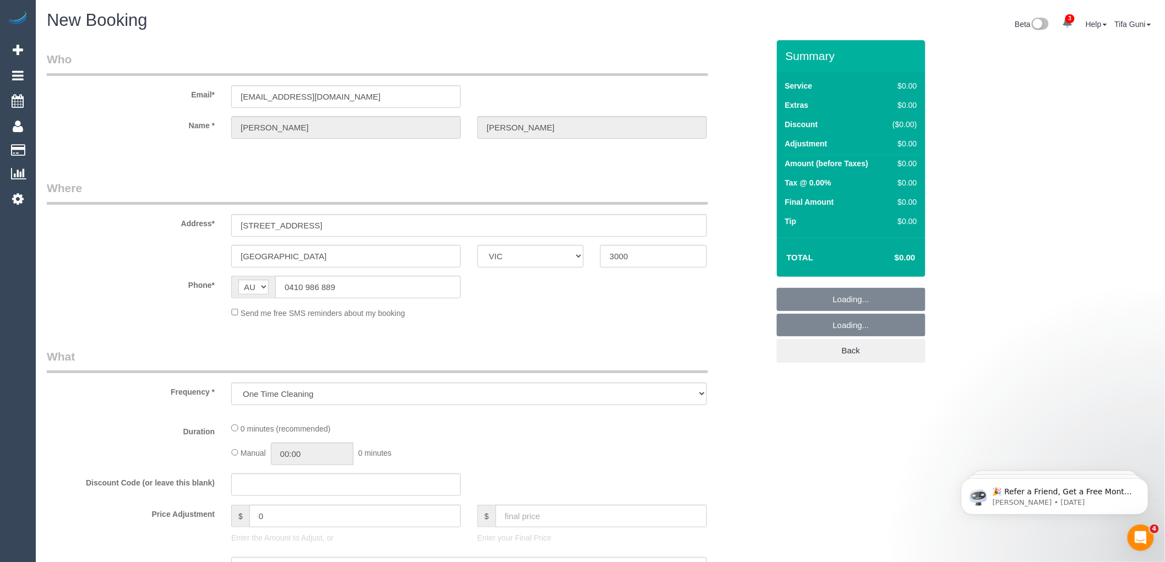
select select "string:stripe-pm_1S2zH92GScqysDRV8pxr02Vt"
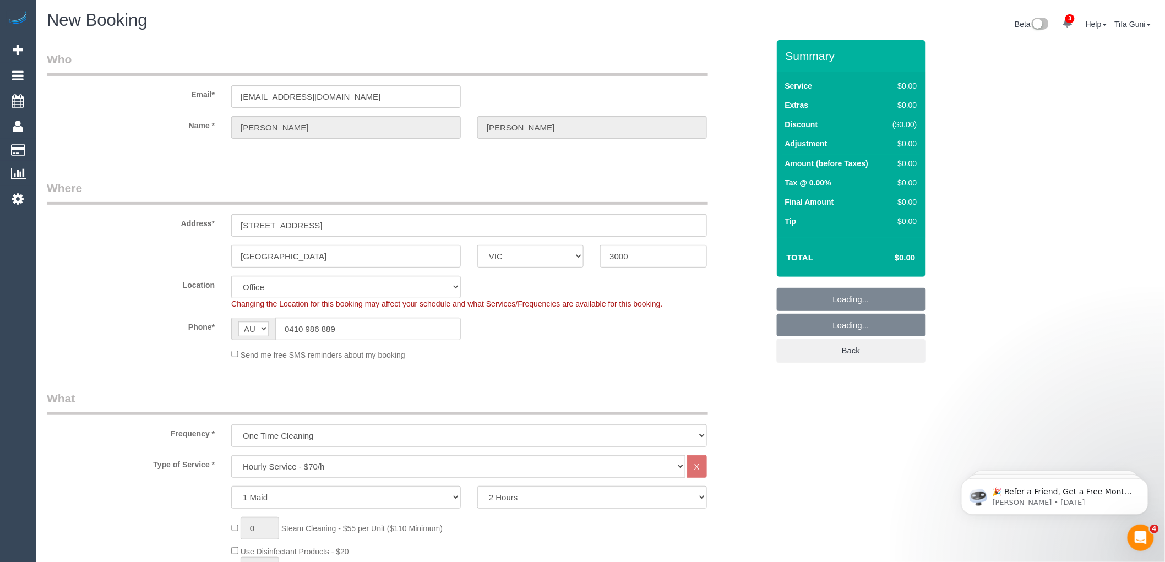
select select "object:1276"
select select "54"
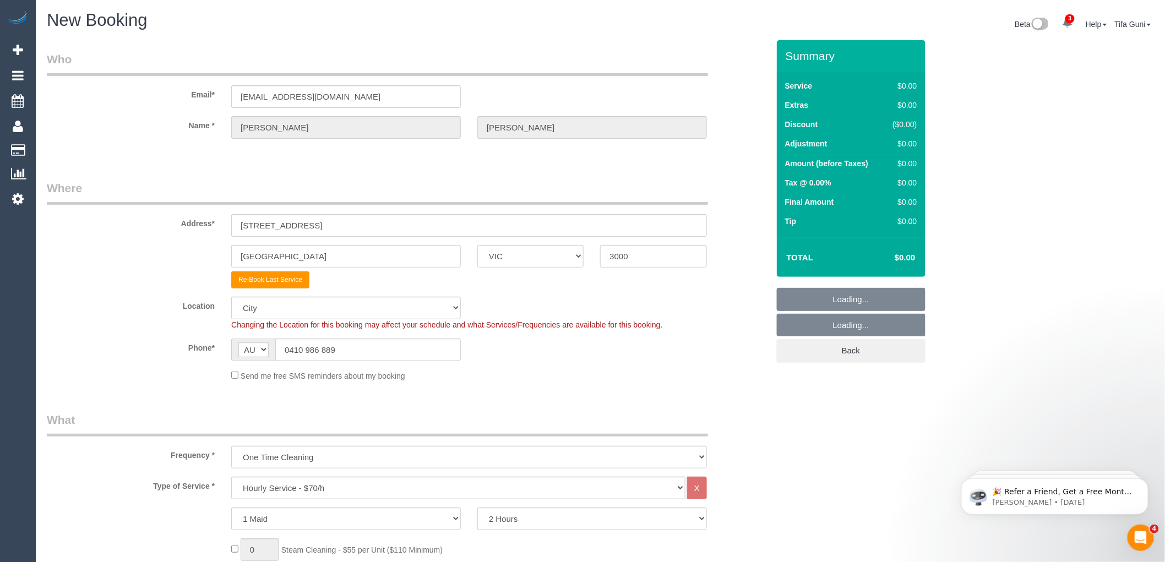
select select "object:2587"
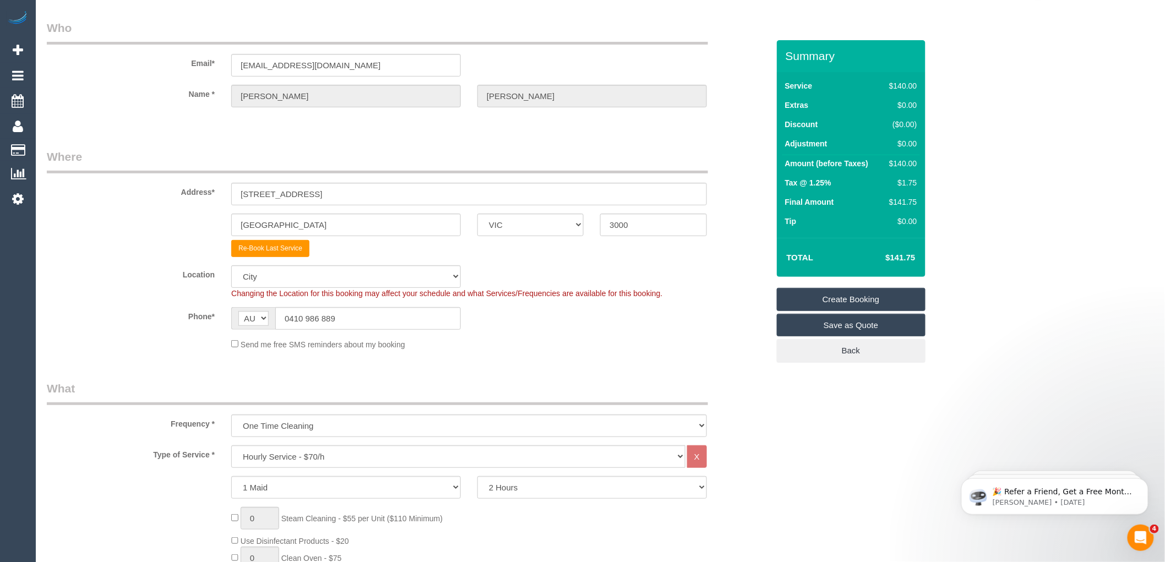
scroll to position [61, 0]
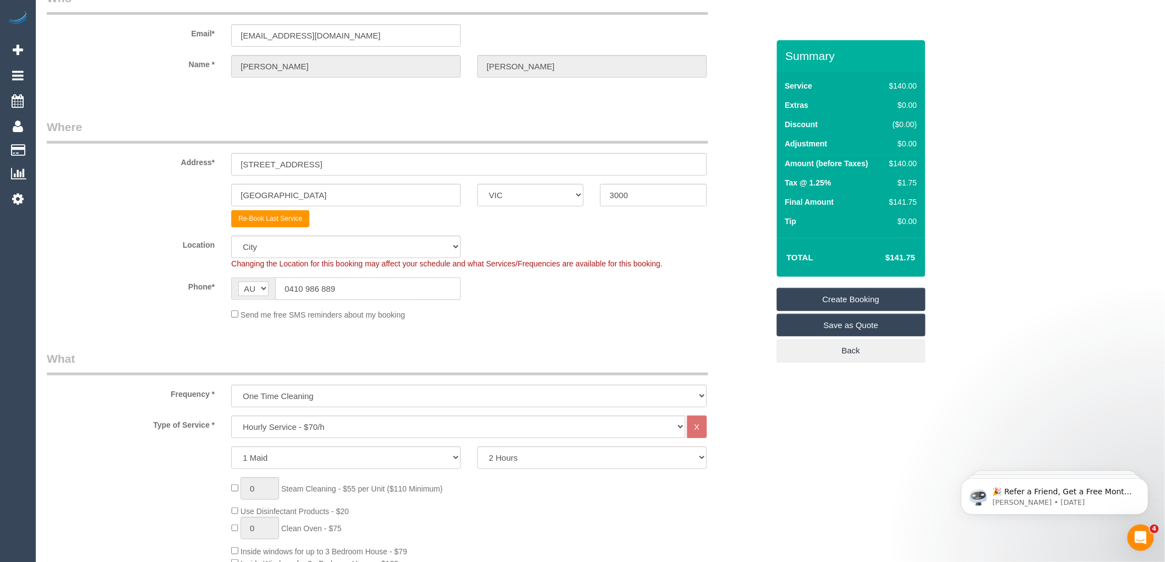
drag, startPoint x: 319, startPoint y: 287, endPoint x: 271, endPoint y: 289, distance: 47.9
click at [271, 289] on div "AF AL DZ AD AO AI AQ AG AR AM AW AU AT AZ BS BH BD BB BY BE BZ BJ BM BT BO BA B…" at bounding box center [346, 289] width 230 height 23
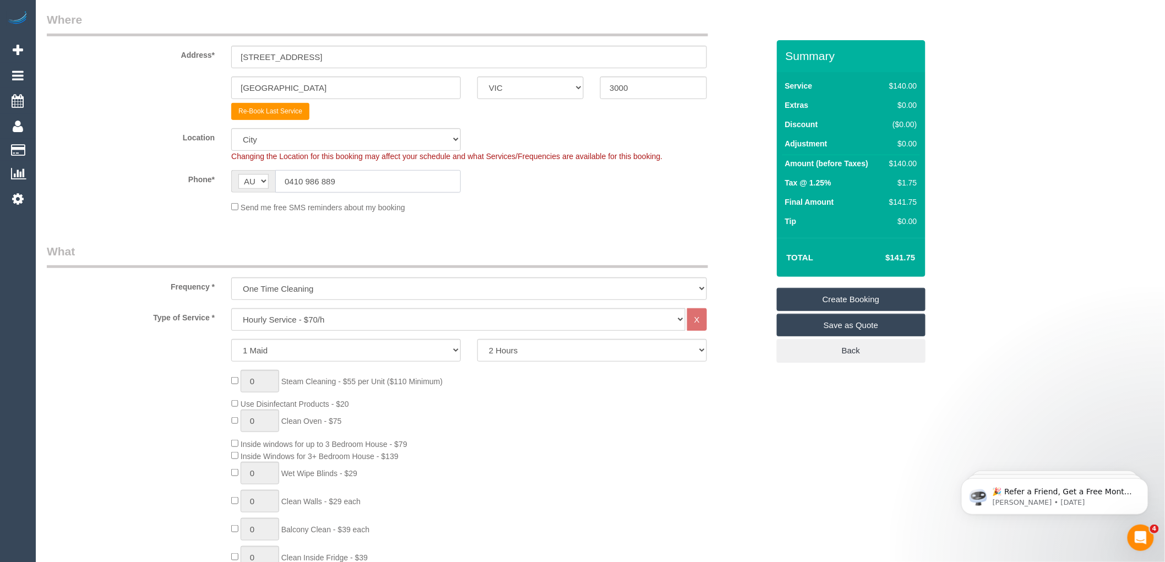
scroll to position [183, 0]
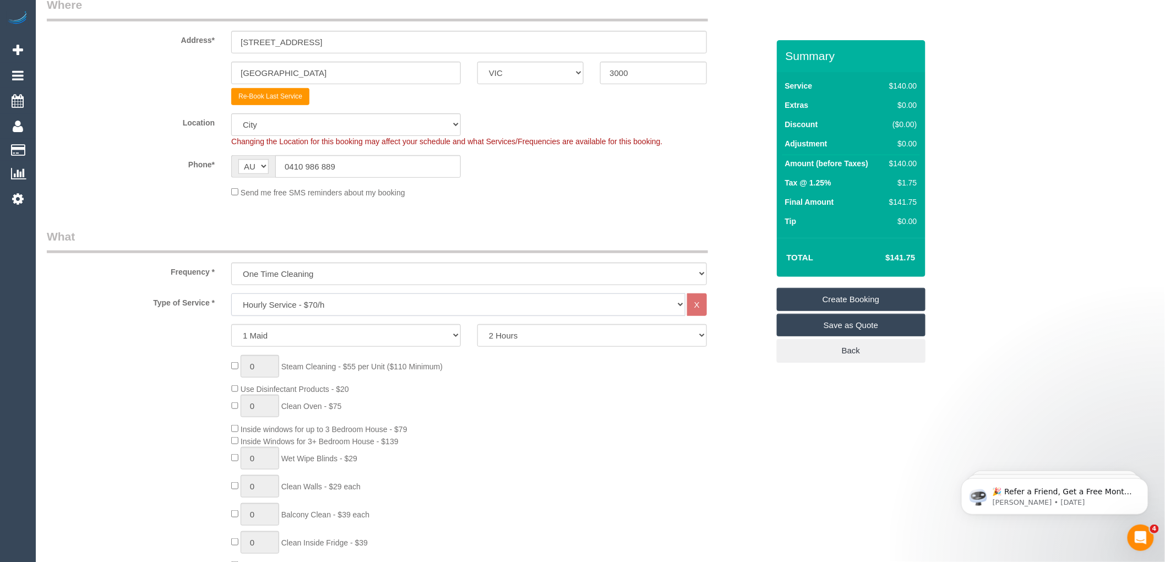
click at [316, 308] on select "Hourly Service - $70/h Hourly Service - $65/h Hourly Service - $60/h Hourly Ser…" at bounding box center [458, 305] width 454 height 23
select select "211"
click at [231, 294] on select "Hourly Service - $70/h Hourly Service - $65/h Hourly Service - $60/h Hourly Ser…" at bounding box center [458, 305] width 454 height 23
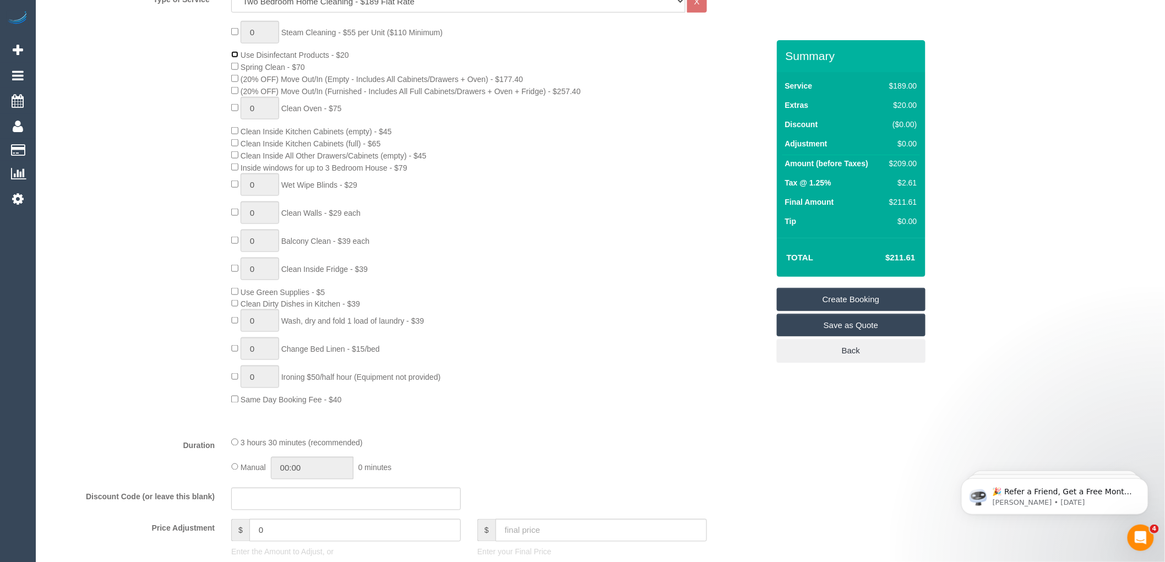
scroll to position [489, 0]
type input "1"
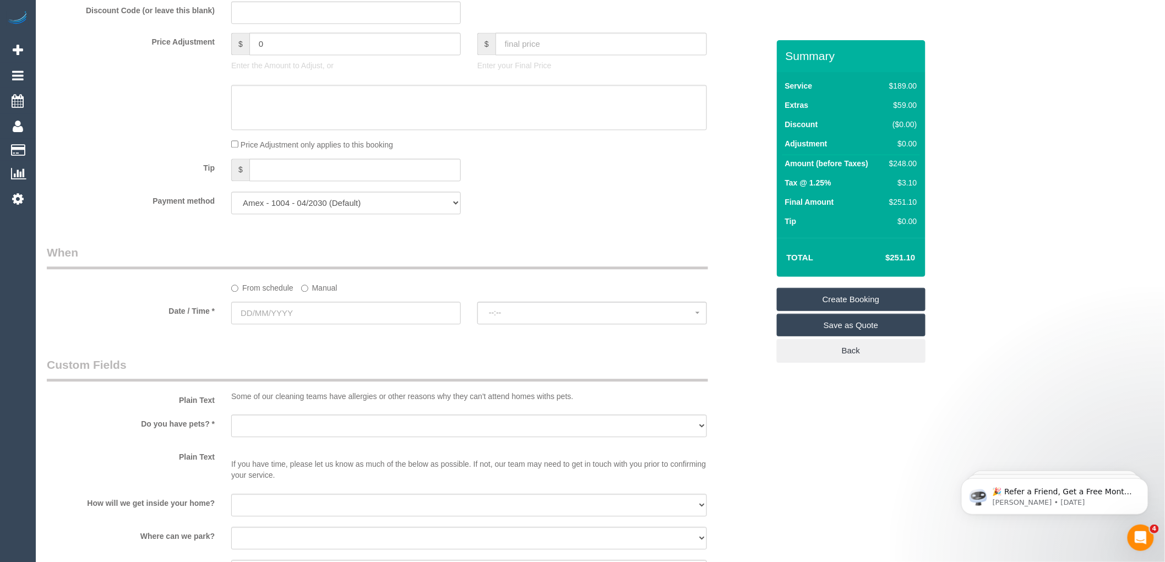
scroll to position [979, 0]
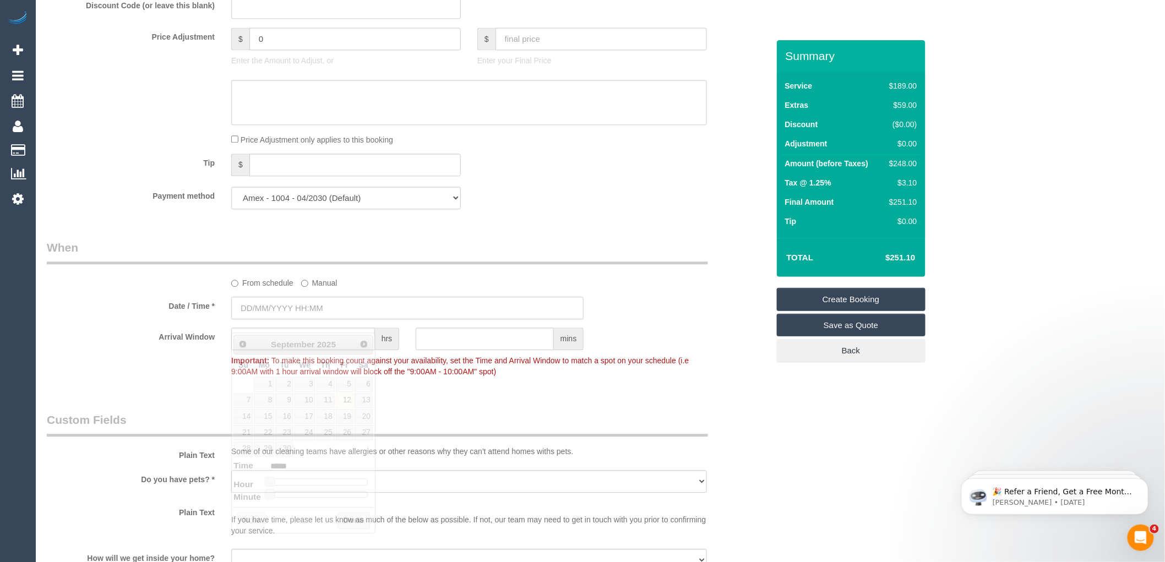
click at [294, 314] on input "text" at bounding box center [407, 308] width 352 height 23
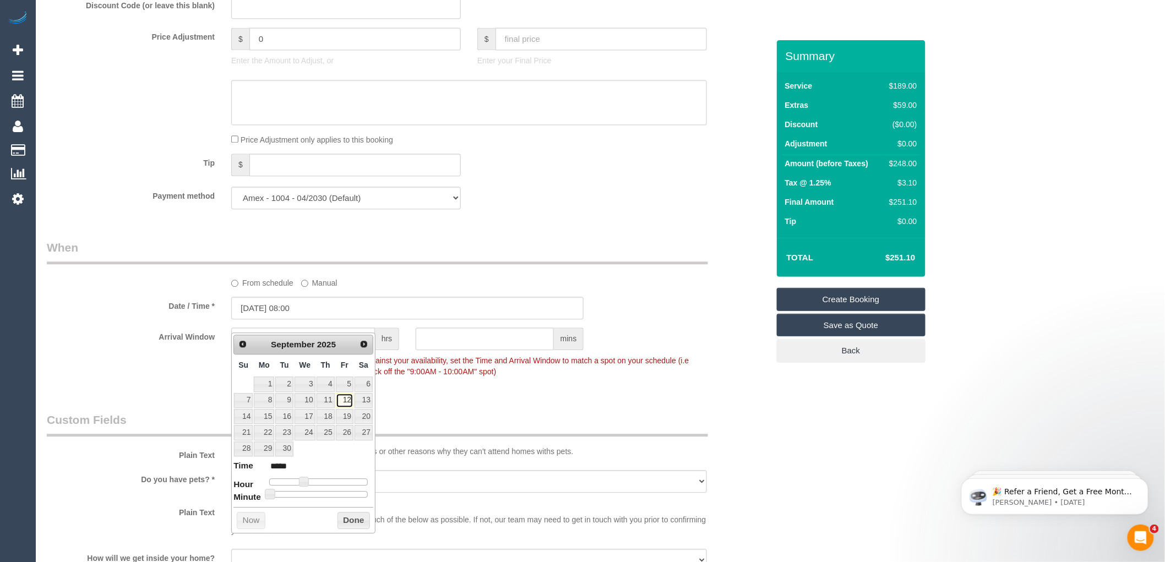
click at [349, 399] on link "12" at bounding box center [345, 400] width 18 height 15
type input "12/09/2025 09:00"
type input "*****"
click at [305, 480] on span at bounding box center [308, 482] width 10 height 10
click at [349, 519] on button "Done" at bounding box center [354, 521] width 32 height 18
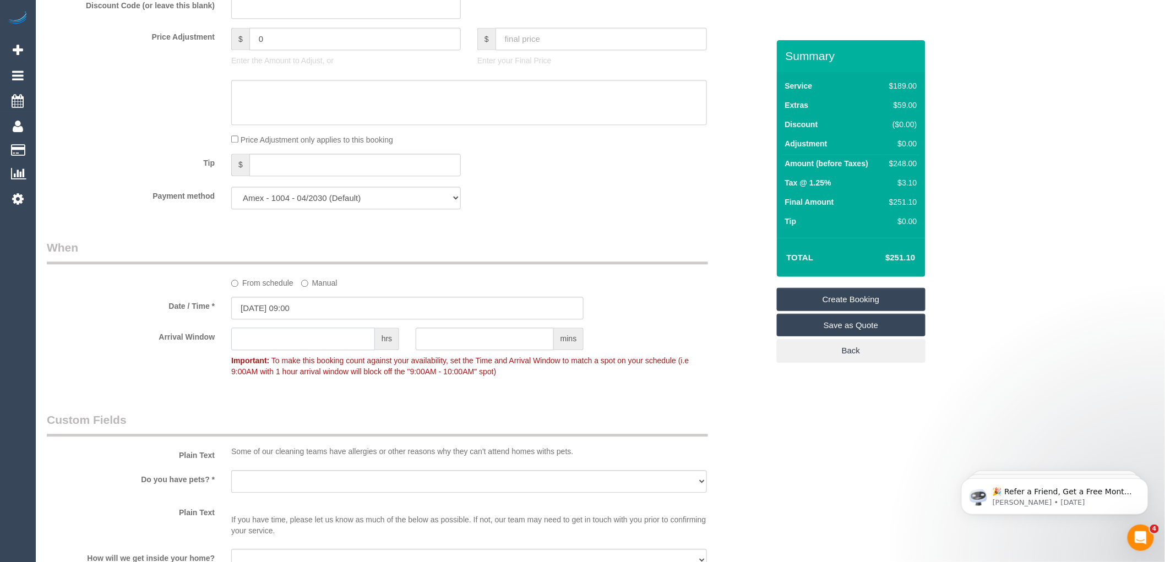
click at [286, 345] on input "text" at bounding box center [303, 339] width 144 height 23
type input "2"
click at [493, 409] on div "Who Email* emails.emilyz@gmail.com Name * Emily Wang Where Address* 228 La Trob…" at bounding box center [408, 120] width 738 height 2117
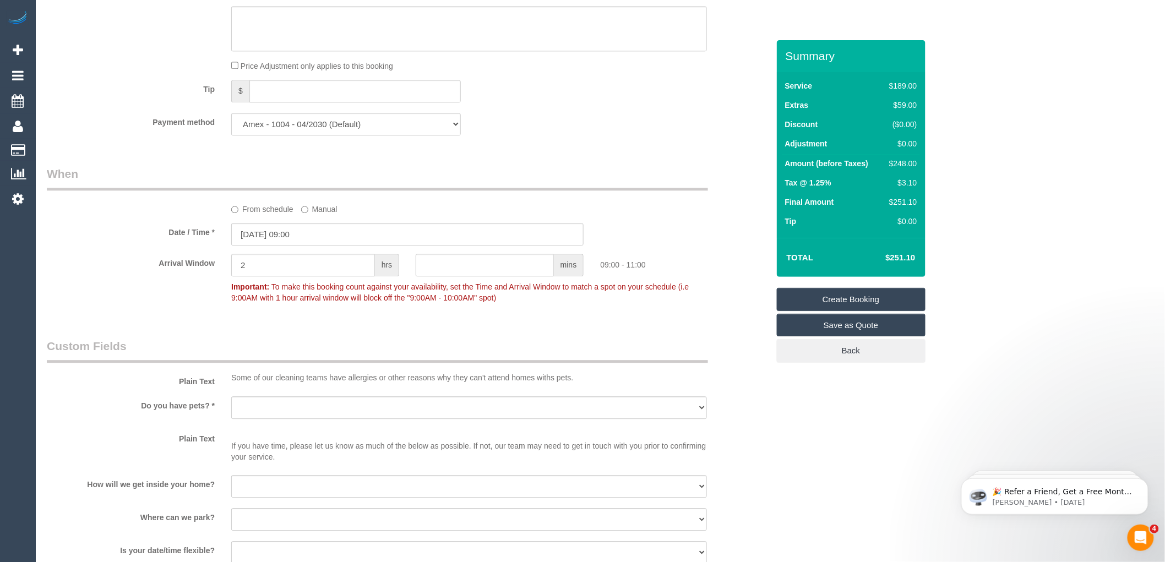
scroll to position [1224, 0]
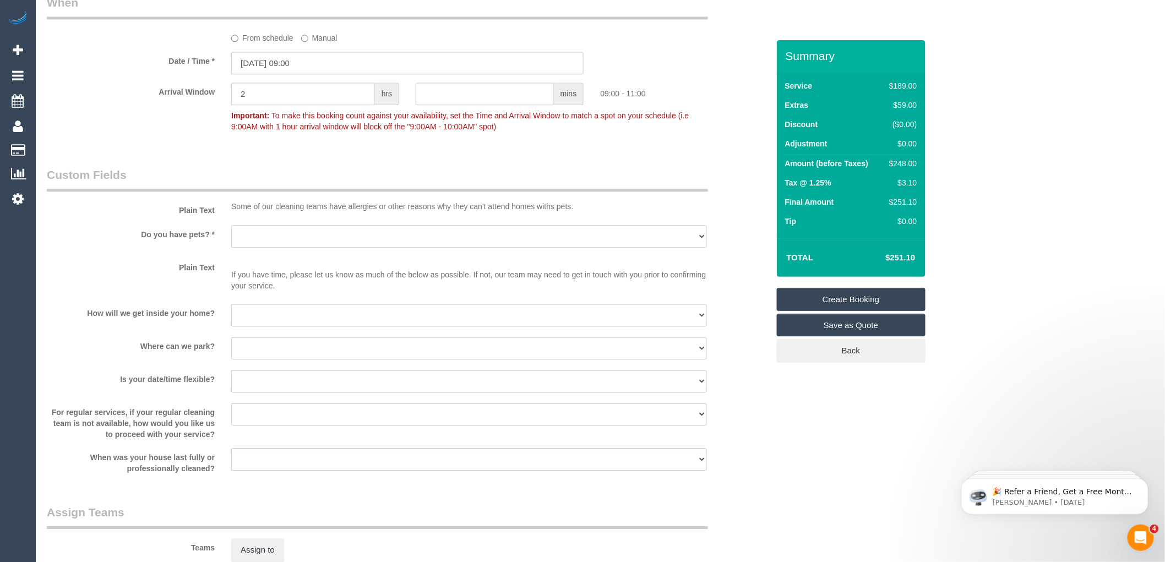
click at [298, 245] on select "Yes - Cats Yes - Dogs No pets Yes - Dogs and Cats Yes - Other" at bounding box center [469, 236] width 476 height 23
select select "number:28"
click at [231, 238] on select "Yes - Cats Yes - Dogs No pets Yes - Dogs and Cats Yes - Other" at bounding box center [469, 236] width 476 height 23
click at [277, 327] on select "I will be home Key will be left (please provide details below) Lock box/Access …" at bounding box center [469, 315] width 476 height 23
select select "number:14"
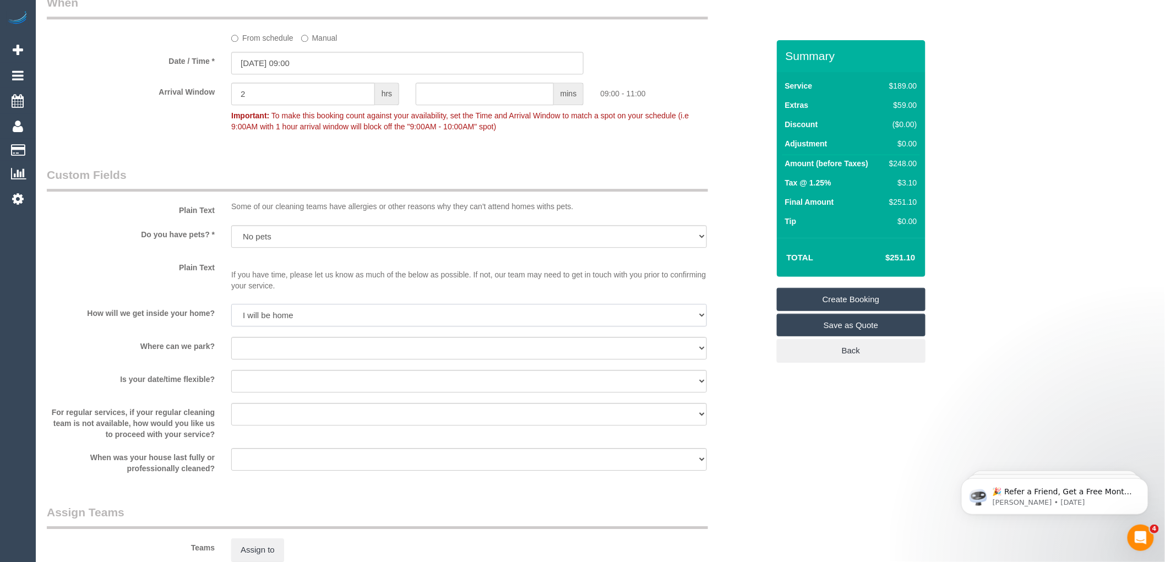
click at [231, 317] on select "I will be home Key will be left (please provide details below) Lock box/Access …" at bounding box center [469, 315] width 476 height 23
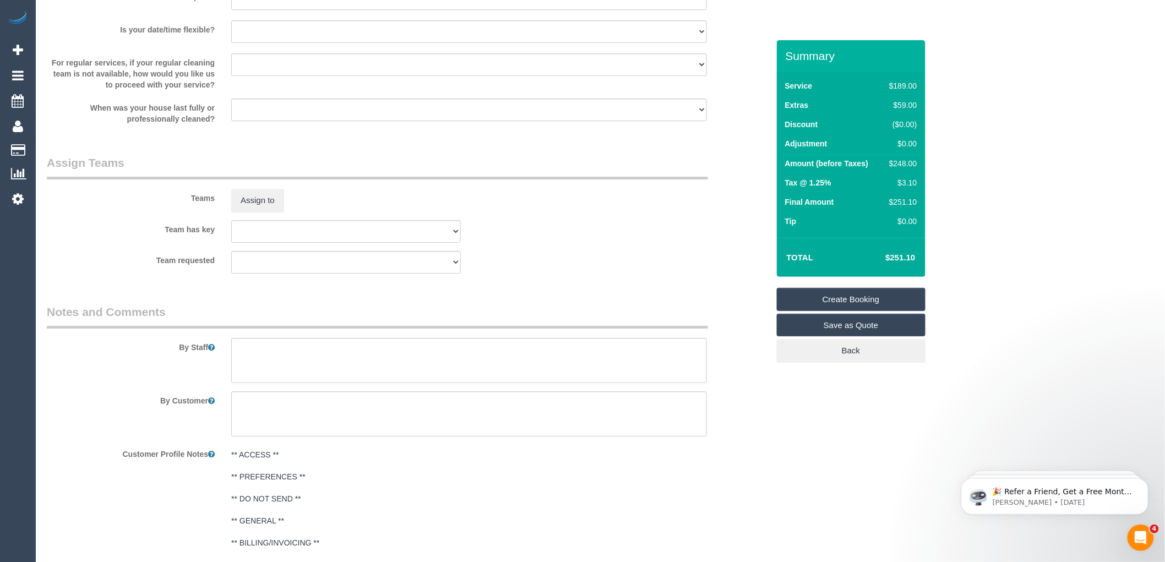
scroll to position [1647, 0]
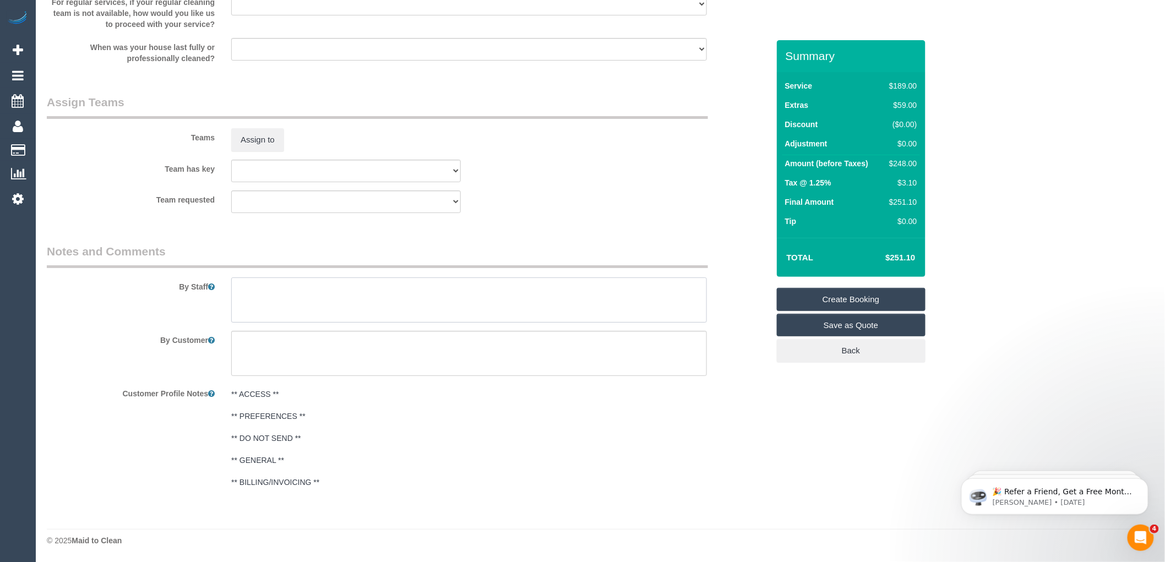
click at [277, 291] on textarea at bounding box center [469, 300] width 476 height 45
click at [330, 289] on textarea at bounding box center [469, 300] width 476 height 45
paste textarea "61410986889"
drag, startPoint x: 316, startPoint y: 289, endPoint x: 306, endPoint y: 288, distance: 9.4
click at [306, 288] on textarea at bounding box center [469, 300] width 476 height 45
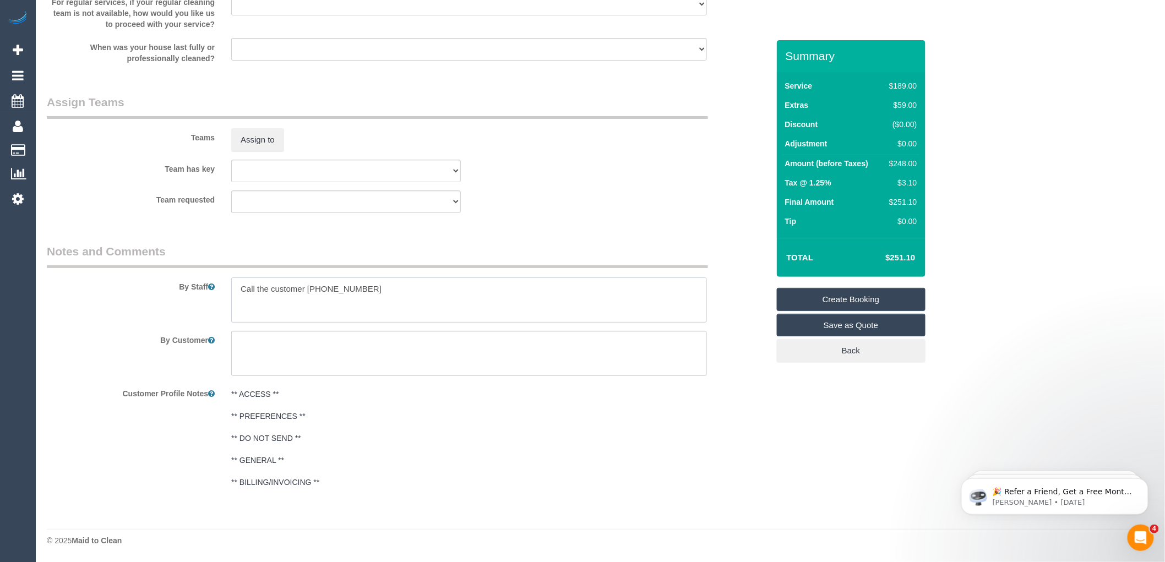
click at [371, 289] on textarea at bounding box center [469, 300] width 476 height 45
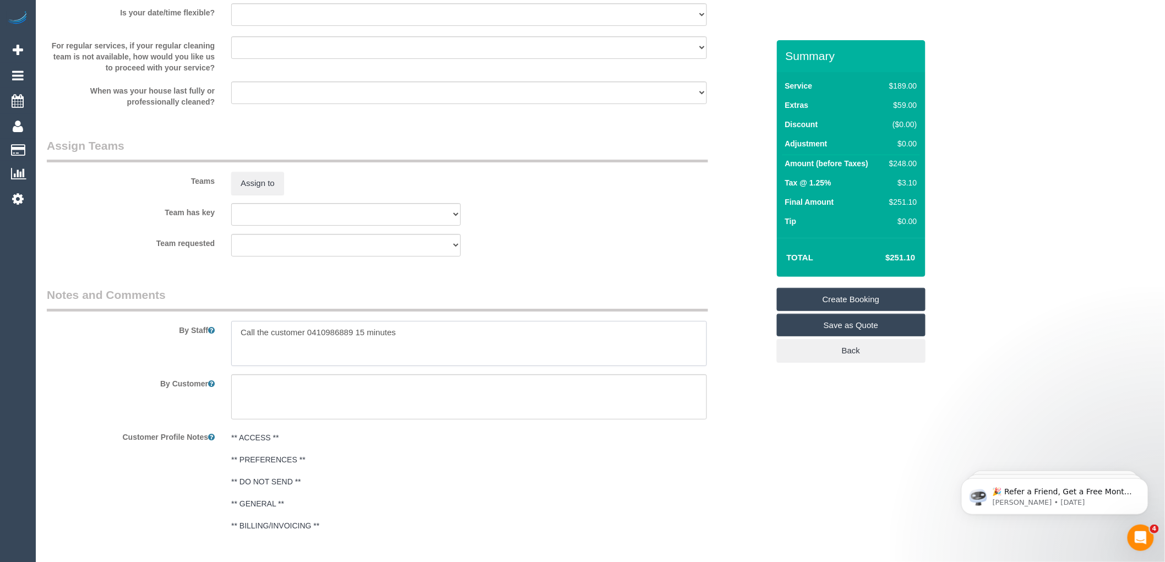
scroll to position [1524, 0]
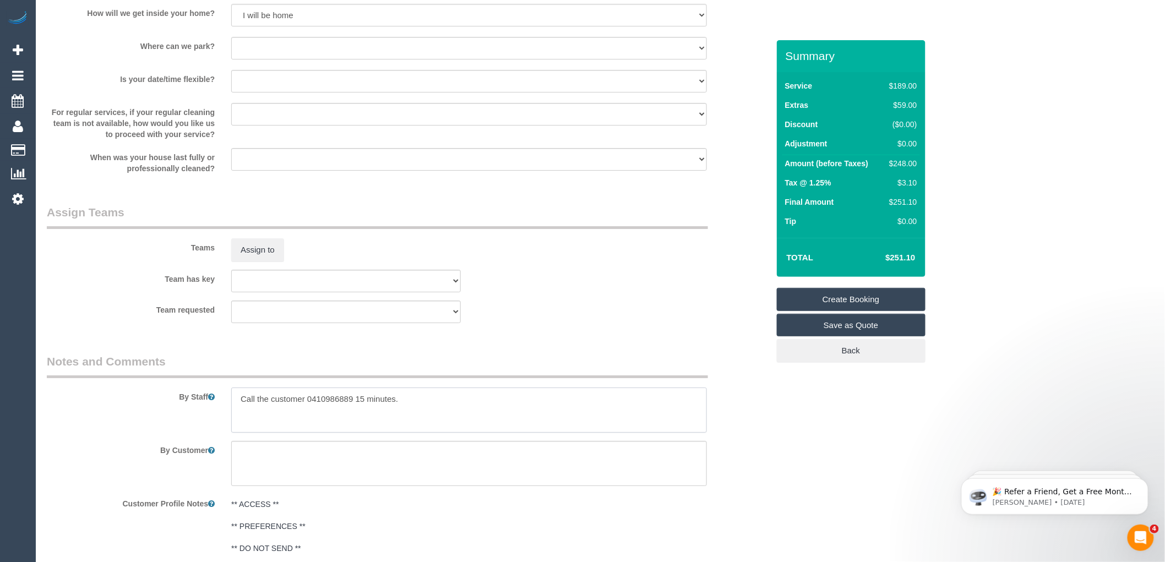
click at [421, 404] on textarea at bounding box center [469, 410] width 476 height 45
click at [371, 423] on textarea at bounding box center [469, 410] width 476 height 45
click at [456, 424] on textarea at bounding box center [469, 410] width 476 height 45
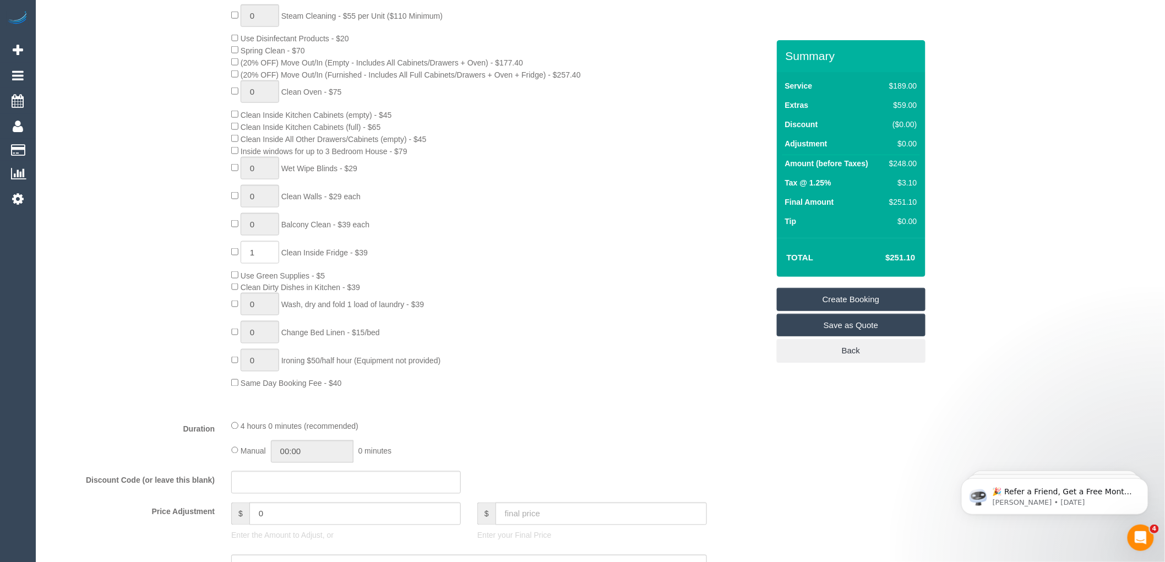
scroll to position [484, 0]
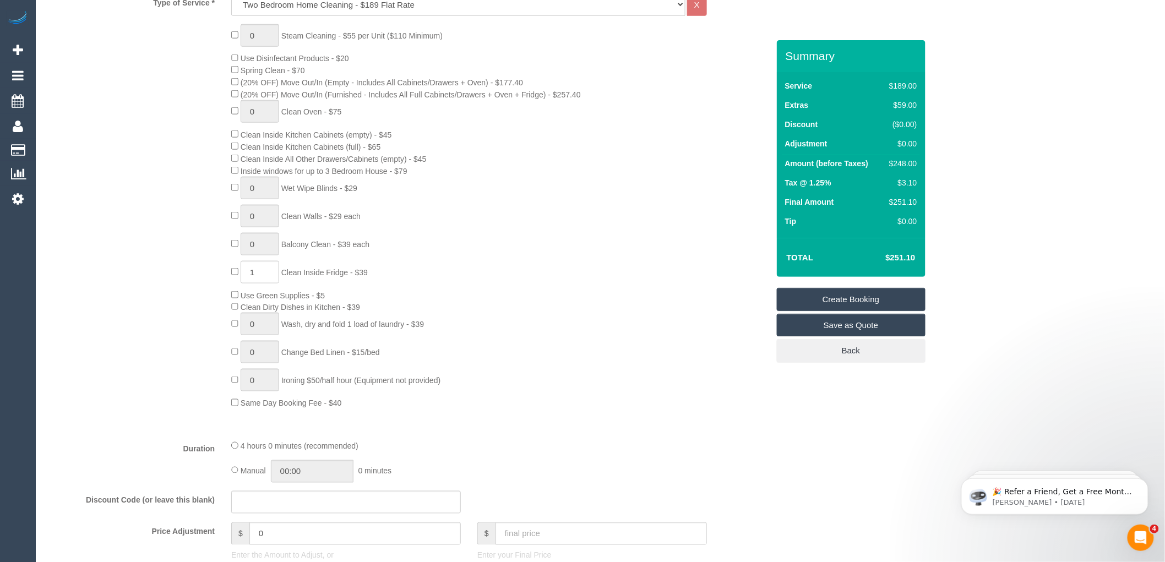
type textarea "Call the customer 0410986889 15 minutes. Customer prefers you be done by 2:30pm…"
click at [480, 241] on div "0 Steam Cleaning - $55 per Unit ($110 Minimum) Use Disinfectant Products - $20 …" at bounding box center [499, 216] width 553 height 385
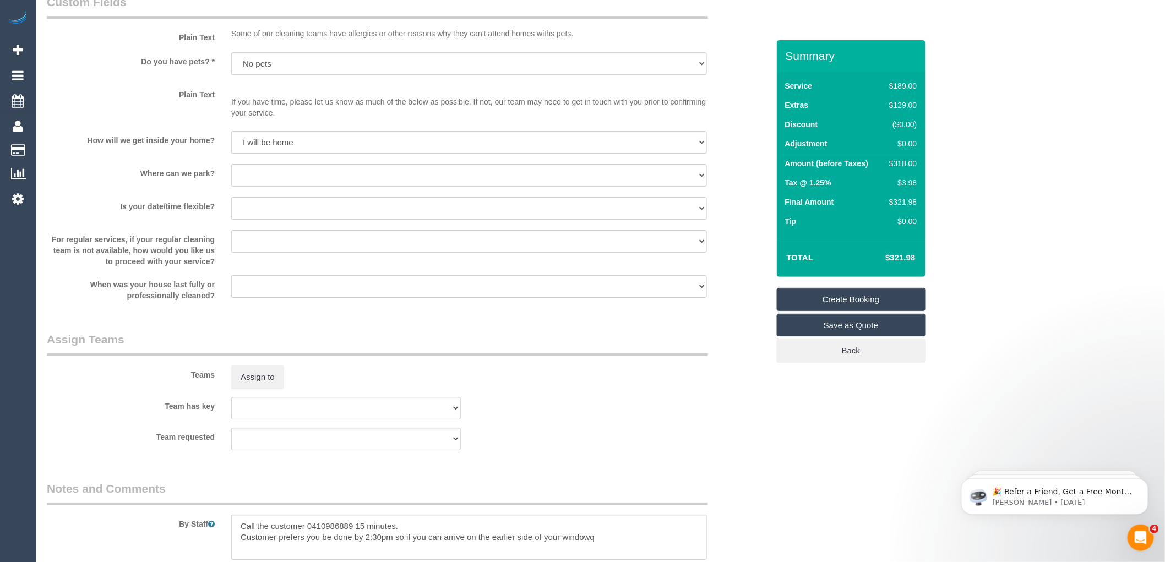
scroll to position [1463, 0]
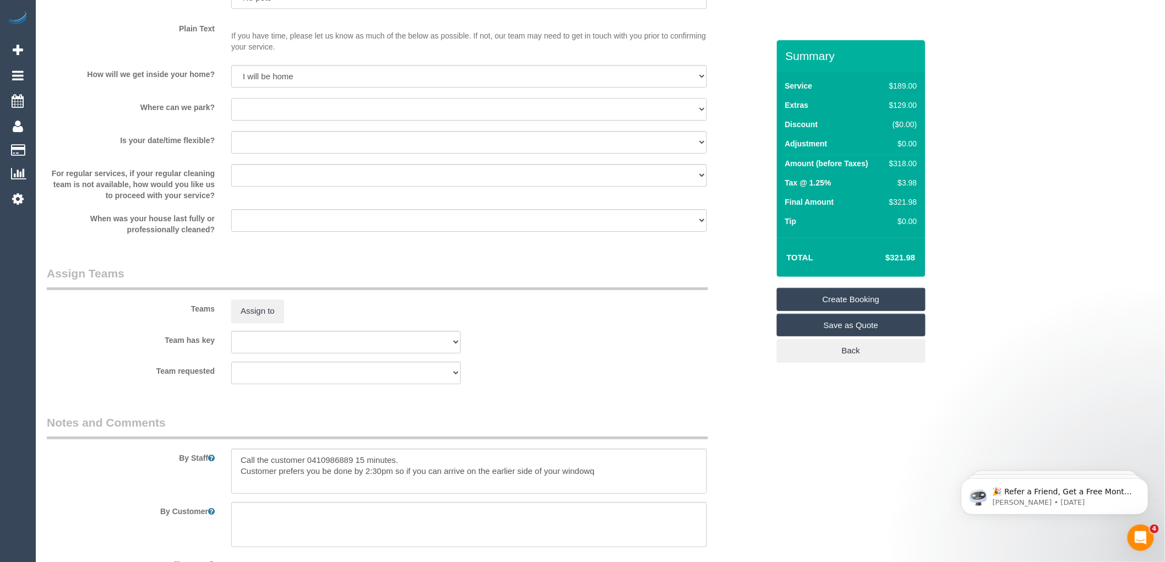
click at [309, 119] on select "I will provide parking on-site Free street parking Paid street parking (cost wi…" at bounding box center [469, 109] width 476 height 23
select select "number:19"
click at [231, 111] on select "I will provide parking on-site Free street parking Paid street parking (cost wi…" at bounding box center [469, 109] width 476 height 23
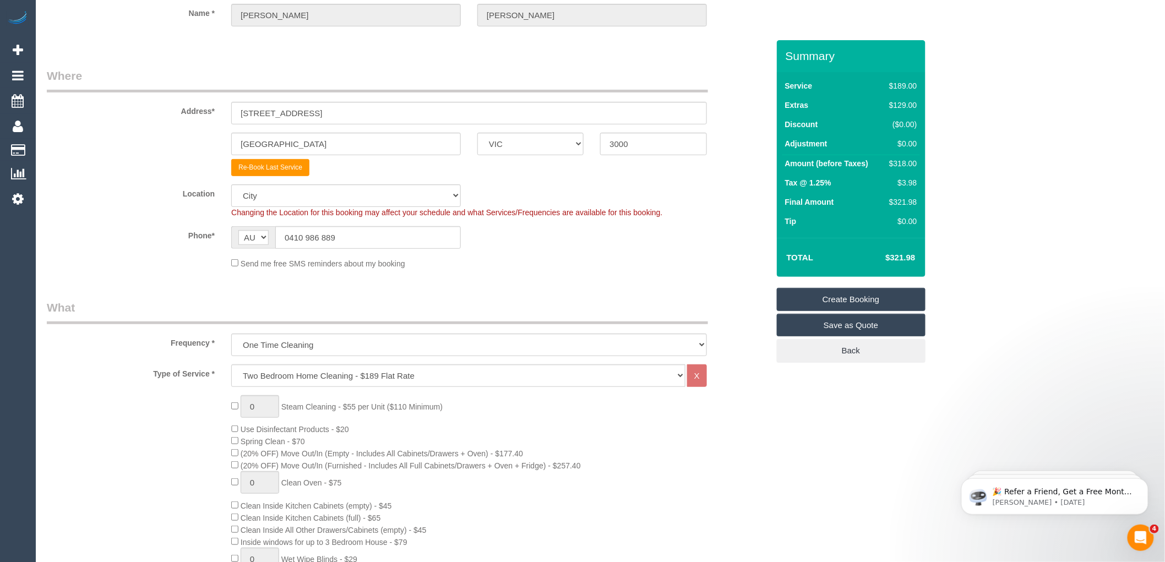
scroll to position [0, 0]
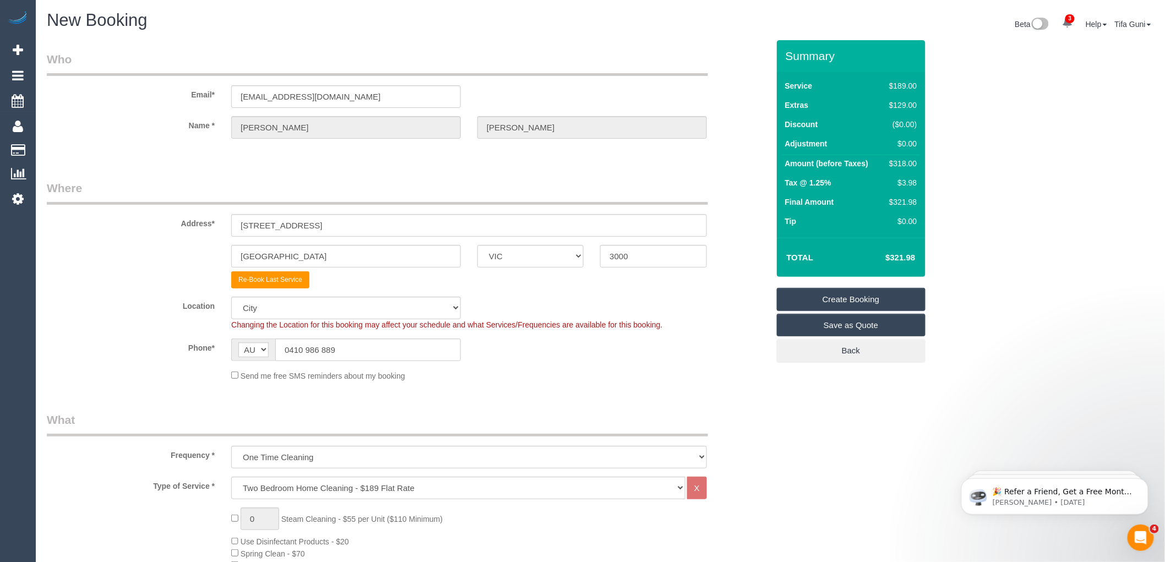
type textarea "Call the customer 0410986889 15 minutes. Customer prefers you be done by 2:30pm…"
drag, startPoint x: 356, startPoint y: 95, endPoint x: 221, endPoint y: 95, distance: 134.9
click at [221, 95] on div "Email* emails.emilyz@gmail.com" at bounding box center [408, 79] width 738 height 57
click at [857, 299] on link "Create Booking" at bounding box center [851, 299] width 149 height 23
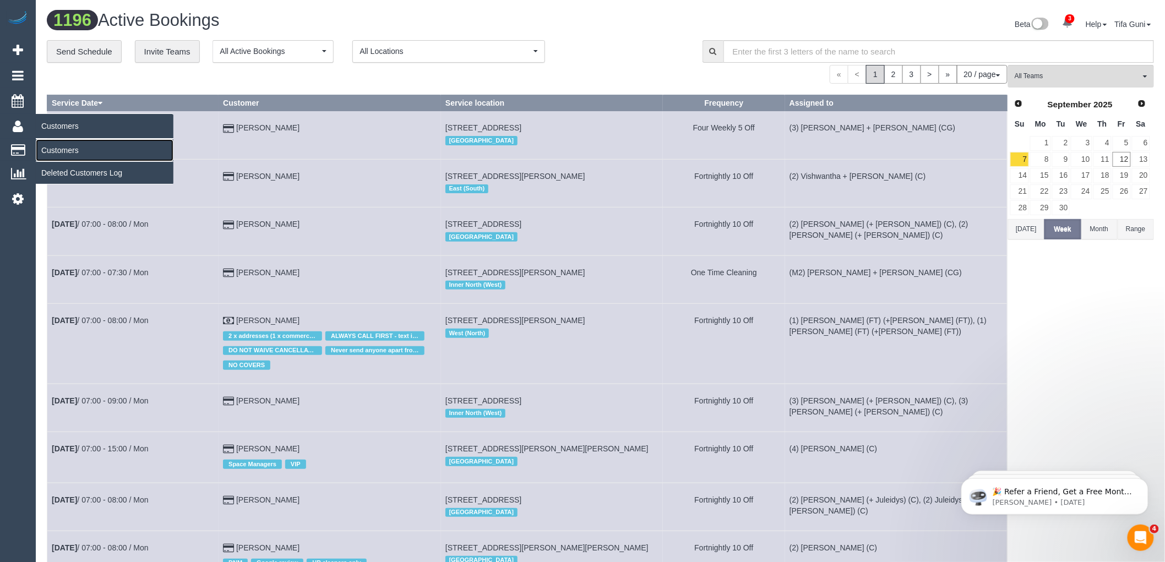
click at [58, 151] on link "Customers" at bounding box center [105, 150] width 138 height 22
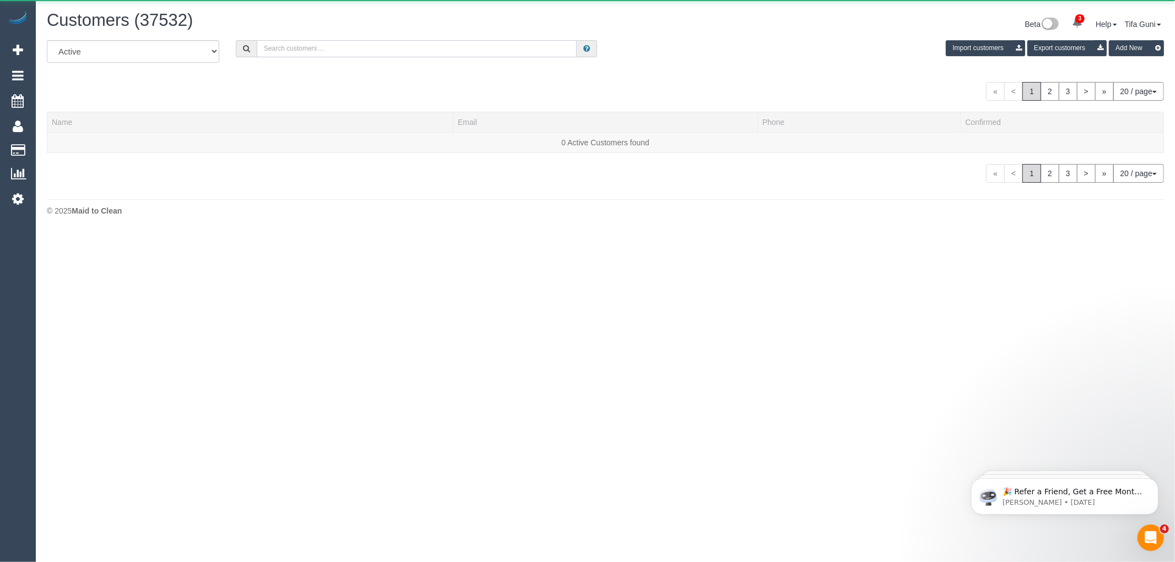
click at [295, 48] on input "text" at bounding box center [417, 48] width 320 height 17
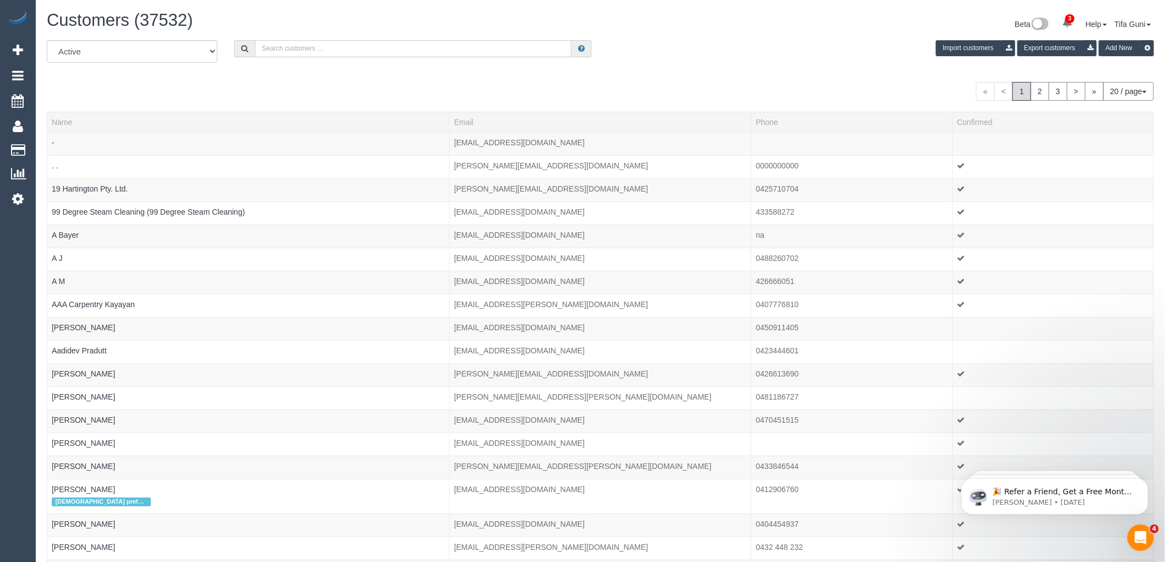
paste input "[EMAIL_ADDRESS][DOMAIN_NAME]"
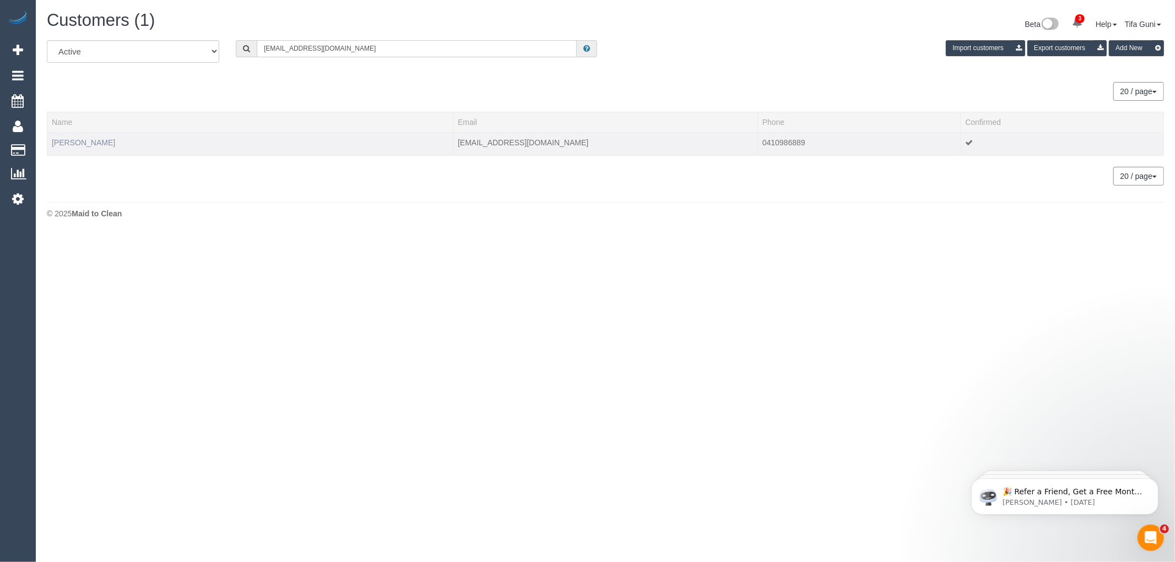
type input "[EMAIL_ADDRESS][DOMAIN_NAME]"
click at [87, 145] on link "Emily Wang" at bounding box center [83, 142] width 63 height 9
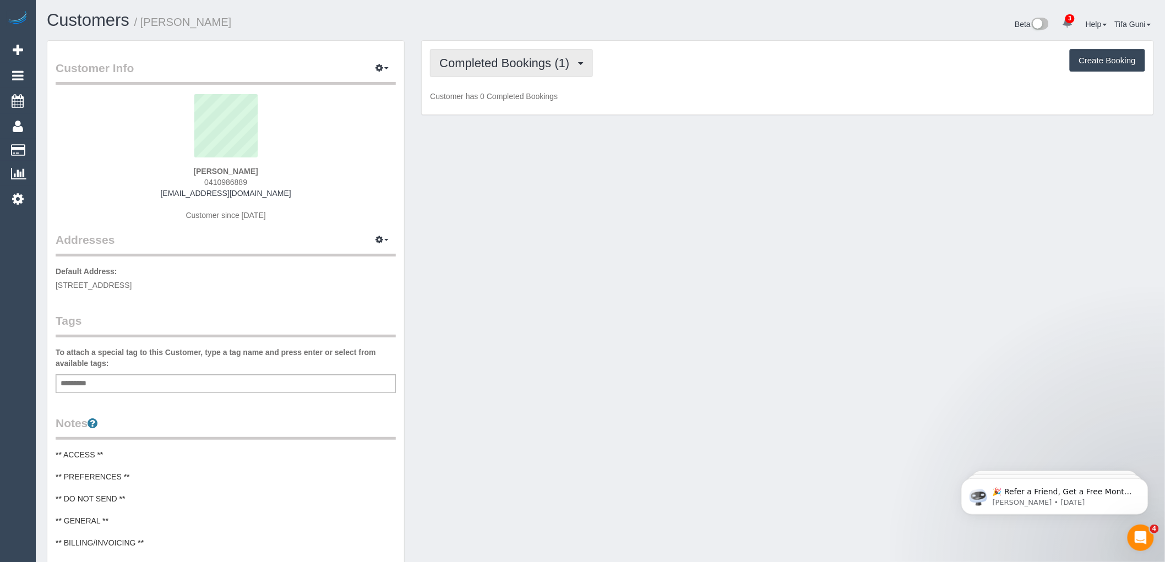
click at [572, 61] on span "Completed Bookings (1)" at bounding box center [506, 63] width 135 height 14
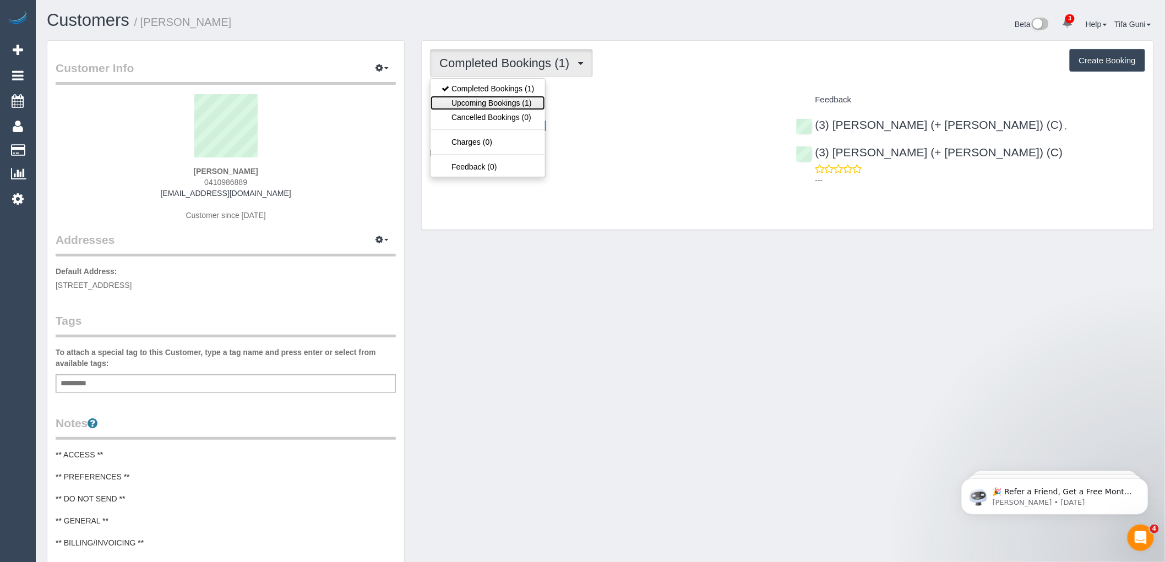
click at [523, 101] on link "Upcoming Bookings (1)" at bounding box center [488, 103] width 115 height 14
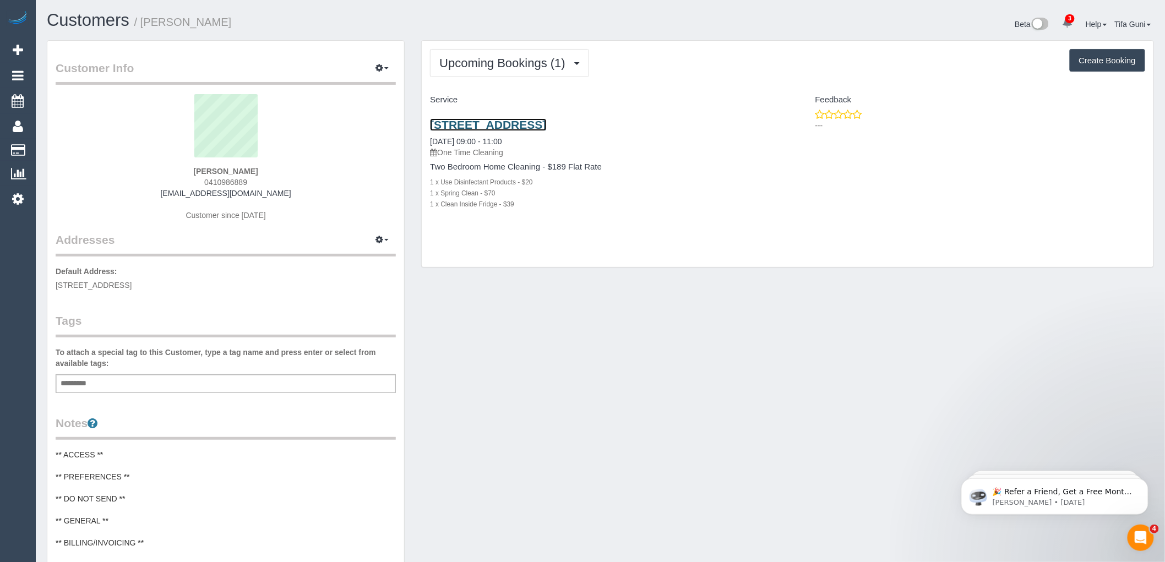
click at [546, 123] on link "228 La Trobe Street, 3603, Melbourne, VIC 3000" at bounding box center [488, 124] width 116 height 13
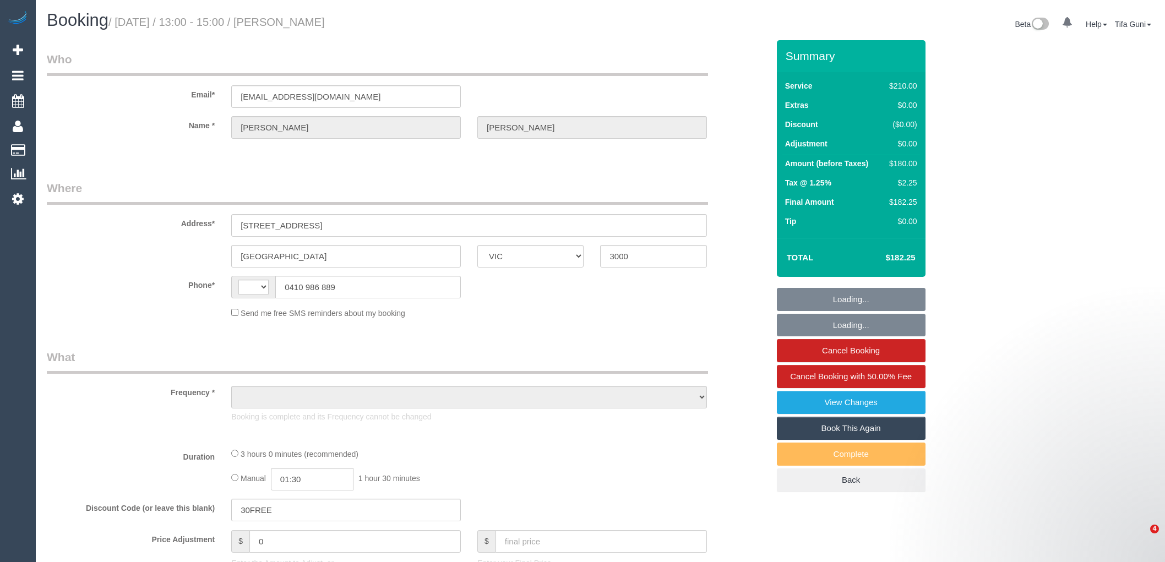
select select "VIC"
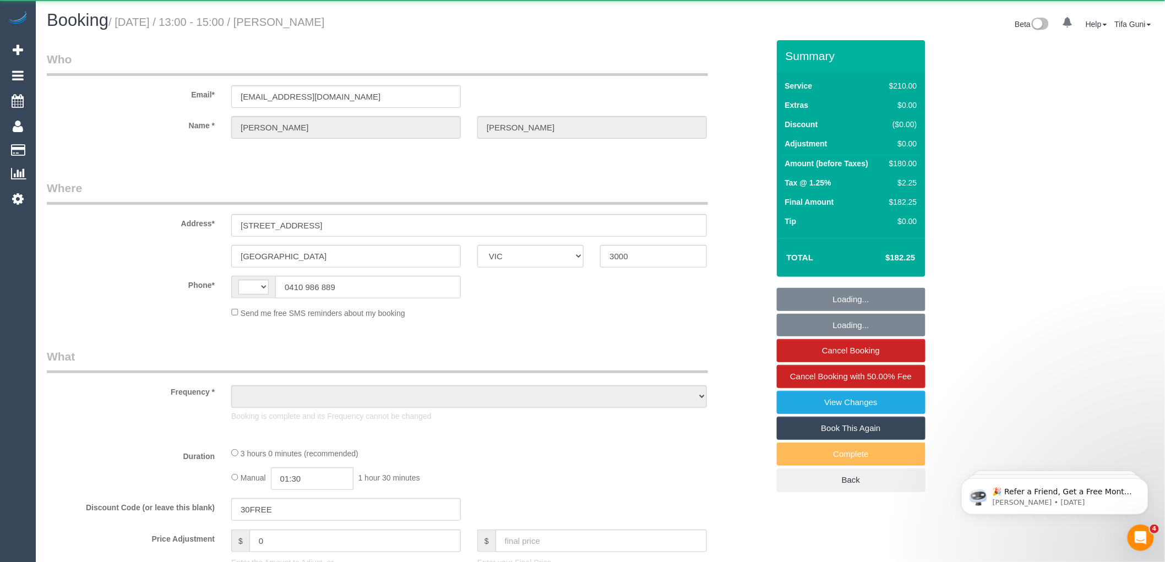
select select "string:AU"
select select "object:646"
select select "string:stripe-pm_1S2zH92GScqysDRV8pxr02Vt"
select select "180"
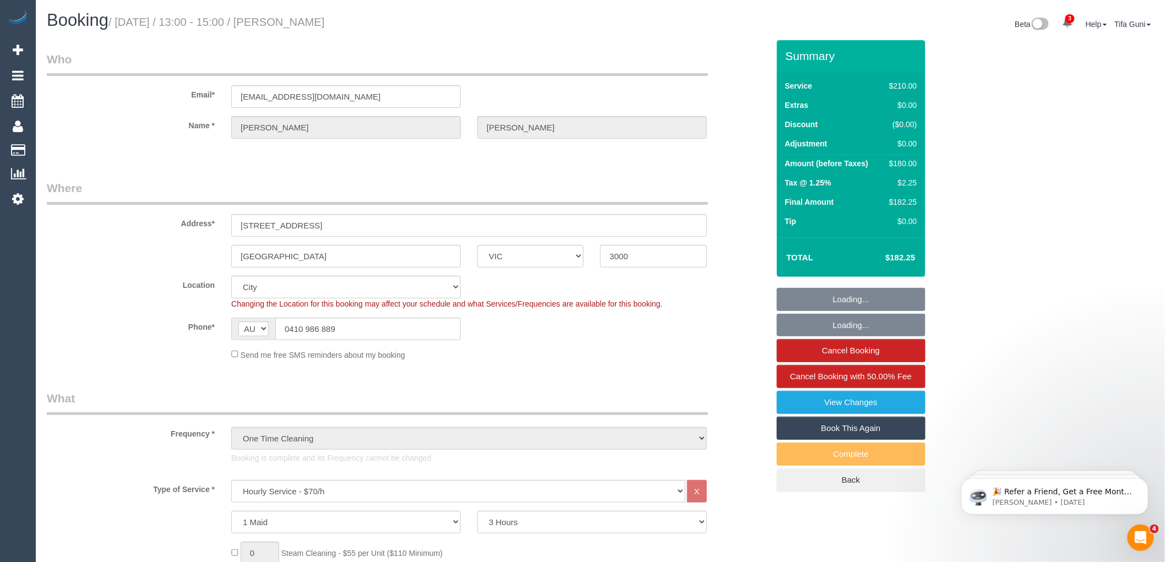
select select "number:28"
select select "number:14"
select select "number:18"
select select "number:36"
select select "number:26"
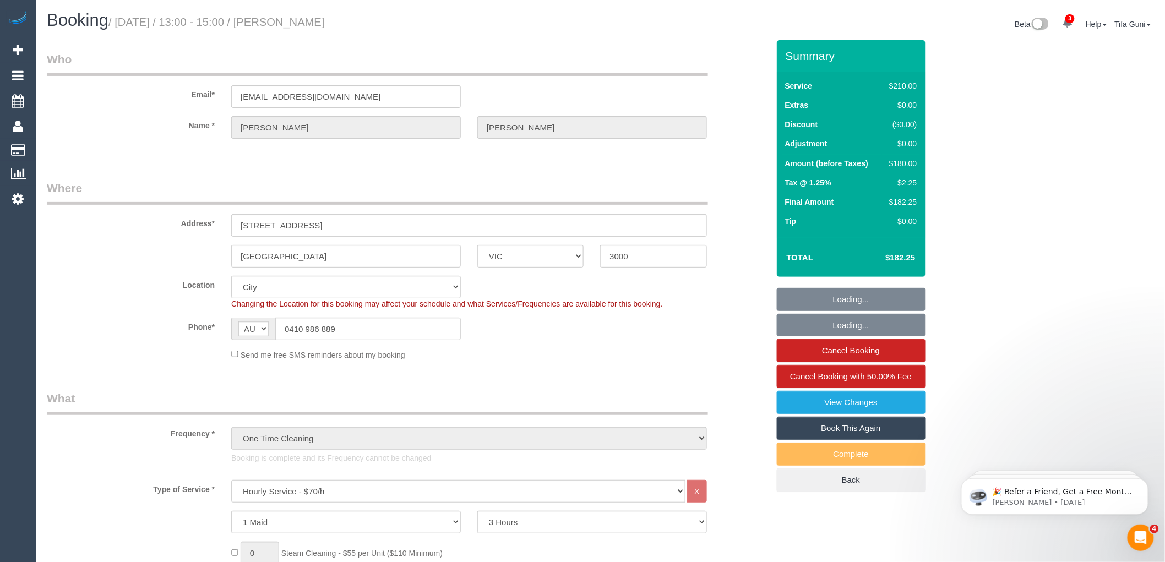
select select "object:1404"
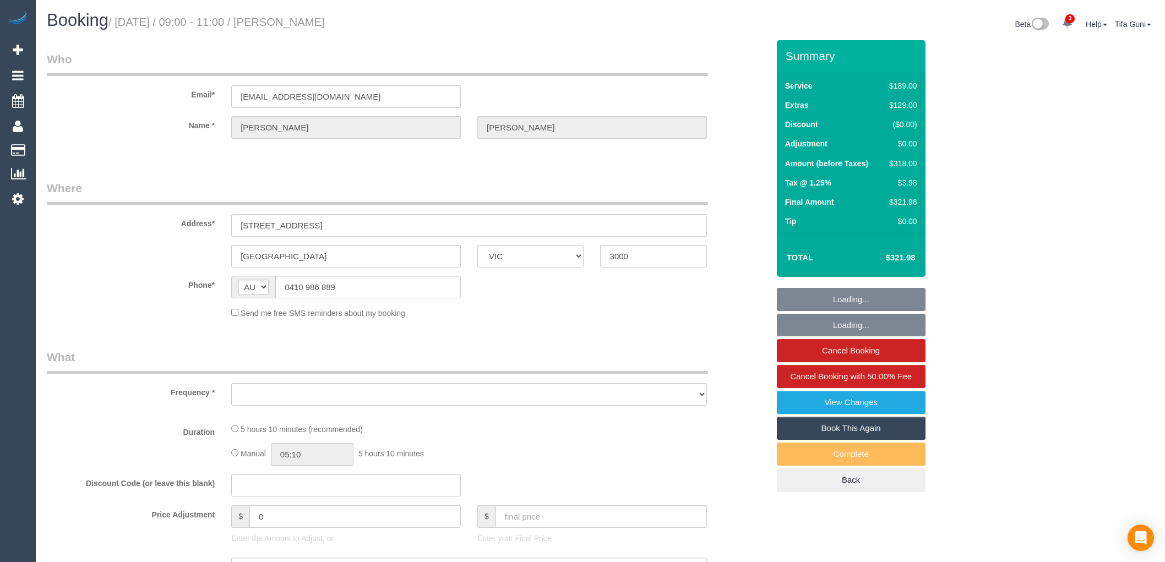
select select "VIC"
select select "string:stripe-pm_1S2zH92GScqysDRV8pxr02Vt"
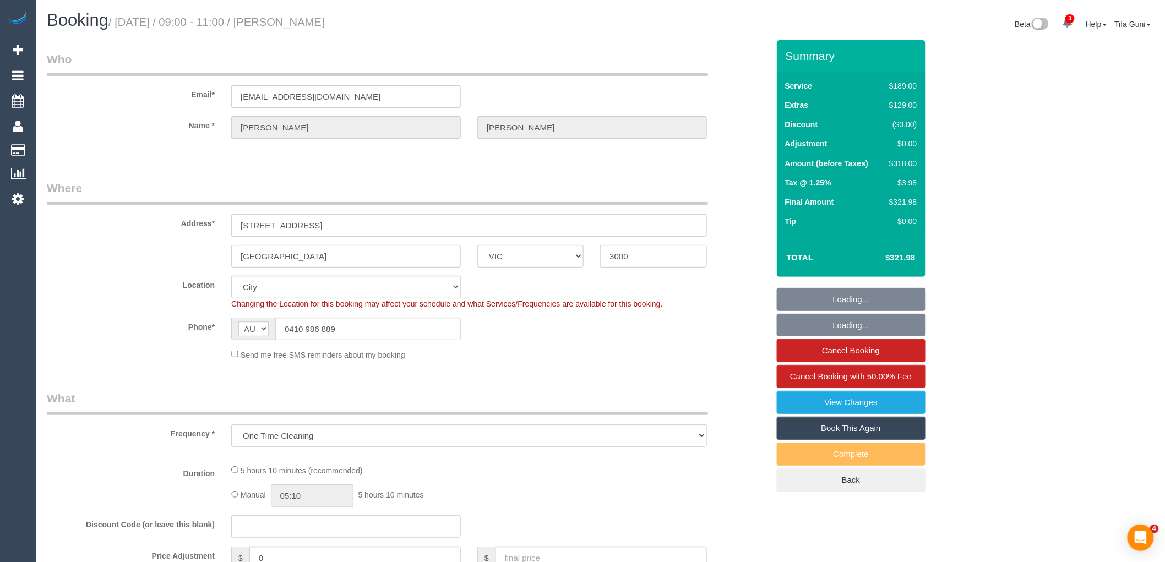
select select "object:555"
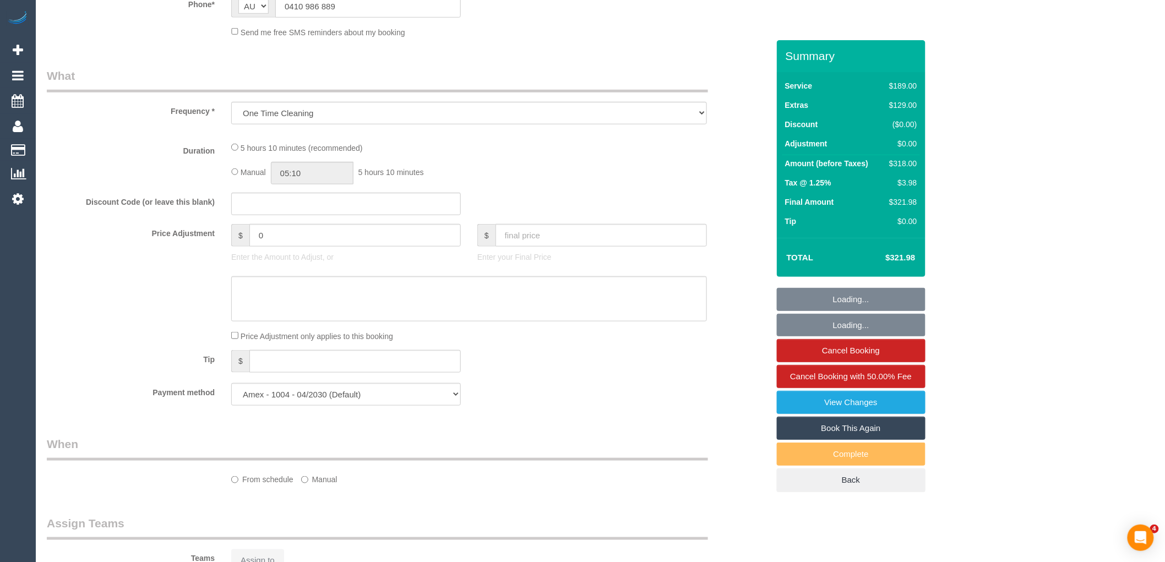
select select "number:28"
select select "number:14"
select select "number:19"
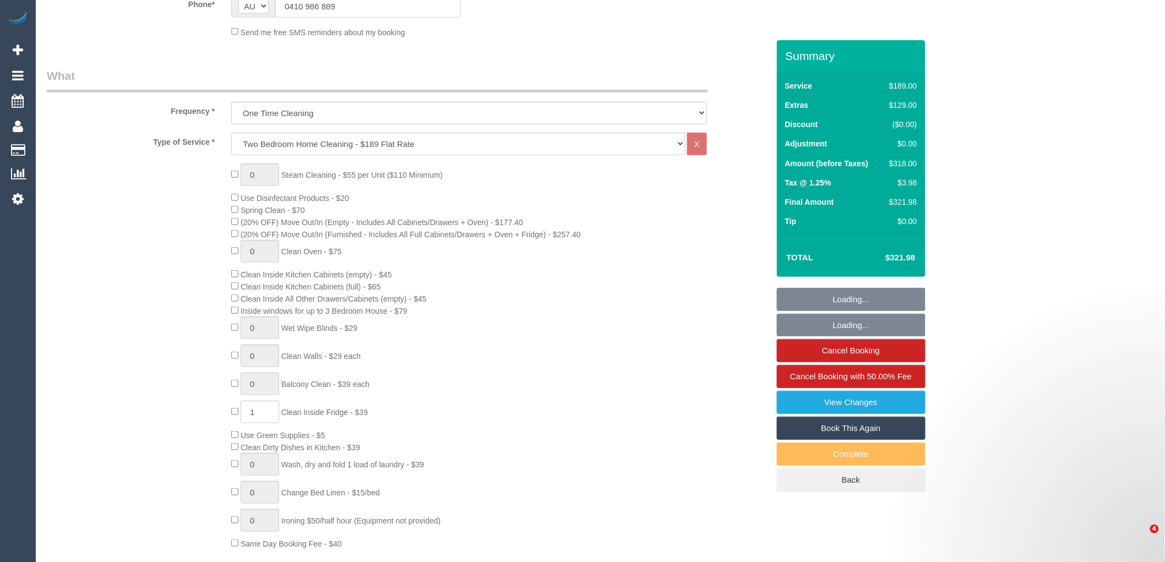
select select "object:1223"
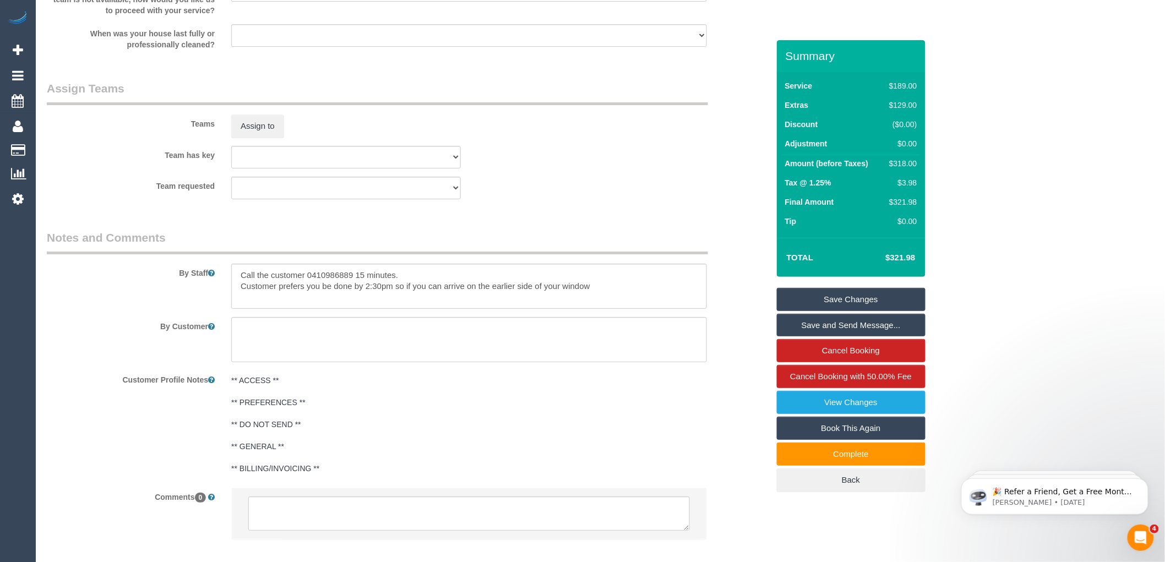
scroll to position [1697, 0]
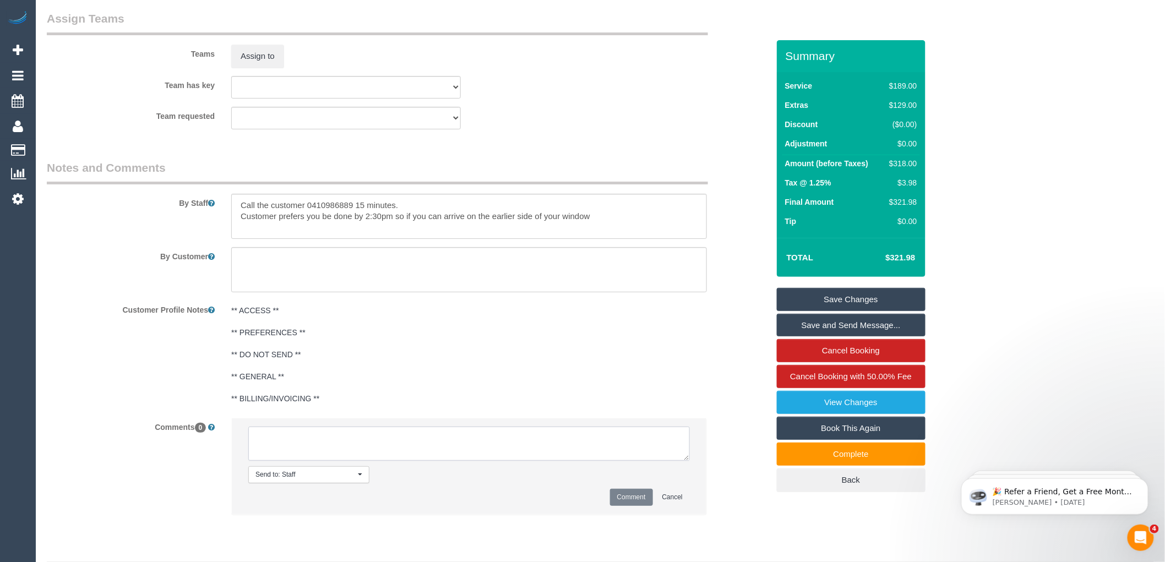
click at [356, 448] on textarea at bounding box center [469, 444] width 442 height 34
type textarea "-"
paste textarea "Flexibility dates: Flexibility times: Notes: Contact via:"
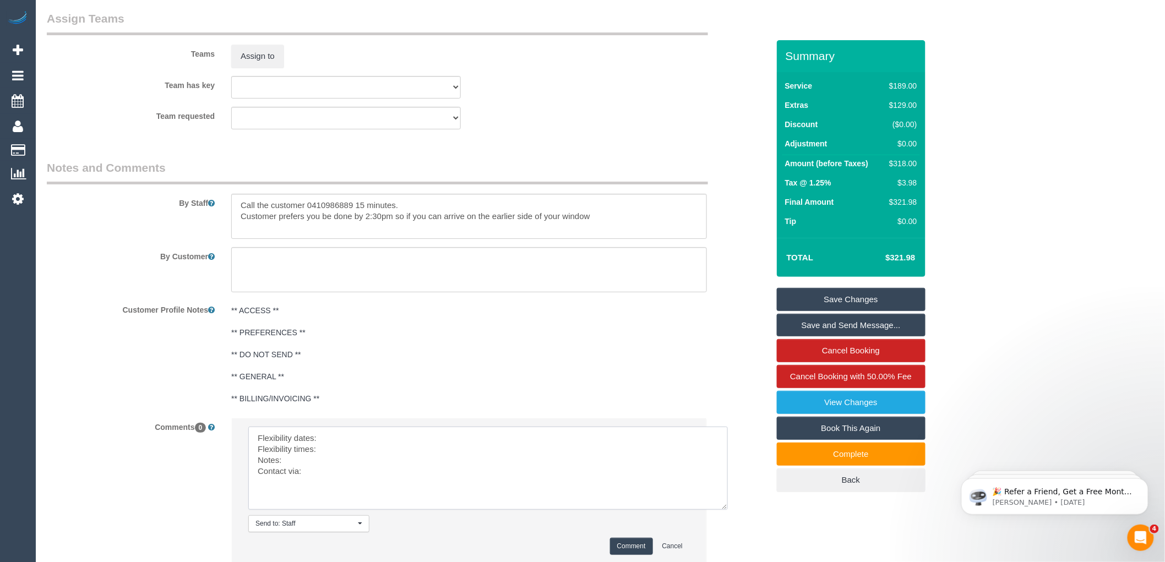
drag, startPoint x: 689, startPoint y: 472, endPoint x: 547, endPoint y: 498, distance: 144.5
click at [727, 510] on textarea at bounding box center [488, 468] width 480 height 83
click at [327, 448] on textarea at bounding box center [487, 468] width 479 height 83
drag, startPoint x: 348, startPoint y: 448, endPoint x: 321, endPoint y: 448, distance: 27.5
click at [321, 448] on textarea at bounding box center [487, 468] width 479 height 83
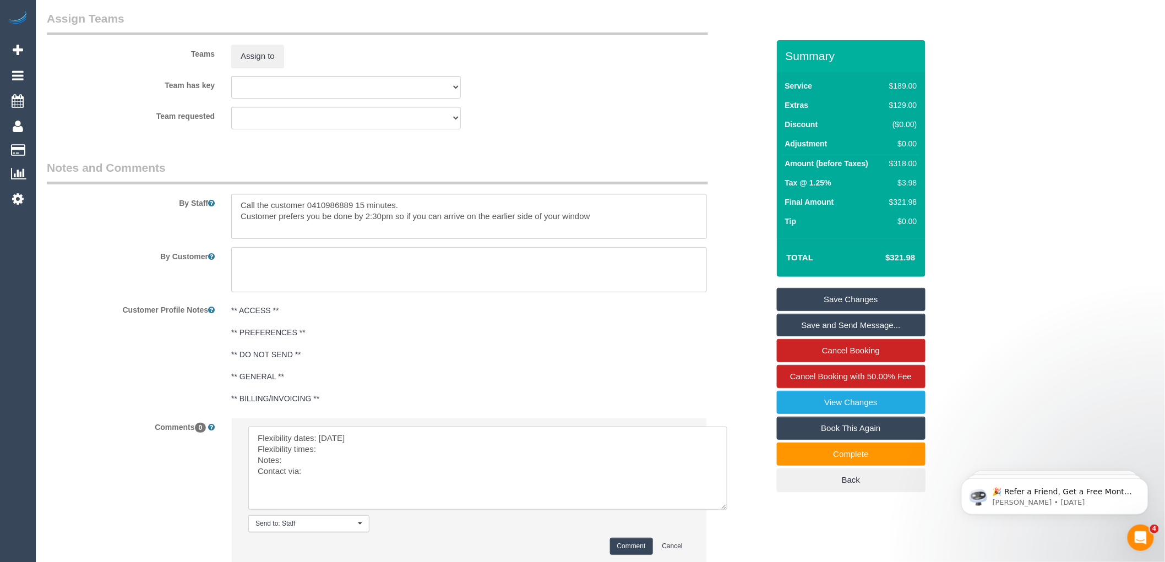
click at [325, 461] on textarea at bounding box center [487, 468] width 479 height 83
click at [313, 469] on textarea at bounding box center [487, 468] width 479 height 83
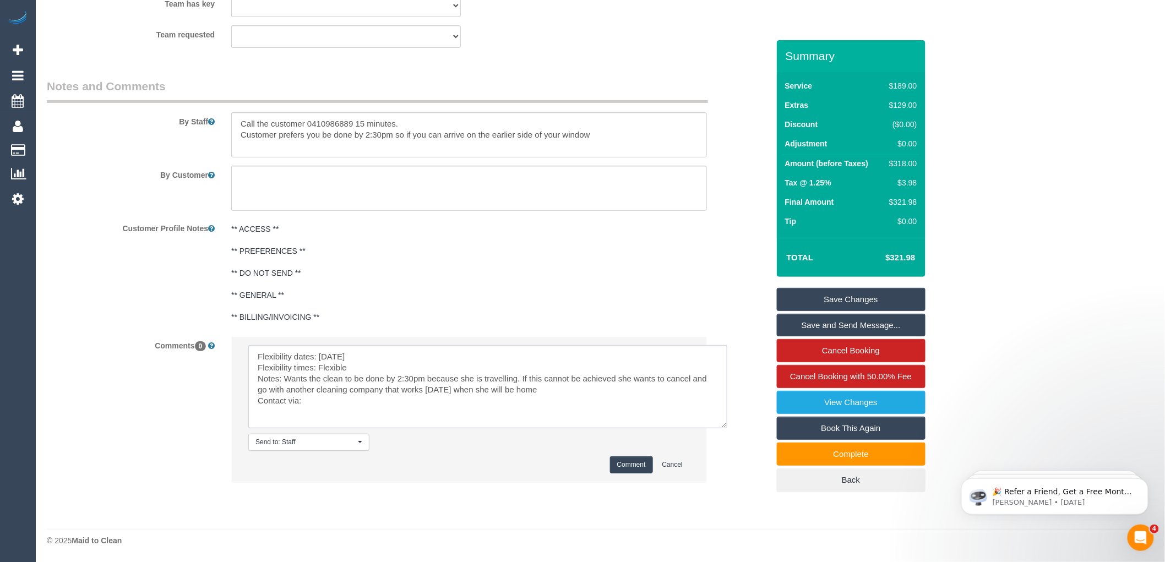
scroll to position [1791, 0]
click at [330, 403] on textarea at bounding box center [487, 386] width 479 height 83
type textarea "Flexibility dates: [DATE] Flexibility times: Flexible Notes: Wants the clean to…"
click at [626, 467] on button "Comment" at bounding box center [631, 465] width 43 height 17
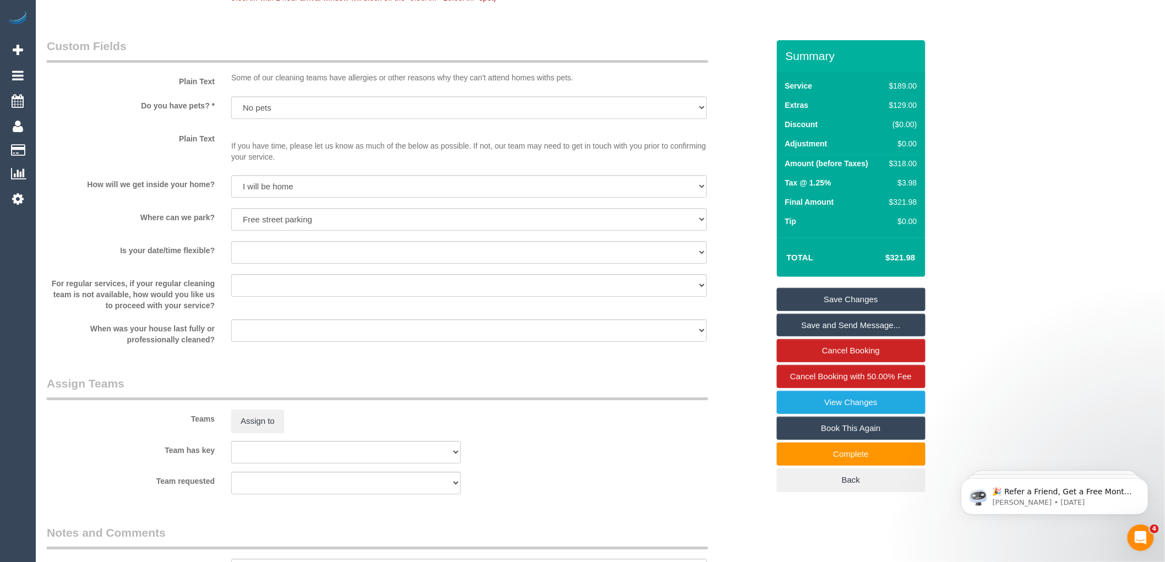
scroll to position [1346, 0]
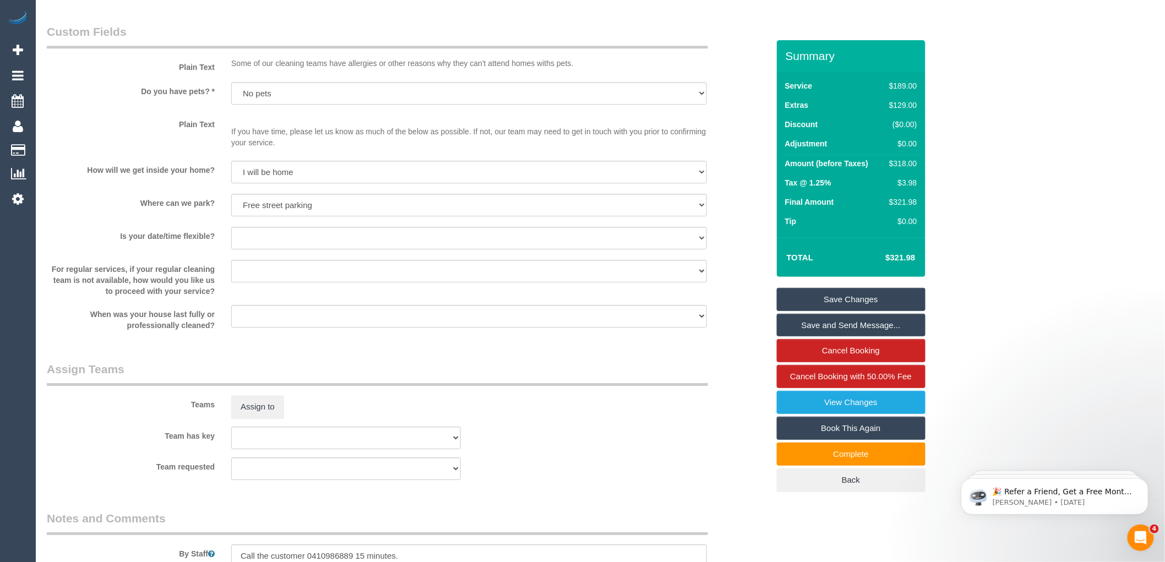
drag, startPoint x: 155, startPoint y: 524, endPoint x: 173, endPoint y: 545, distance: 28.1
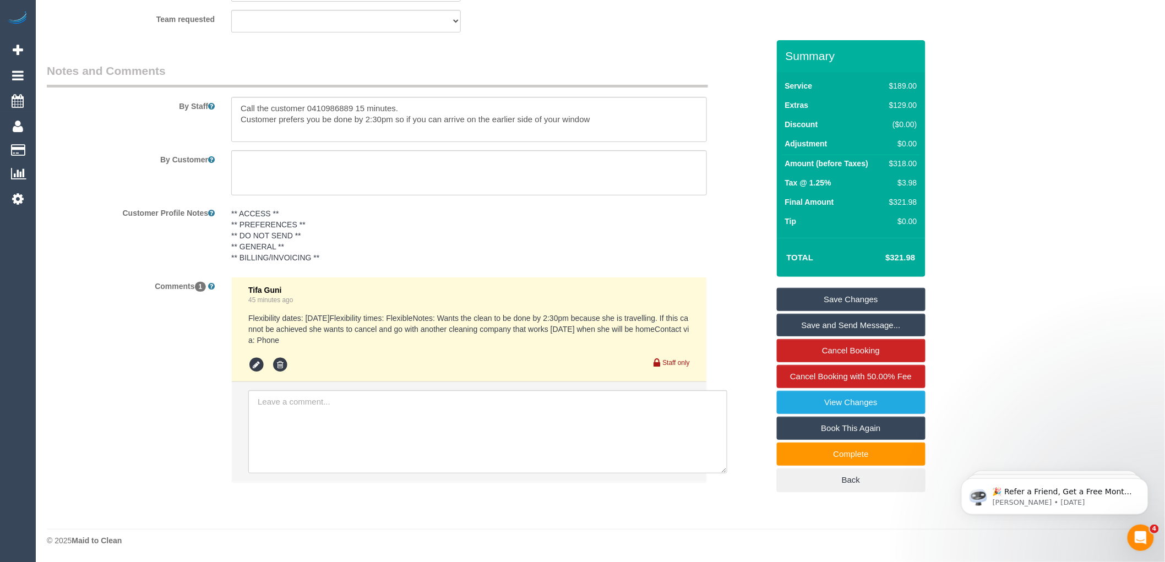
scroll to position [1871, 0]
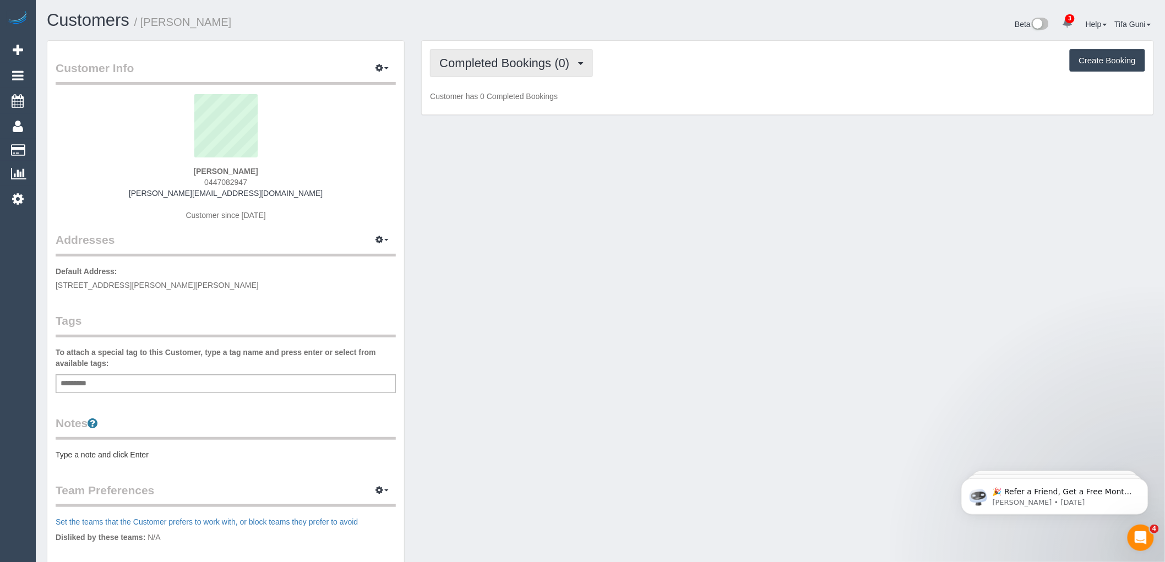
click at [537, 58] on span "Completed Bookings (0)" at bounding box center [506, 63] width 135 height 14
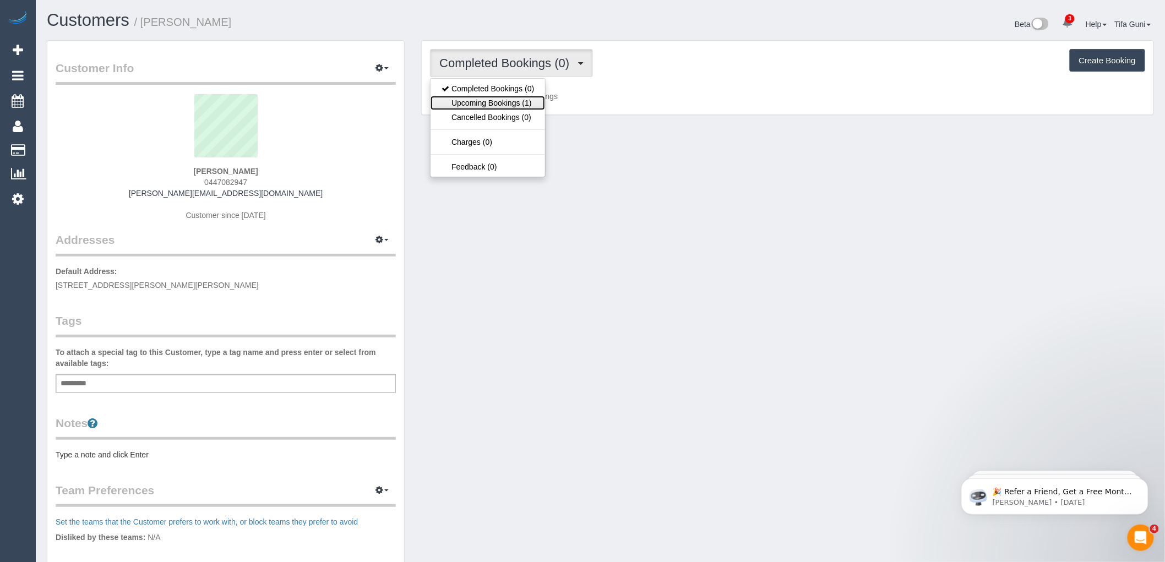
click at [508, 105] on link "Upcoming Bookings (1)" at bounding box center [488, 103] width 115 height 14
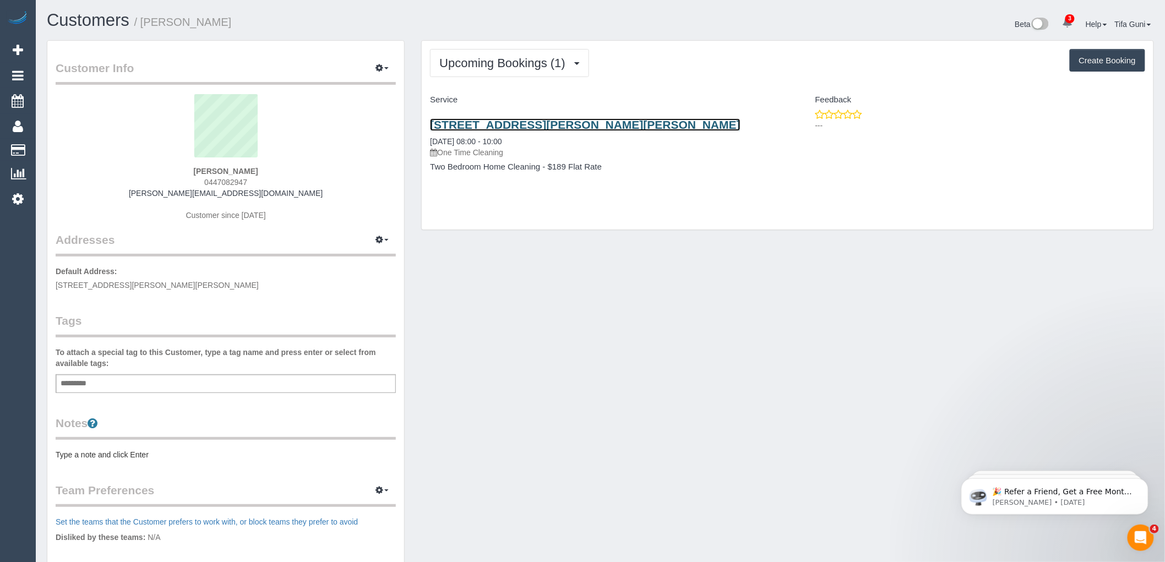
click at [514, 123] on link "[STREET_ADDRESS][PERSON_NAME][PERSON_NAME]" at bounding box center [585, 124] width 311 height 13
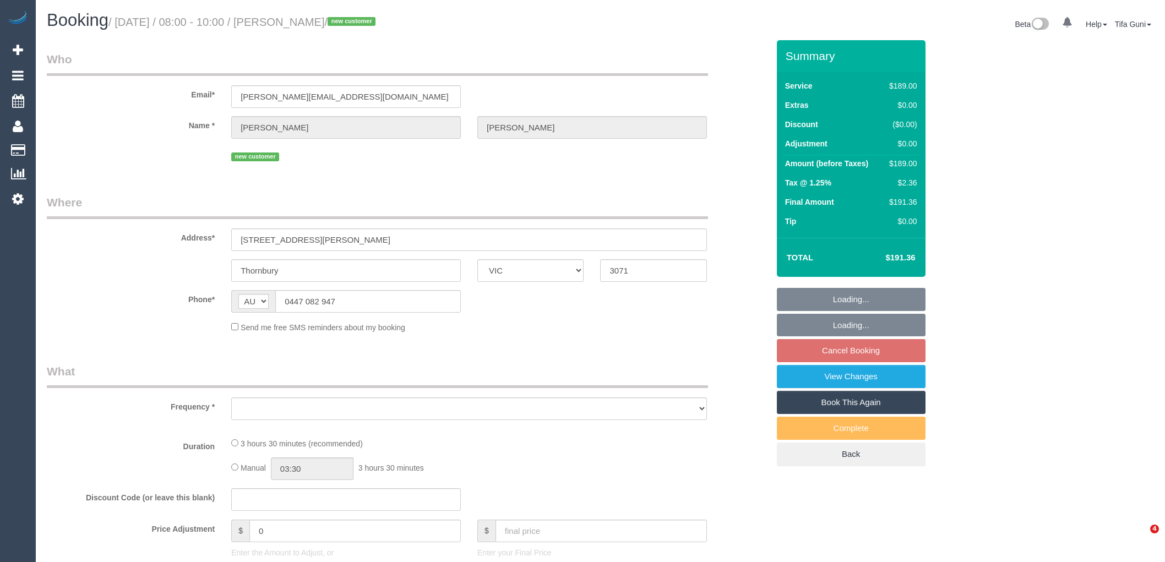
select select "VIC"
select select "string:stripe-pm_1S5P6N2GScqysDRVy2uRLMs5"
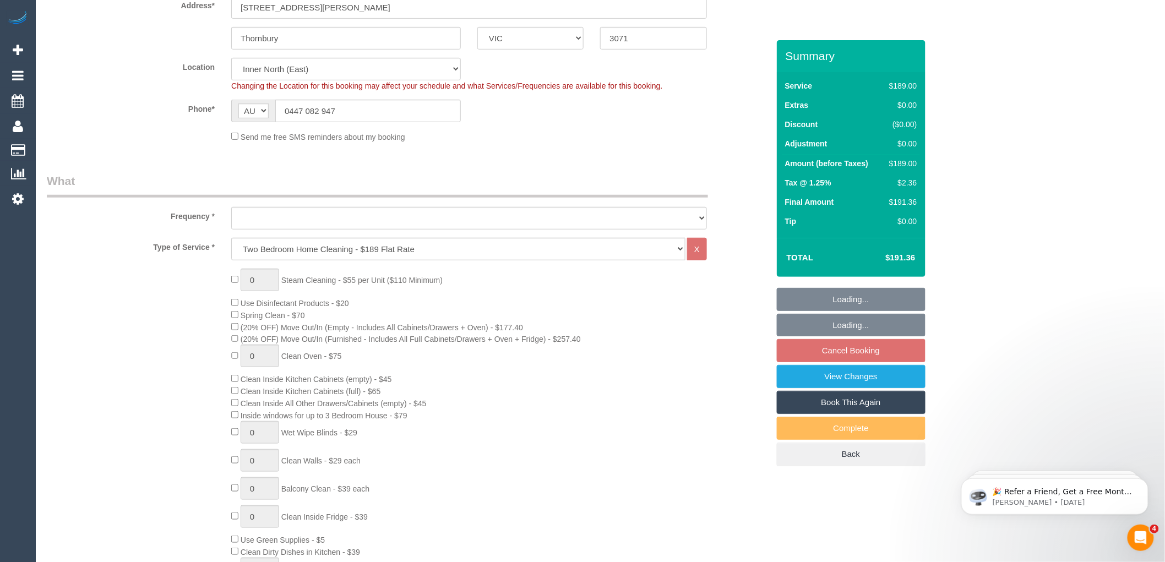
select select "number:27"
select select "number:14"
select select "number:19"
select select "number:25"
select select "number:12"
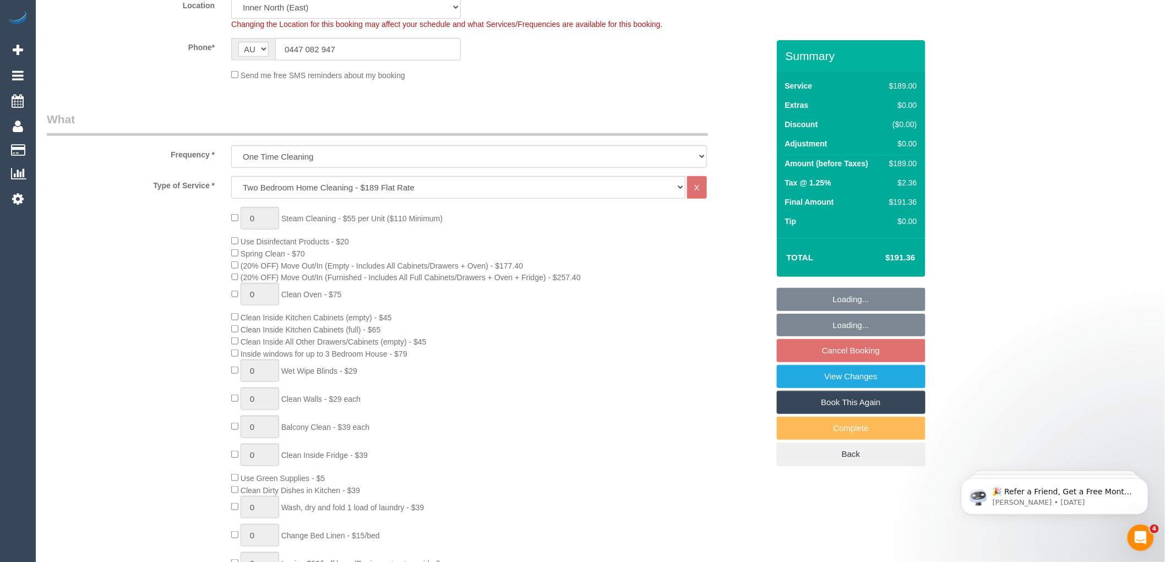
select select "object:807"
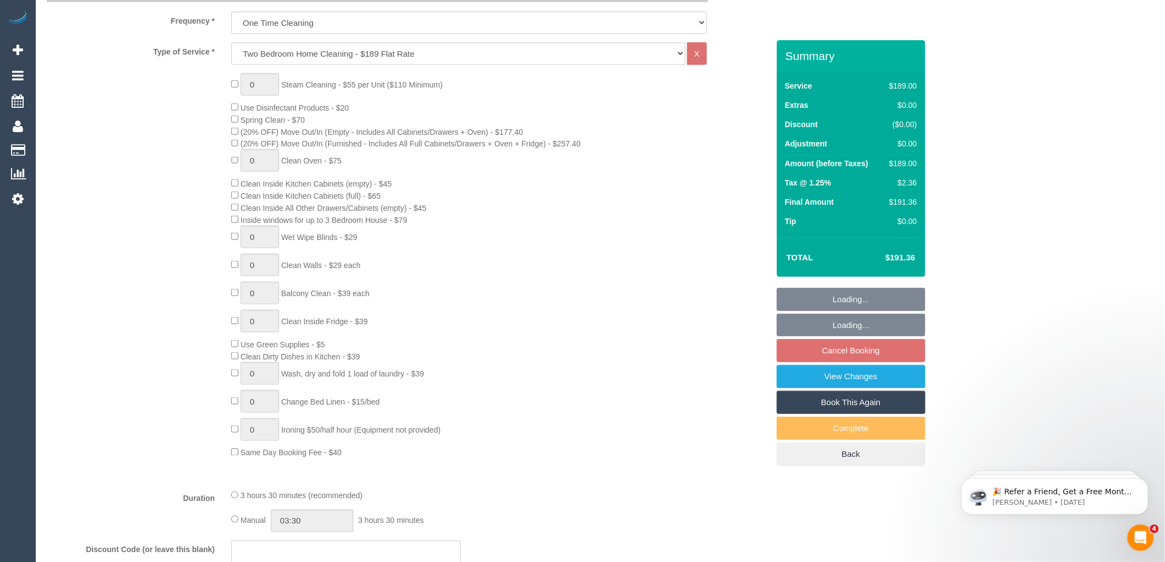
select select "spot2"
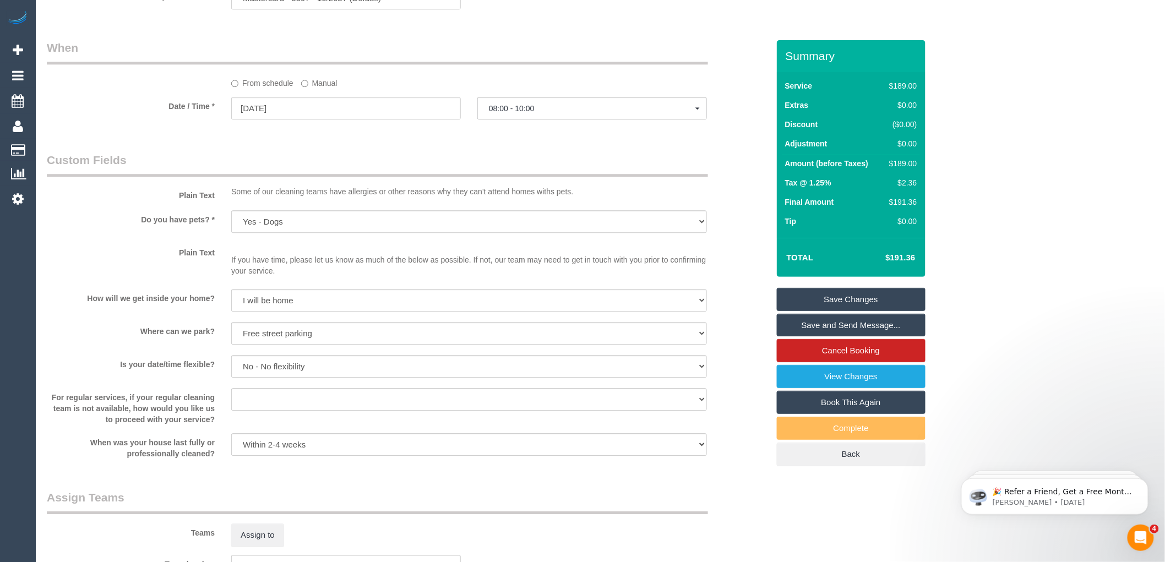
scroll to position [1040, 0]
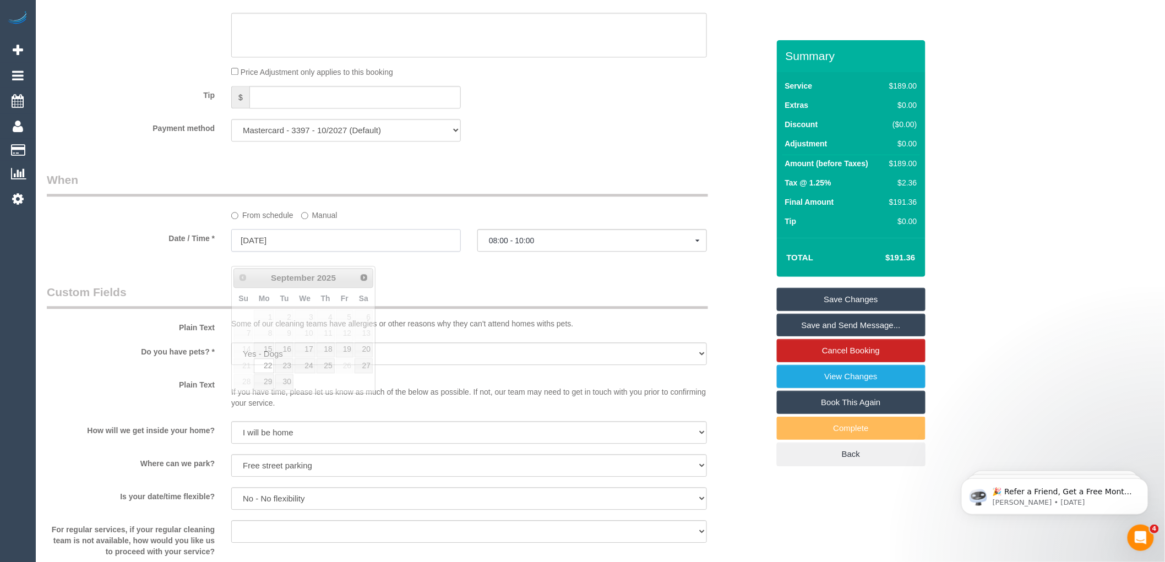
click at [312, 252] on input "22/09/2025" at bounding box center [346, 240] width 230 height 23
click at [411, 292] on div "Who Email* shannon_mcdonough@outlook.com Name * Shannon McDonough new customer …" at bounding box center [408, 14] width 738 height 2028
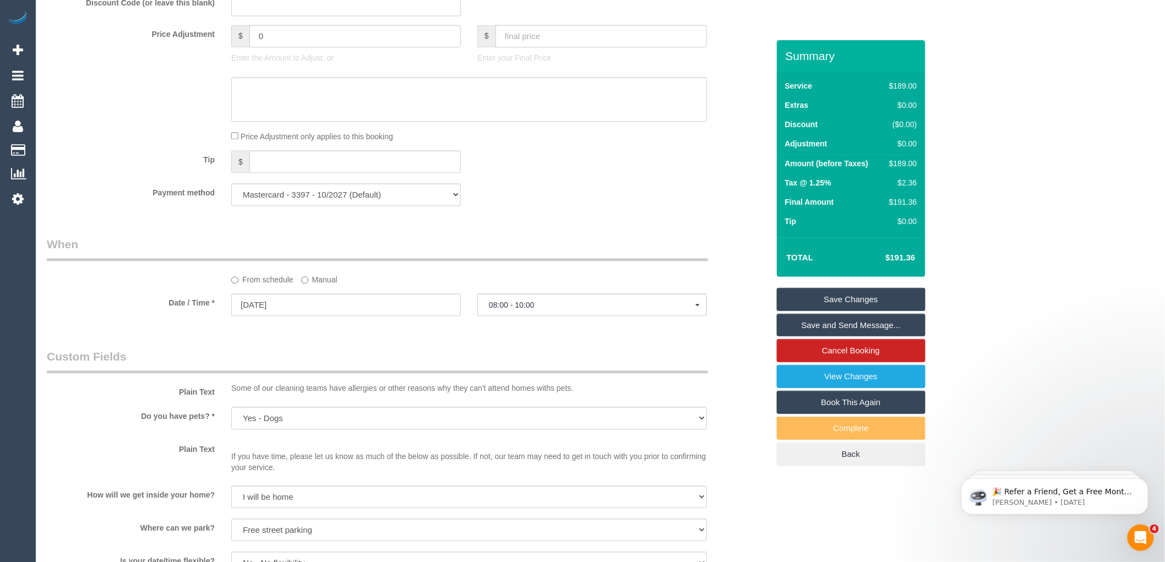
scroll to position [979, 0]
click at [297, 313] on input "22/09/2025" at bounding box center [346, 301] width 230 height 23
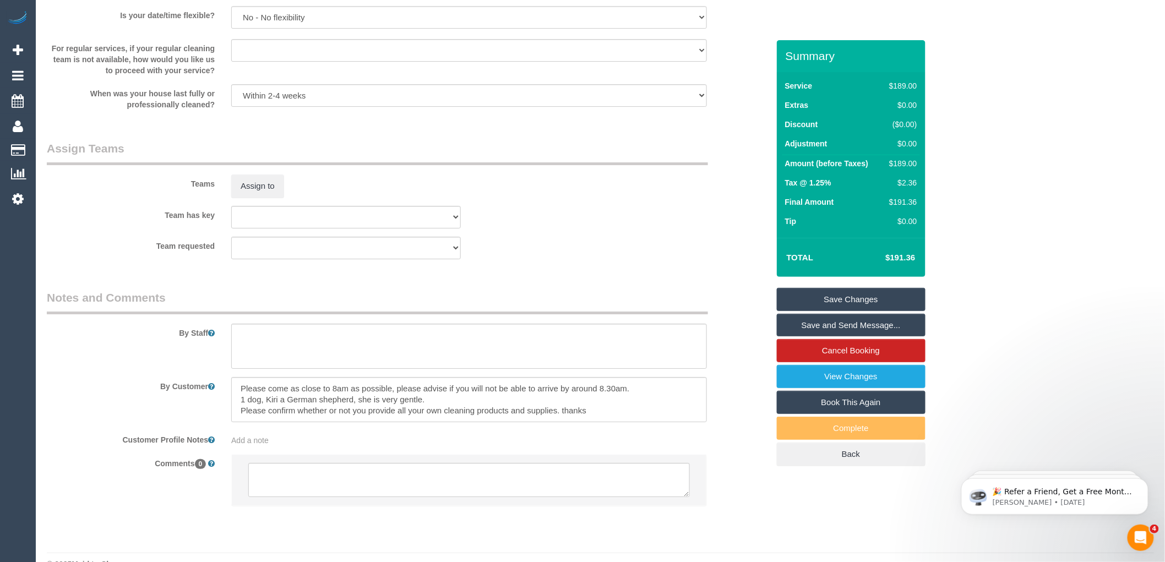
scroll to position [1557, 0]
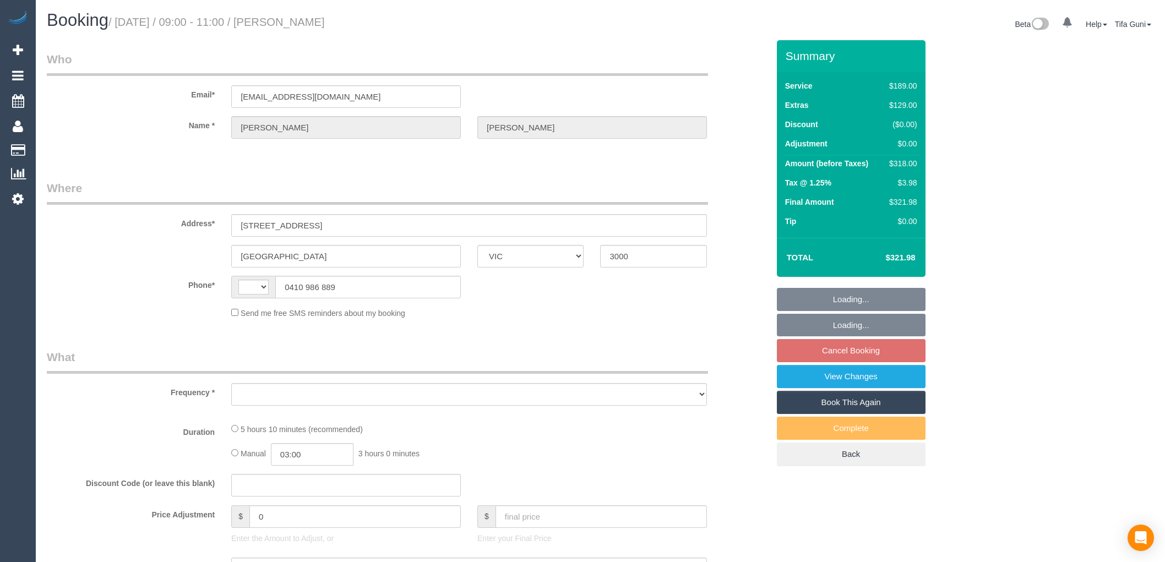
select select "VIC"
select select "string:AU"
select select "object:580"
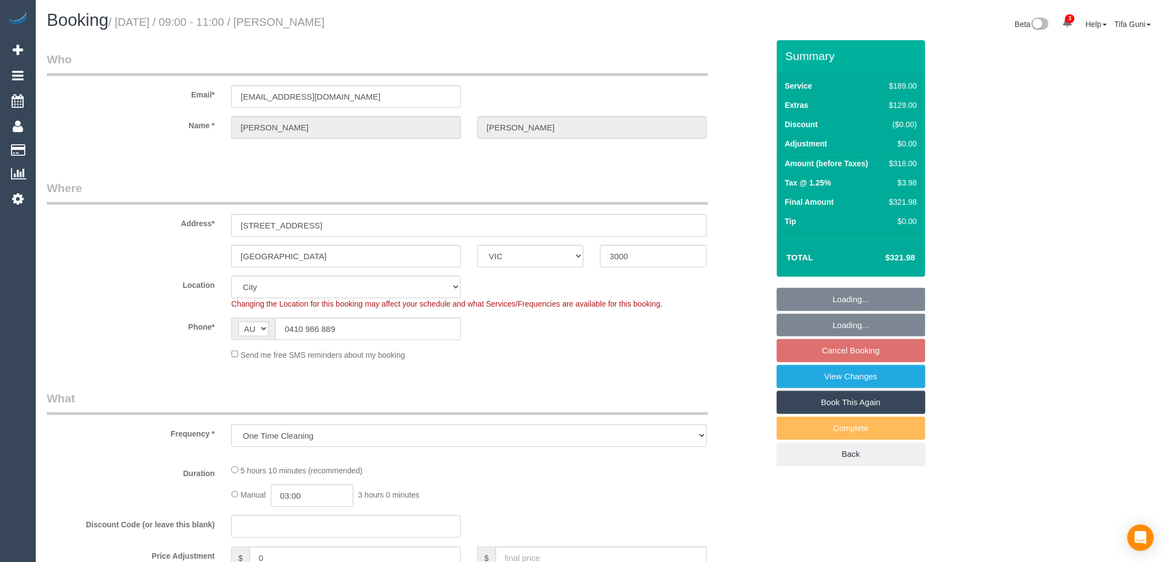
select select "string:stripe-pm_1S2zH92GScqysDRV8pxr02Vt"
select select "number:28"
select select "number:14"
select select "number:19"
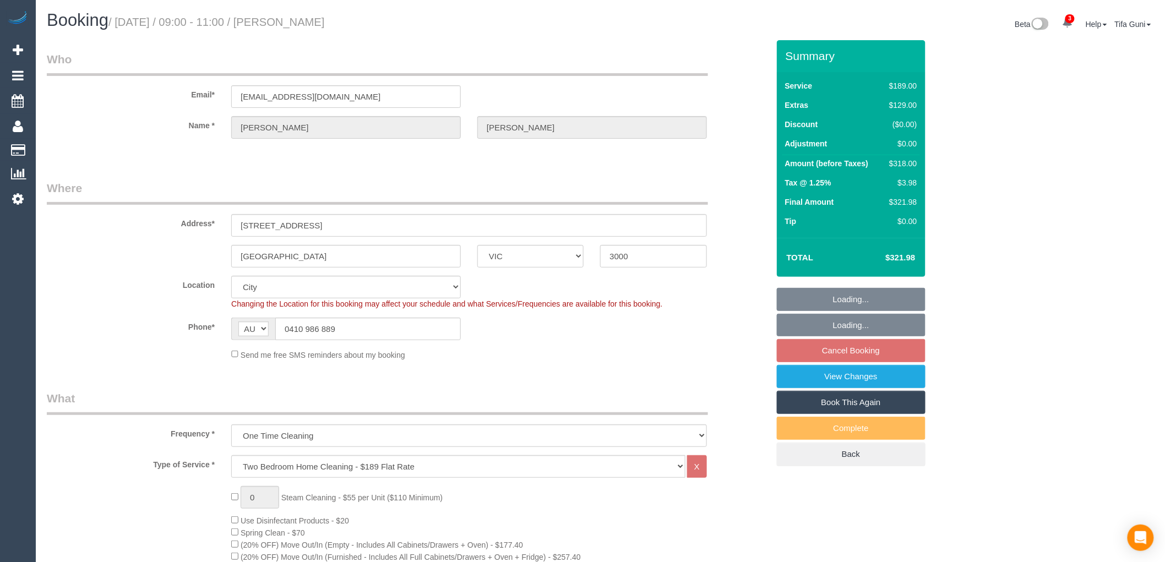
select select "object:1254"
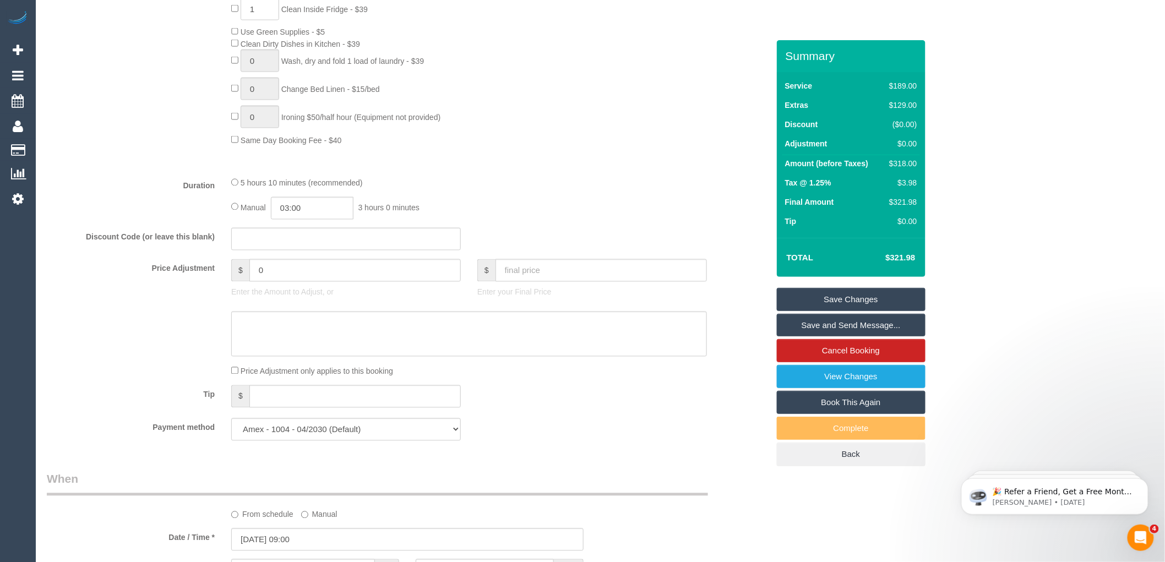
scroll to position [721, 0]
